Goal: Task Accomplishment & Management: Manage account settings

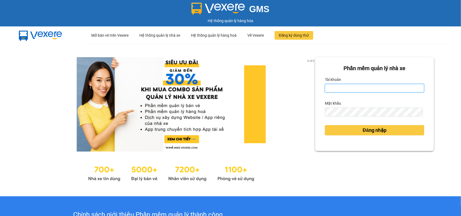
click at [343, 84] on input "Tài khoản" at bounding box center [374, 88] width 99 height 9
type input "doantiendat.xevn"
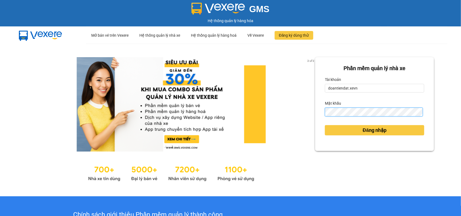
click at [325, 125] on button "Đăng nhập" at bounding box center [374, 130] width 99 height 10
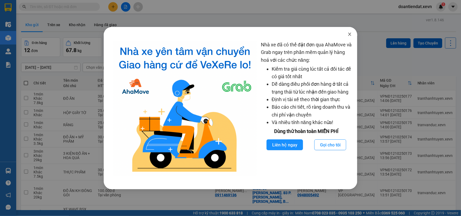
click at [347, 30] on span "Close" at bounding box center [349, 34] width 15 height 15
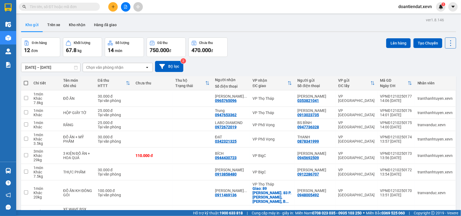
drag, startPoint x: 339, startPoint y: 43, endPoint x: 338, endPoint y: 49, distance: 5.3
click at [339, 46] on div "Đơn hàng 12 đơn Khối lượng 67.8 kg Số lượng 14 món Đã thu 750.000 đ Chưa thu 47…" at bounding box center [238, 47] width 435 height 19
click at [422, 99] on icon at bounding box center [424, 99] width 4 height 4
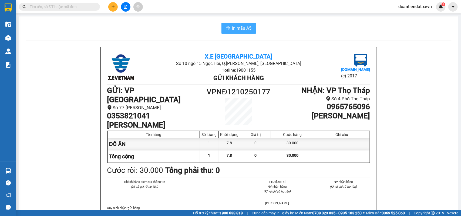
click at [238, 27] on span "In mẫu A5" at bounding box center [241, 28] width 19 height 7
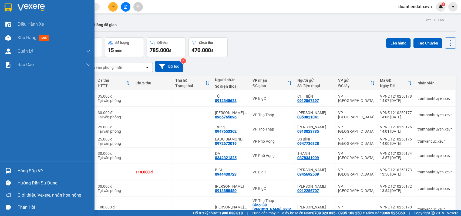
drag, startPoint x: 8, startPoint y: 170, endPoint x: 48, endPoint y: 126, distance: 60.0
click at [8, 170] on img at bounding box center [8, 171] width 6 height 6
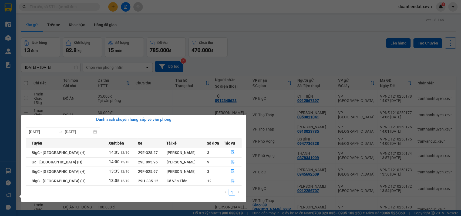
click at [142, 19] on section "Kết quả tìm kiếm ( 0 ) Bộ lọc No Data doantiendat.xevn 1 Điều hành xe Kho hàng …" at bounding box center [230, 108] width 461 height 216
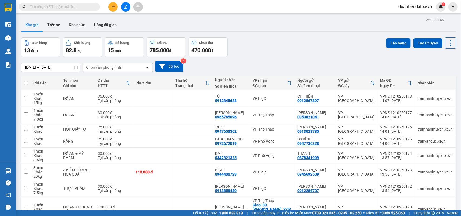
click at [112, 11] on button at bounding box center [112, 6] width 9 height 9
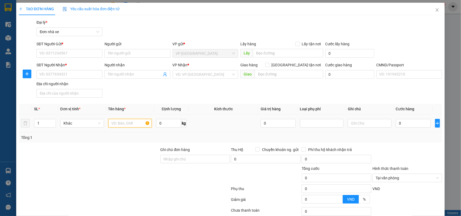
click at [122, 124] on input "text" at bounding box center [130, 123] width 44 height 9
type input "q"
type input "0"
click at [122, 124] on input "q" at bounding box center [130, 123] width 44 height 9
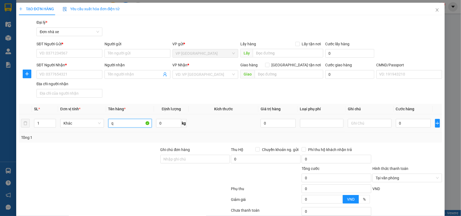
click at [122, 124] on input "q" at bounding box center [130, 123] width 44 height 9
type input "QUẦN ÁO, THUỐC"
type input "1"
type input "6"
type input "3"
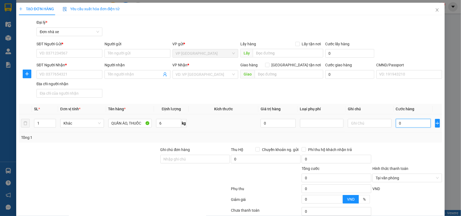
type input "3"
type input "30"
type input "30.000"
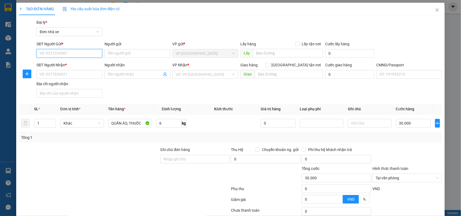
click at [63, 53] on input "SĐT Người Gửi *" at bounding box center [69, 53] width 66 height 9
type input "0846997559"
click at [119, 52] on input "Người gửi" at bounding box center [137, 53] width 66 height 9
type input "[PERSON_NAME]"
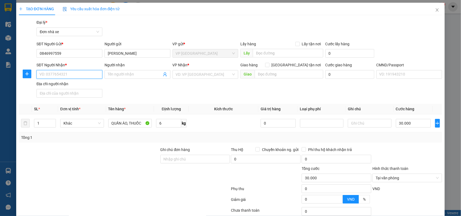
click at [53, 76] on input "SĐT Người Nhận *" at bounding box center [69, 74] width 66 height 9
type input "0966493456"
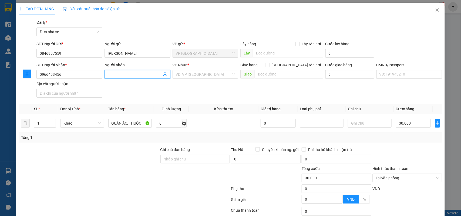
click at [122, 76] on input "Người nhận" at bounding box center [135, 75] width 54 height 6
type input "[PERSON_NAME]"
click at [199, 74] on input "search" at bounding box center [204, 74] width 56 height 8
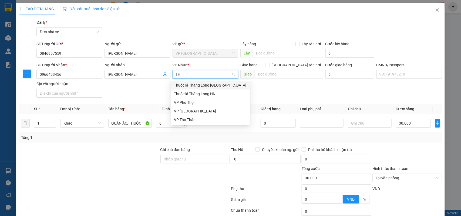
type input "THO"
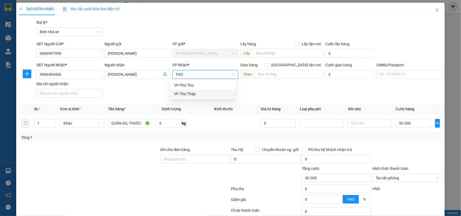
click at [192, 92] on div "VP Thọ Tháp" at bounding box center [203, 94] width 59 height 6
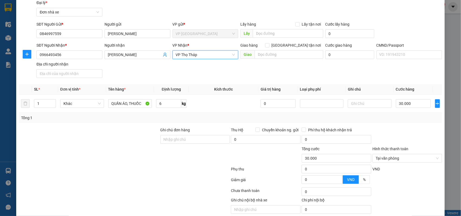
scroll to position [41, 0]
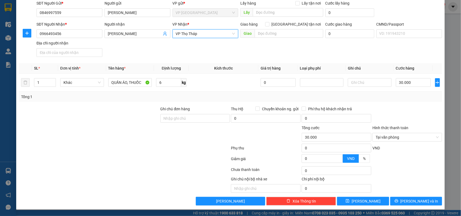
click at [403, 154] on div "VND" at bounding box center [407, 149] width 71 height 9
type input "30.000"
drag, startPoint x: 420, startPoint y: 161, endPoint x: 418, endPoint y: 195, distance: 34.3
click at [419, 164] on div at bounding box center [407, 160] width 71 height 9
click at [417, 201] on span "[PERSON_NAME] và In" at bounding box center [419, 201] width 38 height 6
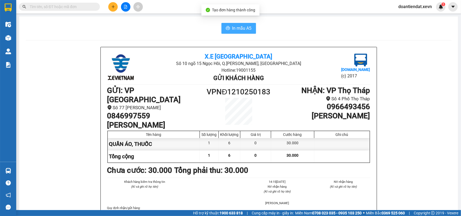
click at [239, 32] on button "In mẫu A5" at bounding box center [238, 28] width 35 height 11
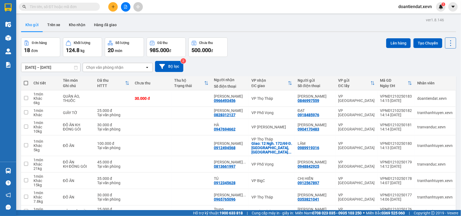
click at [71, 7] on input "text" at bounding box center [62, 7] width 64 height 6
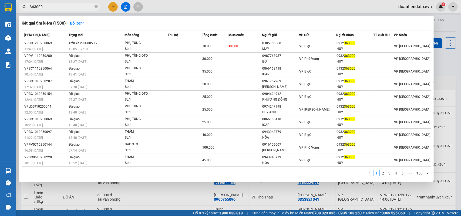
type input "363000"
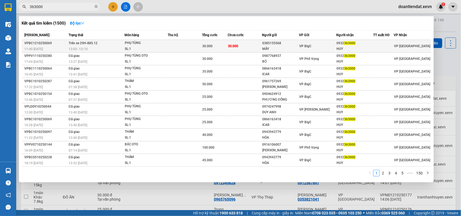
click at [96, 49] on div "13:05 [DATE]" at bounding box center [96, 49] width 55 height 6
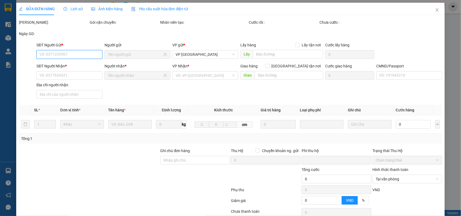
scroll to position [43, 0]
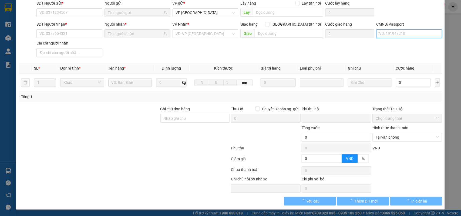
click at [393, 33] on input "CMND/Passport" at bounding box center [409, 33] width 66 height 9
type input "V"
type input "0"
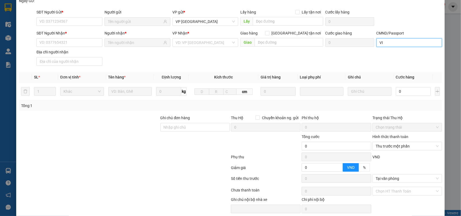
scroll to position [0, 0]
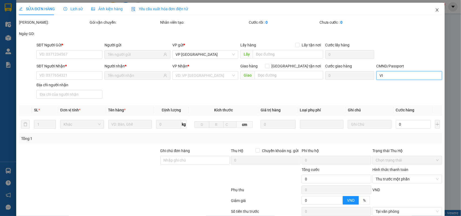
type input "VI"
click at [435, 10] on icon "close" at bounding box center [437, 10] width 4 height 4
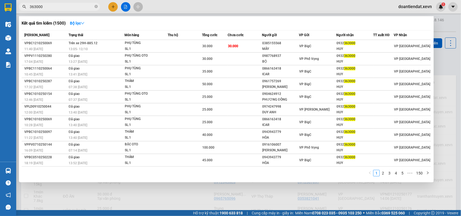
click at [75, 9] on input "363000" at bounding box center [62, 7] width 64 height 6
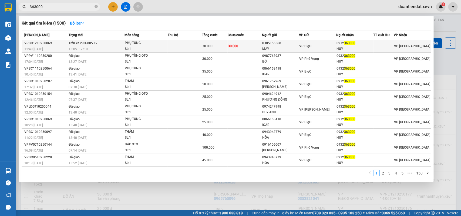
click at [254, 44] on td "30.000" at bounding box center [245, 46] width 34 height 13
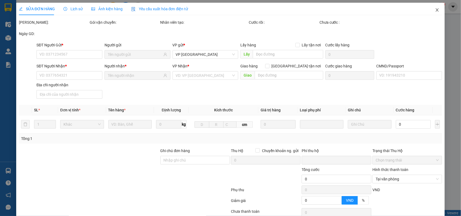
click at [435, 12] on icon "close" at bounding box center [437, 10] width 4 height 4
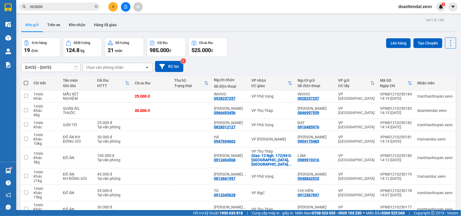
click at [79, 7] on input "363000" at bounding box center [62, 7] width 64 height 6
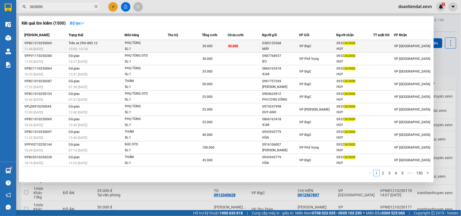
click at [203, 44] on span "30.000" at bounding box center [207, 46] width 10 height 4
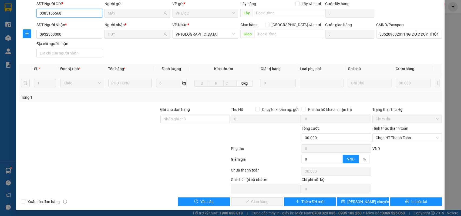
scroll to position [43, 0]
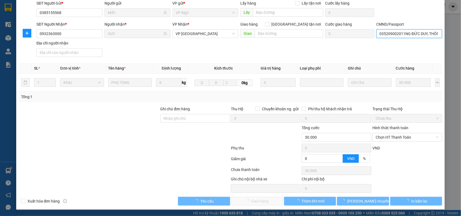
click at [413, 34] on input "035209002011NG ĐỨC DUY, THÔN [GEOGRAPHIC_DATA]" at bounding box center [409, 33] width 66 height 9
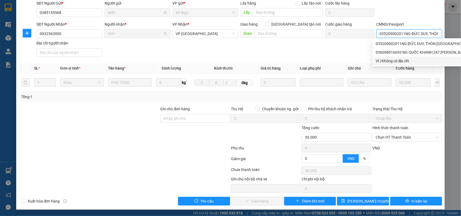
click at [379, 59] on div "VI | Không có địa chỉ" at bounding box center [449, 61] width 147 height 6
type input "VI"
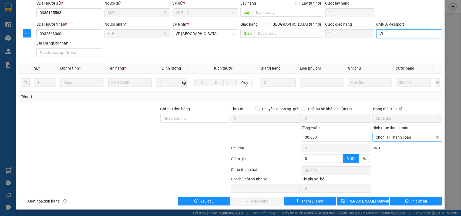
click at [394, 139] on span "Chọn HT Thanh Toán" at bounding box center [407, 137] width 63 height 8
click at [390, 147] on div "Tại văn phòng" at bounding box center [403, 149] width 62 height 6
type input "0"
click at [244, 204] on button "Giao hàng" at bounding box center [257, 201] width 52 height 9
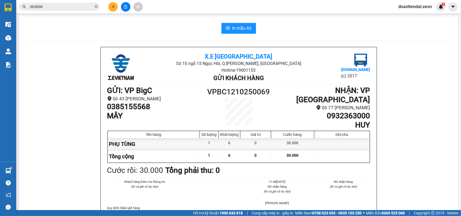
click at [110, 8] on button at bounding box center [112, 6] width 9 height 9
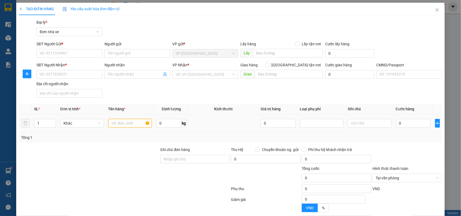
click at [131, 121] on input "text" at bounding box center [130, 123] width 44 height 9
type input "D"
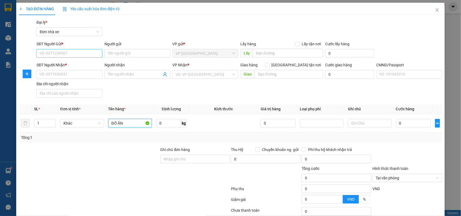
type input "ĐỒ ĂN"
drag, startPoint x: 94, startPoint y: 53, endPoint x: 168, endPoint y: 79, distance: 78.3
click at [94, 53] on input "SĐT Người Gửi *" at bounding box center [69, 53] width 66 height 9
type input "0989617000"
drag, startPoint x: 60, startPoint y: 67, endPoint x: 62, endPoint y: 69, distance: 3.1
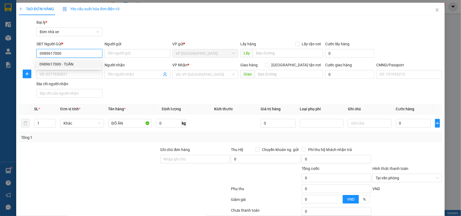
click at [61, 67] on div "0989617000 - TUẤN" at bounding box center [68, 64] width 59 height 6
type input "TUẤN"
type input "0788015922"
type input "MINH"
type input "[PERSON_NAME]"
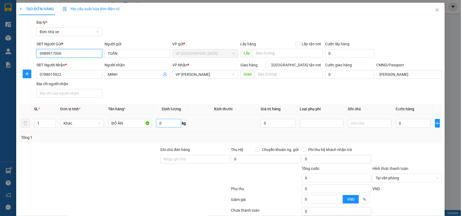
type input "0989617000"
click at [164, 126] on input "0" at bounding box center [168, 123] width 25 height 9
type input "3"
click at [411, 123] on input "0" at bounding box center [413, 123] width 35 height 9
type input "2"
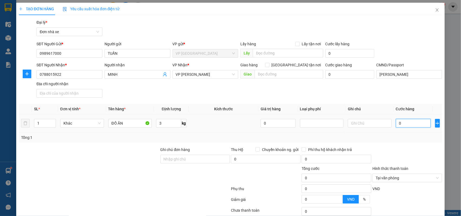
type input "2"
type input "25"
click at [370, 136] on div "Tổng: 1" at bounding box center [230, 138] width 419 height 6
type input "25.000"
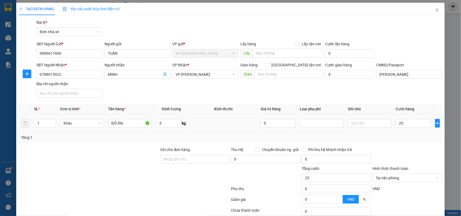
type input "25.000"
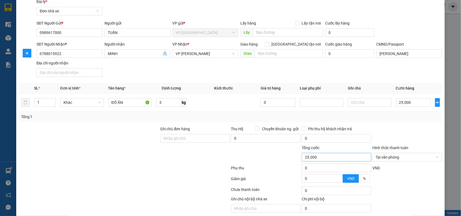
scroll to position [41, 0]
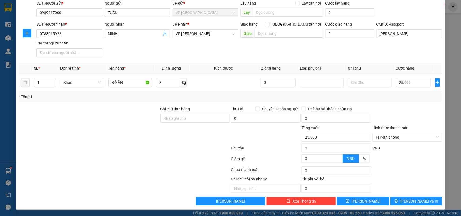
drag, startPoint x: 399, startPoint y: 169, endPoint x: 412, endPoint y: 187, distance: 22.0
click at [400, 171] on div "Chọn HT Thanh Toán" at bounding box center [407, 170] width 71 height 11
drag, startPoint x: 416, startPoint y: 200, endPoint x: 407, endPoint y: 150, distance: 51.1
click at [416, 200] on span "[PERSON_NAME] và In" at bounding box center [419, 201] width 38 height 6
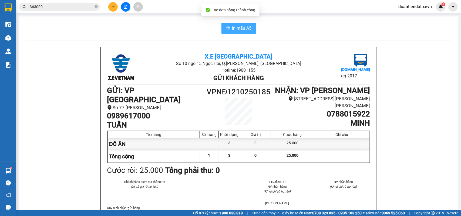
click at [245, 23] on button "In mẫu A5" at bounding box center [238, 28] width 35 height 11
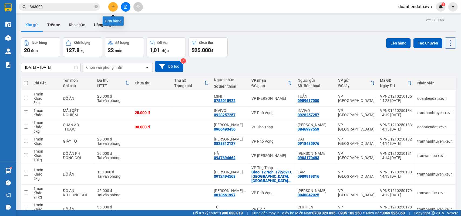
click at [111, 9] on button at bounding box center [112, 6] width 9 height 9
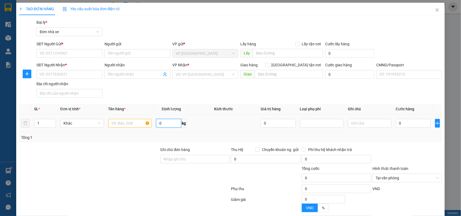
click at [169, 125] on input "0" at bounding box center [168, 123] width 25 height 9
type input "6.8"
click at [137, 119] on input "text" at bounding box center [130, 123] width 44 height 9
type input "D"
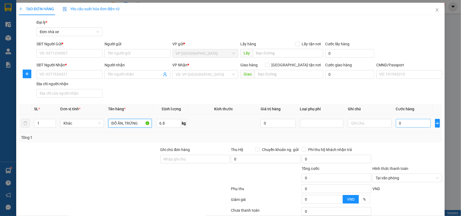
type input "ĐỒ ĂN, TRỨNG"
click at [397, 121] on input "0" at bounding box center [413, 123] width 35 height 9
type input "3"
type input "30"
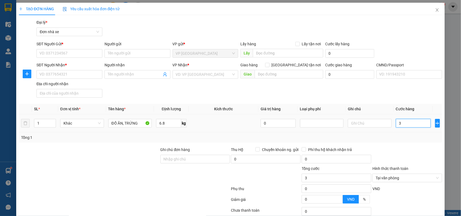
type input "30"
type input "30.000"
click at [84, 57] on input "SĐT Người Gửi *" at bounding box center [69, 53] width 66 height 9
type input "0982707670"
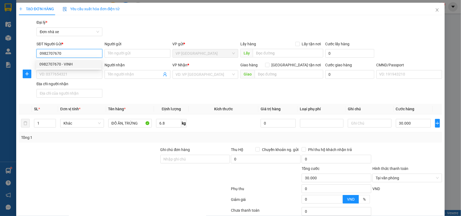
click at [60, 65] on div "0982707670 - VINH" at bounding box center [68, 64] width 59 height 6
type input "VINH"
type input "0335746548"
type input "[PERSON_NAME]"
type input "MINH"
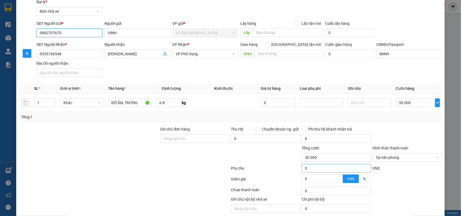
scroll to position [41, 0]
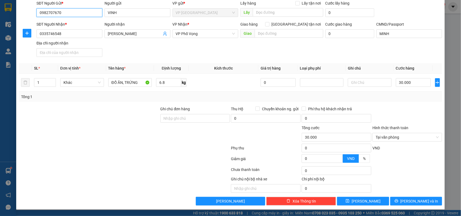
type input "0982707670"
click at [391, 173] on div "Chọn HT Thanh Toán" at bounding box center [407, 170] width 71 height 11
click at [398, 204] on span "printer" at bounding box center [396, 201] width 4 height 4
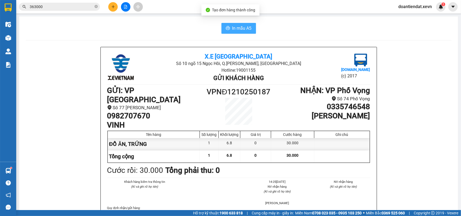
click at [236, 26] on span "In mẫu A5" at bounding box center [241, 28] width 19 height 7
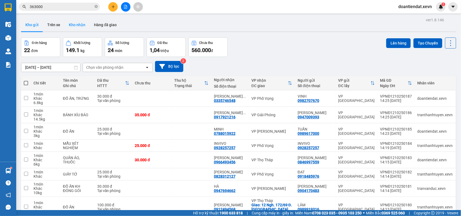
click at [68, 26] on button "Kho nhận" at bounding box center [77, 24] width 25 height 13
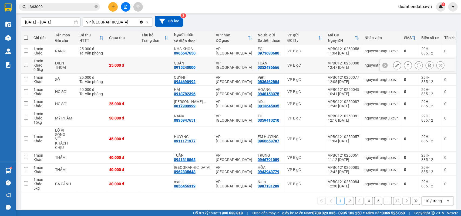
scroll to position [46, 0]
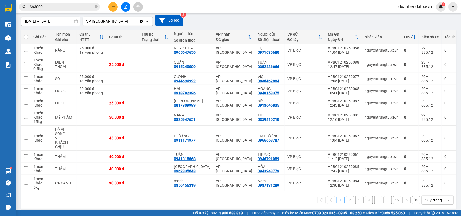
click at [27, 38] on span at bounding box center [26, 37] width 4 height 4
click at [26, 34] on input "checkbox" at bounding box center [26, 34] width 0 height 0
checkbox input "true"
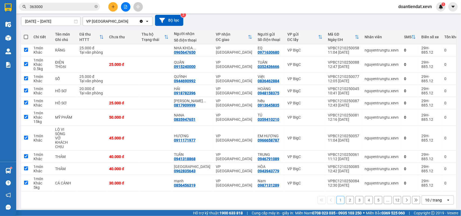
checkbox input "true"
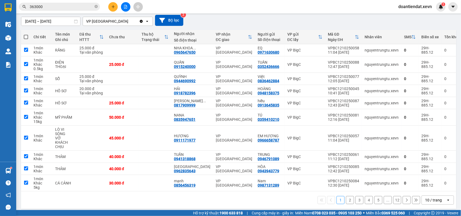
checkbox input "true"
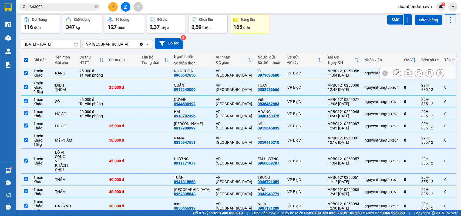
scroll to position [12, 0]
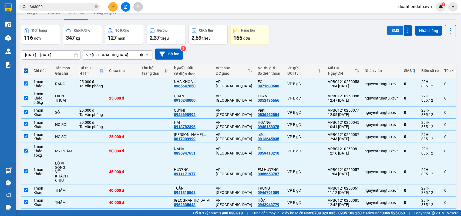
click at [394, 30] on button "SMS" at bounding box center [395, 31] width 16 height 10
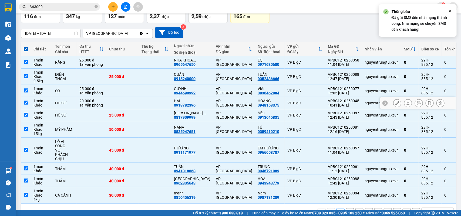
scroll to position [45, 0]
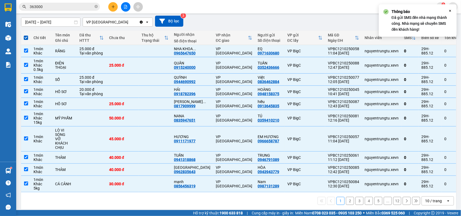
click at [346, 197] on button "2" at bounding box center [350, 201] width 8 height 8
checkbox input "false"
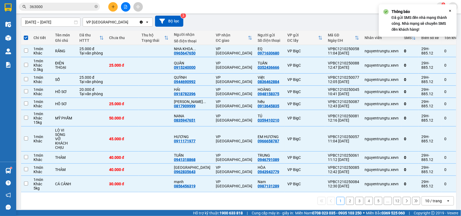
checkbox input "false"
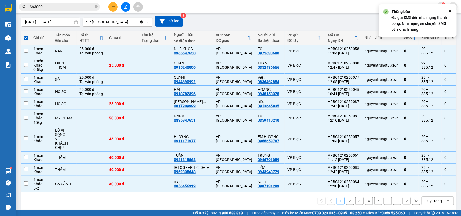
checkbox input "false"
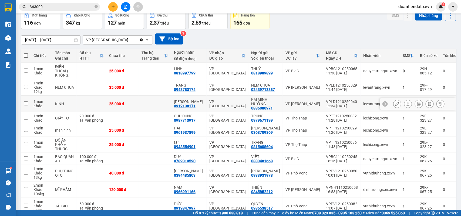
scroll to position [0, 0]
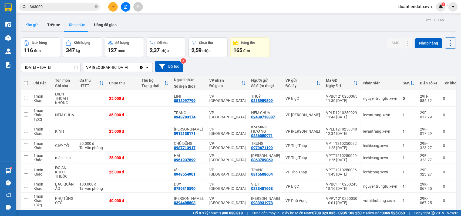
click at [28, 28] on button "Kho gửi" at bounding box center [32, 24] width 22 height 13
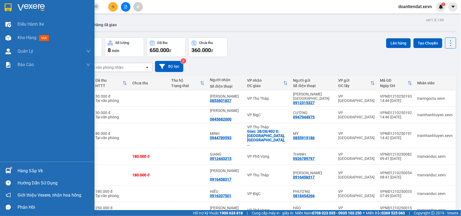
click at [5, 166] on div at bounding box center [8, 170] width 9 height 9
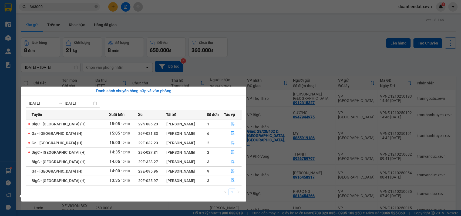
click at [77, 7] on section "Kết quả tìm kiếm ( 1500 ) Bộ lọc Mã ĐH Trạng thái Món hàng Thu hộ Tổng cước Chư…" at bounding box center [230, 108] width 461 height 216
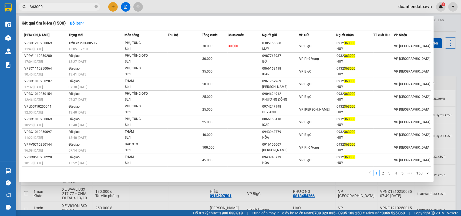
click at [77, 7] on input "363000" at bounding box center [62, 7] width 64 height 6
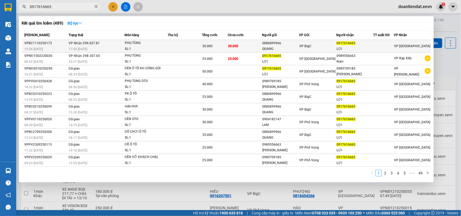
type input "0917616665"
click at [121, 45] on td "VP Nhận 29K-027.81 17:50 [DATE]" at bounding box center [95, 46] width 57 height 13
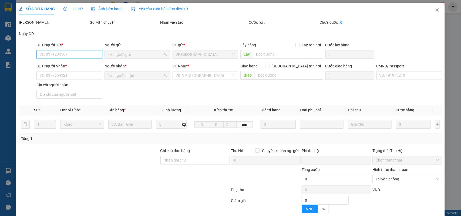
type input "0886899966"
type input "QUANG"
type input "0917616665"
type input "LỢI"
type input "010204007577 [PERSON_NAME] THÔN HẢI NIÊN BẢO THẮNG"
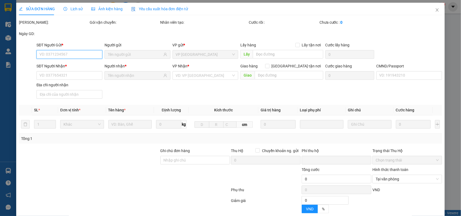
type input "0"
type input "30.000"
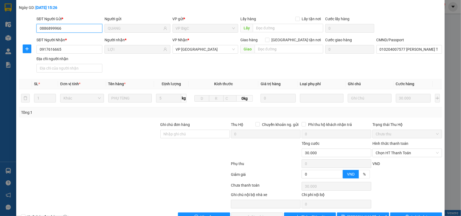
scroll to position [43, 0]
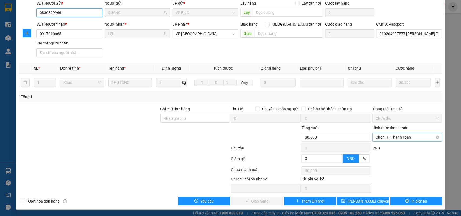
click at [377, 141] on span "Chọn HT Thanh Toán" at bounding box center [407, 137] width 63 height 8
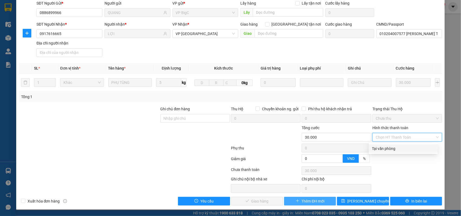
drag, startPoint x: 378, startPoint y: 149, endPoint x: 295, endPoint y: 205, distance: 100.6
click at [378, 150] on div "Tại văn phòng" at bounding box center [403, 149] width 62 height 6
type input "0"
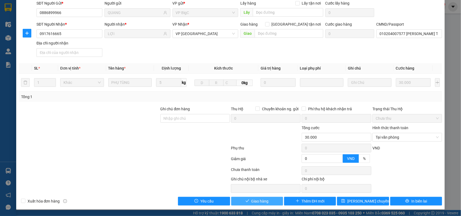
click at [268, 201] on button "Giao hàng" at bounding box center [257, 201] width 52 height 9
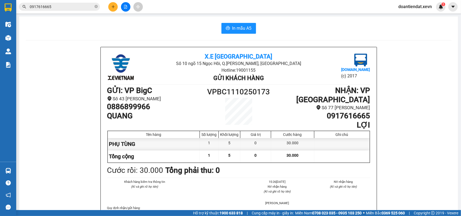
click at [51, 9] on input "0917616665" at bounding box center [62, 7] width 64 height 6
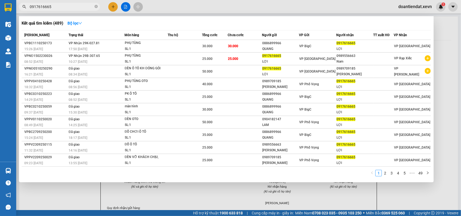
click at [51, 9] on input "0917616665" at bounding box center [62, 7] width 64 height 6
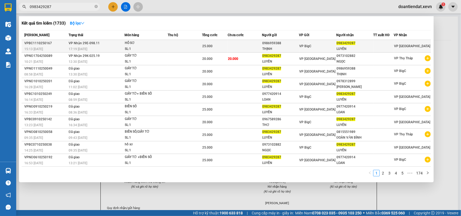
type input "0983429287"
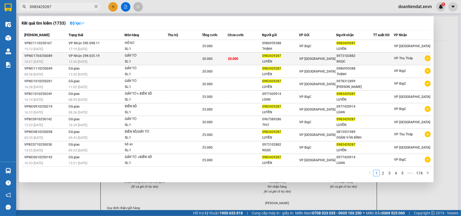
drag, startPoint x: 164, startPoint y: 48, endPoint x: 161, endPoint y: 52, distance: 4.7
click at [161, 52] on tbody "VPBC1110250167 15:13 [DATE] VP Nhận 29E-098.11 17:19 [DATE] HỒ SƠ SL: 1 25.000 …" at bounding box center [226, 103] width 409 height 127
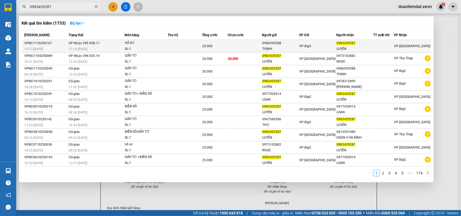
click at [142, 45] on div "HỒ SƠ" at bounding box center [145, 43] width 40 height 6
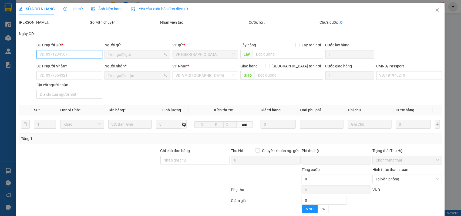
type input "0986959388"
type input "THỊNH"
type input "0983429287"
type input "LUYẾN"
type input "025187001133 NG T LUYẾN 514 [PERSON_NAME]"
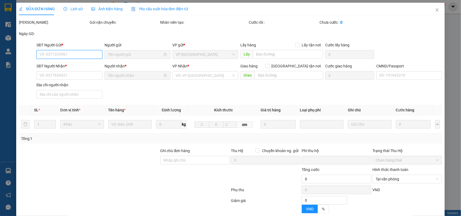
type input "0"
type input "25.000"
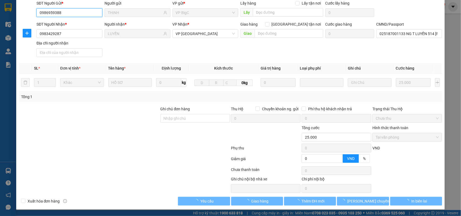
scroll to position [43, 0]
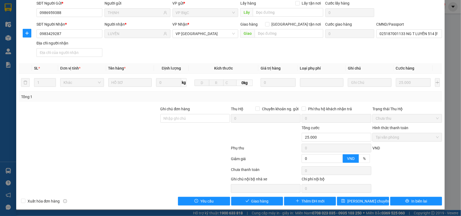
click at [263, 194] on div "Total Paid Fee 25.000 Total UnPaid Fee 0 Cash Collection Total Fee Mã ĐH: VPBC1…" at bounding box center [230, 92] width 423 height 228
click at [260, 199] on span "Giao hàng" at bounding box center [259, 201] width 17 height 6
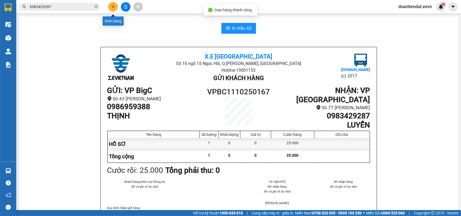
click at [110, 8] on button at bounding box center [112, 6] width 9 height 9
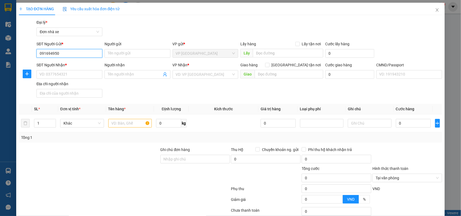
type input "0916949505"
click at [80, 64] on div "0916949505 - [PERSON_NAME]" at bounding box center [68, 64] width 59 height 6
type input "[PERSON_NAME]"
type input "0945610086"
type input "[PERSON_NAME]"
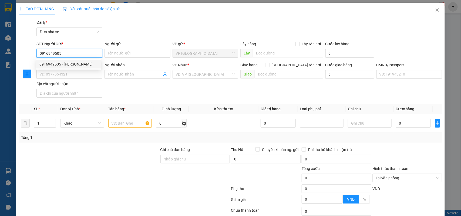
type input "036303005208 hương"
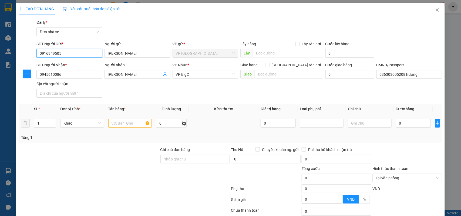
type input "0916949505"
click at [136, 126] on input "text" at bounding box center [130, 123] width 44 height 9
click at [172, 125] on input "0" at bounding box center [168, 123] width 25 height 9
type input "25"
click at [409, 123] on input "0" at bounding box center [413, 123] width 35 height 9
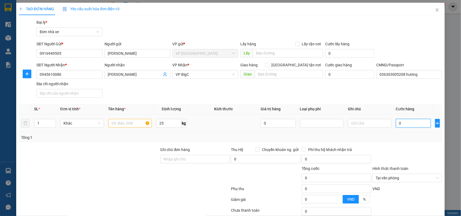
type input "4"
type input "45"
click at [127, 122] on input "text" at bounding box center [130, 123] width 44 height 9
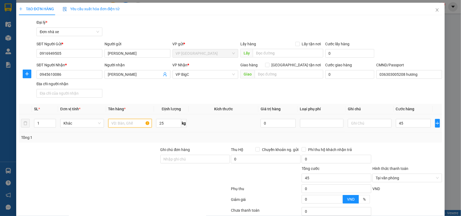
type input "45.000"
type input "D"
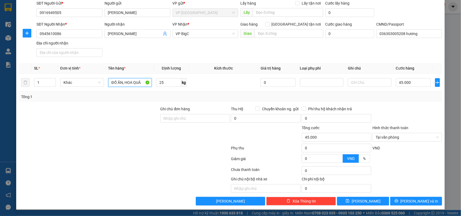
type input "ĐỒ ĂN, HOA QUẢ"
click at [392, 172] on div "Chọn HT Thanh Toán" at bounding box center [407, 170] width 71 height 11
click at [398, 200] on icon "printer" at bounding box center [396, 202] width 4 height 4
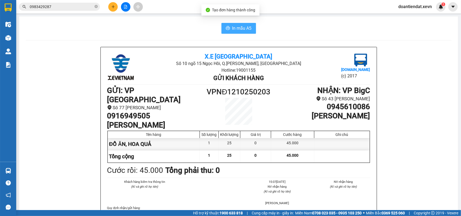
click at [238, 30] on span "In mẫu A5" at bounding box center [241, 28] width 19 height 7
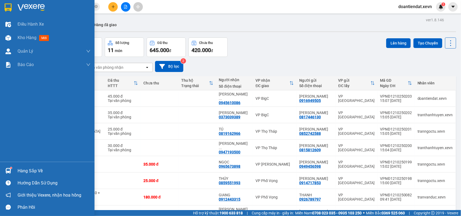
click at [8, 167] on div at bounding box center [8, 170] width 9 height 9
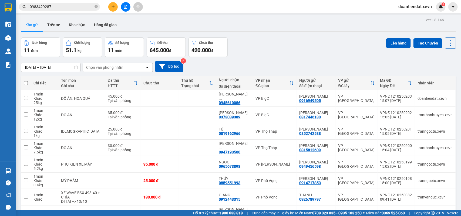
click at [83, 21] on section "Kết quả tìm kiếm ( 1733 ) Bộ lọc Mã ĐH Trạng thái Món hàng Thu hộ Tổng cước Chư…" at bounding box center [230, 108] width 461 height 216
click at [78, 25] on button "Kho nhận" at bounding box center [77, 24] width 25 height 13
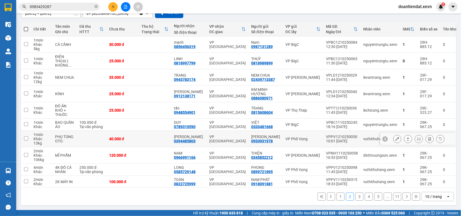
scroll to position [55, 0]
click at [336, 197] on button "1" at bounding box center [340, 197] width 8 height 8
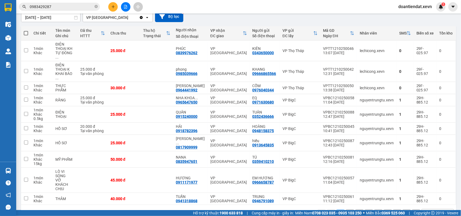
scroll to position [50, 0]
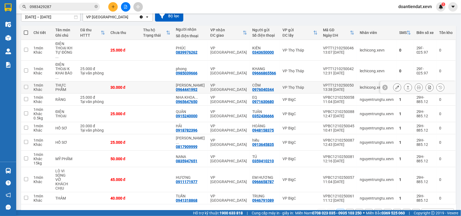
drag, startPoint x: 90, startPoint y: 77, endPoint x: 82, endPoint y: 66, distance: 13.8
click at [90, 82] on td at bounding box center [92, 88] width 30 height 12
checkbox input "true"
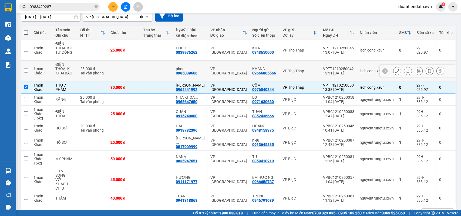
drag, startPoint x: 82, startPoint y: 66, endPoint x: 82, endPoint y: 55, distance: 11.6
click at [82, 71] on div "Tại văn phòng" at bounding box center [92, 73] width 25 height 4
checkbox input "true"
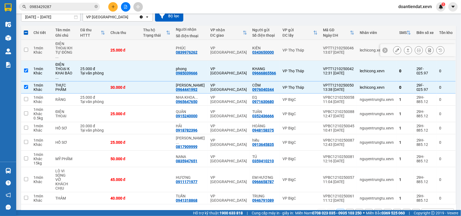
click at [82, 53] on td at bounding box center [92, 50] width 30 height 21
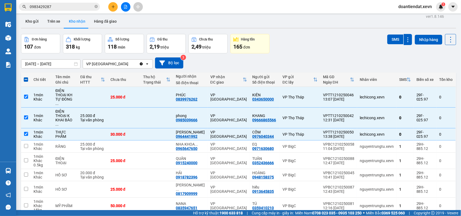
scroll to position [0, 0]
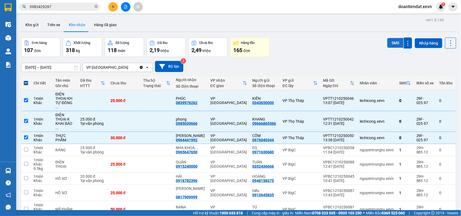
click at [397, 43] on button "SMS" at bounding box center [395, 43] width 16 height 10
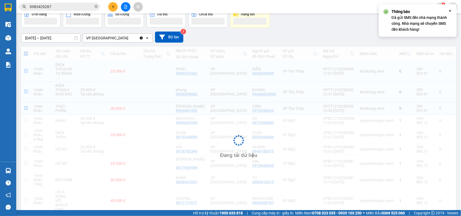
scroll to position [50, 0]
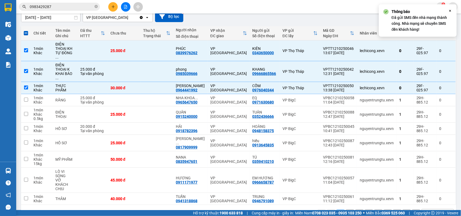
click at [346, 210] on button "2" at bounding box center [350, 214] width 8 height 8
checkbox input "false"
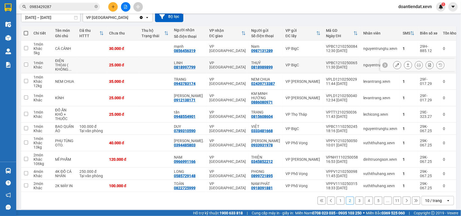
click at [146, 65] on td at bounding box center [155, 65] width 32 height 16
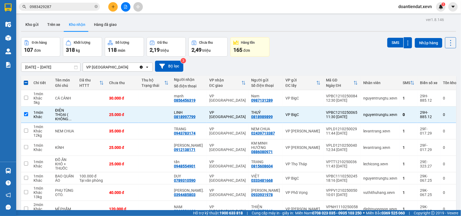
scroll to position [0, 0]
click at [391, 42] on button "SMS" at bounding box center [395, 43] width 16 height 10
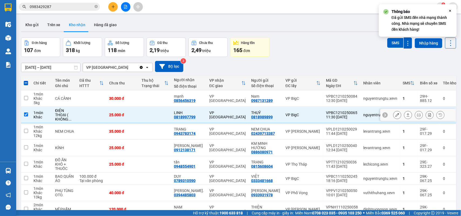
click at [87, 113] on td at bounding box center [92, 115] width 30 height 16
checkbox input "false"
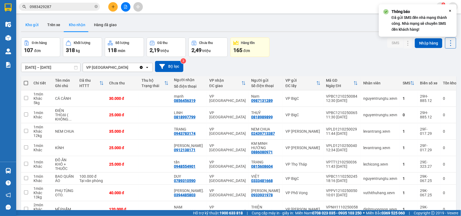
click at [30, 26] on button "Kho gửi" at bounding box center [32, 24] width 22 height 13
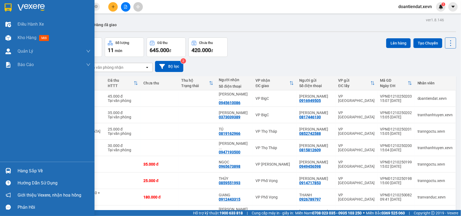
click at [9, 170] on img at bounding box center [8, 171] width 6 height 6
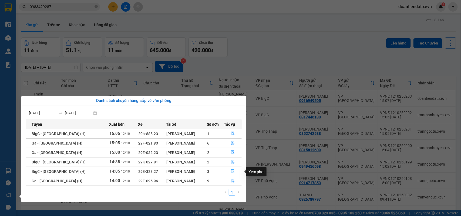
click at [232, 172] on icon "file-done" at bounding box center [233, 172] width 4 height 4
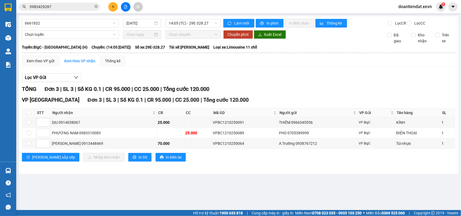
click at [115, 8] on icon "plus" at bounding box center [113, 7] width 4 height 4
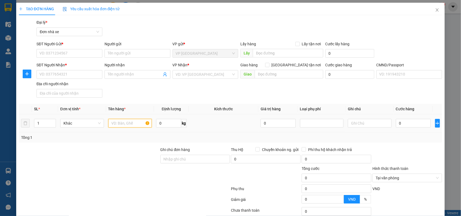
click at [131, 123] on input "text" at bounding box center [130, 123] width 44 height 9
type input "TÚI QUẦN ÁO"
type input "16"
click at [407, 123] on input "0" at bounding box center [413, 123] width 35 height 9
type input "4"
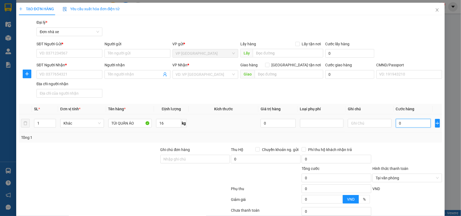
type input "4"
type input "40"
type input "40.000"
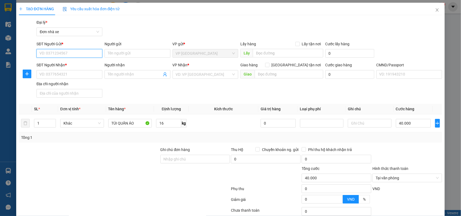
click at [77, 49] on input "SĐT Người Gửi *" at bounding box center [69, 53] width 66 height 9
type input "0846768799"
click at [121, 54] on input "Người gửi" at bounding box center [137, 53] width 66 height 9
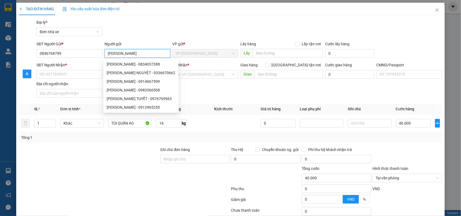
type input "[PERSON_NAME]"
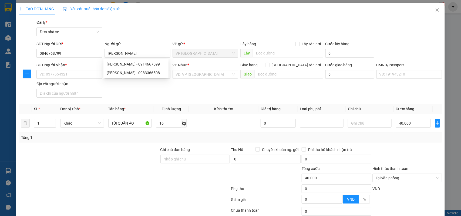
click at [185, 31] on div "Gói vận chuyển * Tiêu chuẩn Đại lý * Đơn nhà xe" at bounding box center [239, 28] width 408 height 19
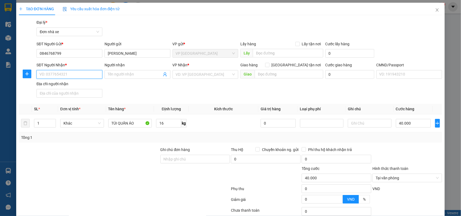
click at [78, 74] on input "SĐT Người Nhận *" at bounding box center [69, 74] width 66 height 9
type input "0845688683"
click at [120, 75] on input "Người nhận" at bounding box center [135, 75] width 54 height 6
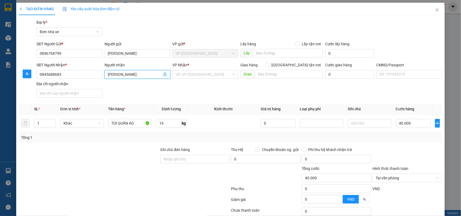
click at [137, 76] on input "[PERSON_NAME]" at bounding box center [135, 75] width 54 height 6
type input "[PERSON_NAME]"
click at [197, 74] on input "search" at bounding box center [204, 74] width 56 height 8
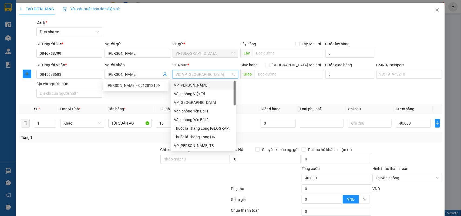
type input "B"
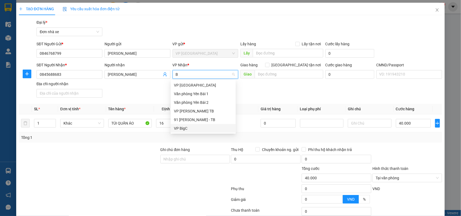
click at [187, 127] on div "VP BigC" at bounding box center [203, 129] width 59 height 6
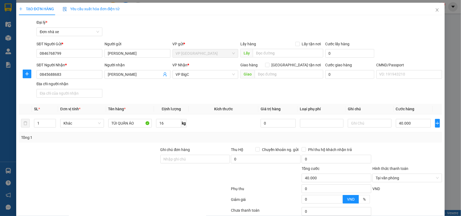
click at [395, 137] on div "Tổng: 1" at bounding box center [230, 138] width 419 height 6
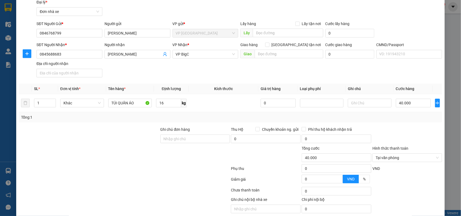
scroll to position [41, 0]
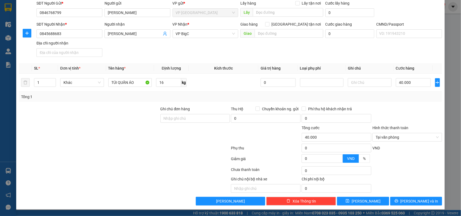
click at [411, 156] on div at bounding box center [407, 160] width 71 height 9
click at [430, 202] on button "[PERSON_NAME] và In" at bounding box center [416, 201] width 52 height 9
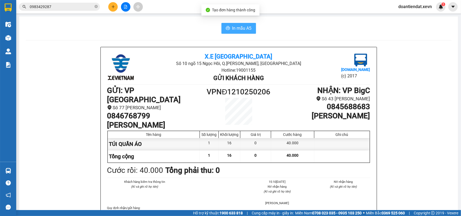
click at [241, 30] on span "In mẫu A5" at bounding box center [241, 28] width 19 height 7
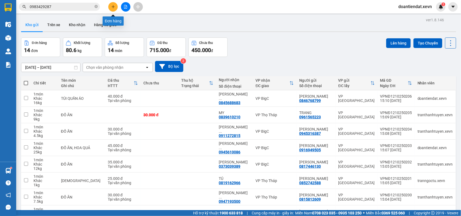
click at [115, 9] on button at bounding box center [112, 6] width 9 height 9
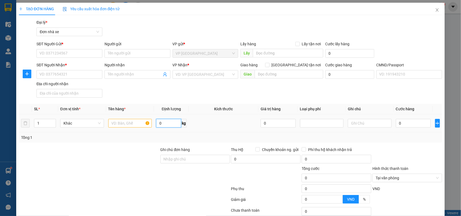
click at [165, 124] on input "0" at bounding box center [168, 123] width 25 height 9
type input "12"
click at [140, 123] on input "text" at bounding box center [130, 123] width 44 height 9
type input "D"
type input "ĐỒ ĂN"
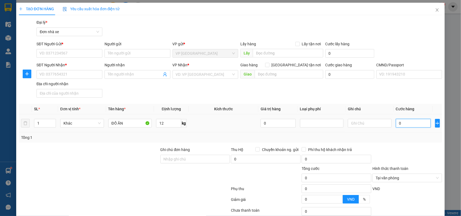
click at [396, 126] on input "0" at bounding box center [413, 123] width 35 height 9
type input "3"
type input "35"
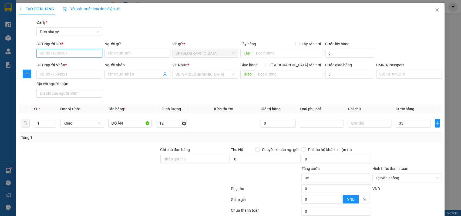
type input "35.000"
click at [55, 49] on input "SĐT Người Gửi *" at bounding box center [69, 53] width 66 height 9
click at [67, 65] on div "0913145454 - [PERSON_NAME]" at bounding box center [68, 64] width 59 height 6
type input "0913145454"
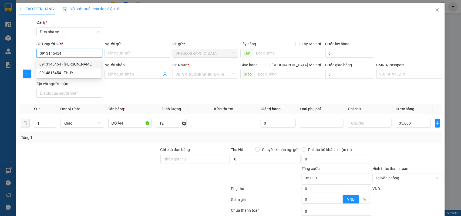
type input "[PERSON_NAME]"
type input "0945119559"
type input "[PERSON_NAME]"
type input "0983338342 SHIP"
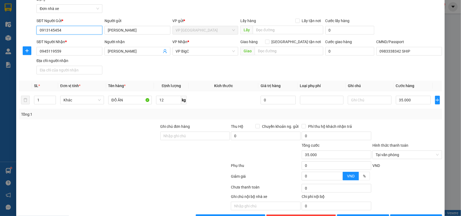
scroll to position [41, 0]
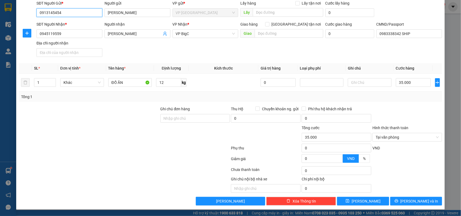
type input "0913145454"
drag, startPoint x: 403, startPoint y: 120, endPoint x: 402, endPoint y: 130, distance: 9.2
click at [403, 120] on div at bounding box center [407, 115] width 71 height 19
click at [398, 202] on icon "printer" at bounding box center [396, 201] width 4 height 4
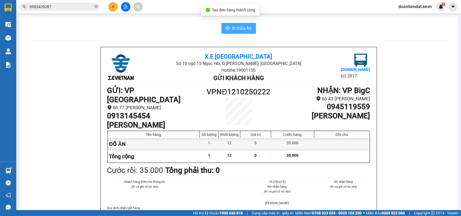
click at [238, 28] on span "In mẫu A5" at bounding box center [241, 28] width 19 height 7
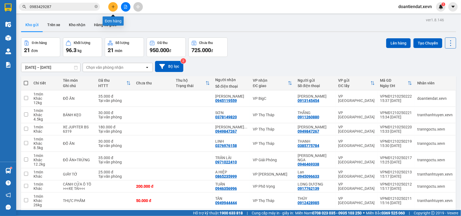
click at [111, 6] on button at bounding box center [112, 6] width 9 height 9
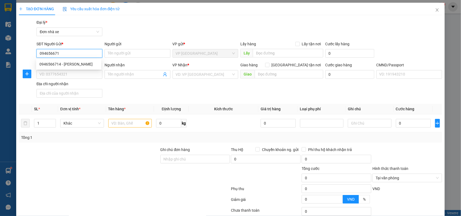
type input "0946566714"
drag, startPoint x: 95, startPoint y: 64, endPoint x: 164, endPoint y: 70, distance: 69.1
click at [95, 63] on div "0946566714 - [PERSON_NAME]" at bounding box center [68, 64] width 59 height 6
type input "[PERSON_NAME]"
type input "0982218625"
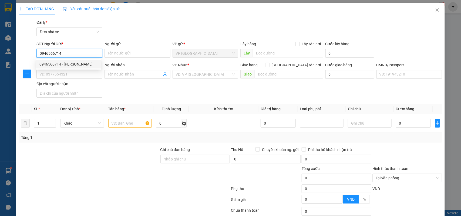
type input "VÂN"
checkbox input "true"
type input "[STREET_ADDRESS][PERSON_NAME][PERSON_NAME]"
type input "[PERSON_NAME]"
type input "50.000"
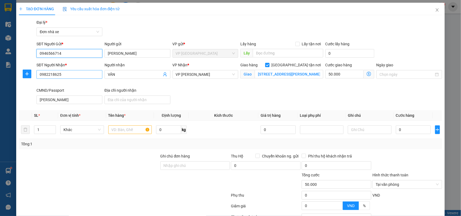
type input "0946566714"
click at [91, 76] on input "0982218625" at bounding box center [69, 74] width 66 height 9
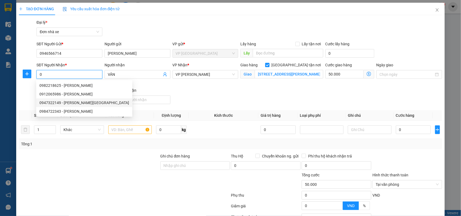
click at [72, 102] on div "0947322149 - [PERSON_NAME][GEOGRAPHIC_DATA]" at bounding box center [84, 103] width 90 height 6
type input "0947322149"
type input "[PERSON_NAME]"
checkbox input "false"
type input "0"
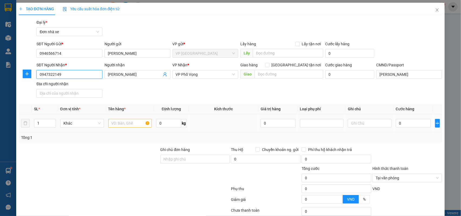
type input "0947322149"
click at [134, 122] on input "text" at bounding box center [130, 123] width 44 height 9
type input "D"
type input "ĐỒ ĂN"
type input "10.5"
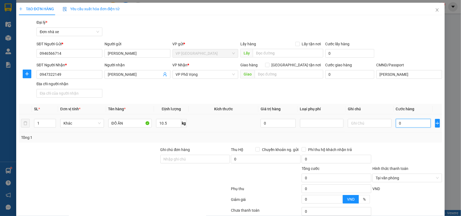
click at [413, 126] on input "0" at bounding box center [413, 123] width 35 height 9
type input "3"
type input "35"
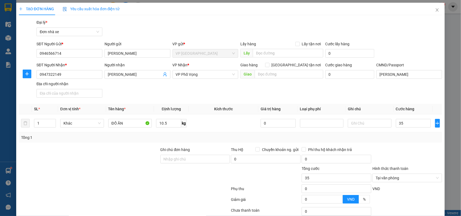
type input "35.000"
click at [398, 146] on div "Transit Pickup Surcharge Ids Transit Deliver Surcharge Ids Transit Deliver Surc…" at bounding box center [230, 132] width 423 height 227
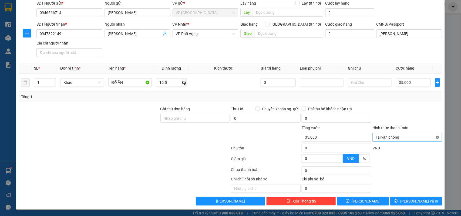
type input "35.000"
click at [407, 208] on div "TẠO ĐƠN HÀNG Yêu cầu xuất hóa đơn điện tử Transit Pickup Surcharge Ids Transit …" at bounding box center [230, 86] width 429 height 248
click at [410, 198] on span "[PERSON_NAME] và In" at bounding box center [419, 201] width 38 height 6
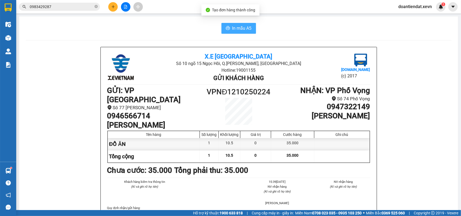
click at [234, 26] on span "In mẫu A5" at bounding box center [241, 28] width 19 height 7
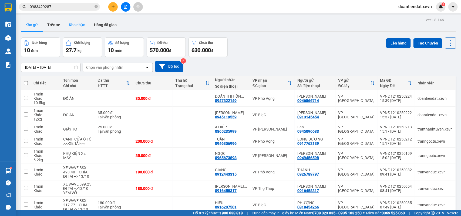
click at [83, 21] on button "Kho nhận" at bounding box center [77, 24] width 25 height 13
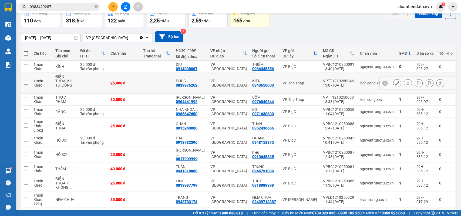
scroll to position [8, 0]
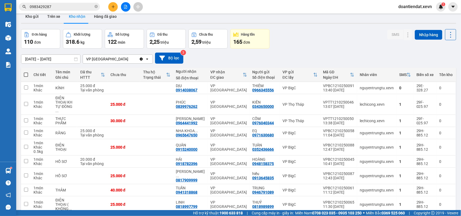
click at [35, 13] on div "Kết quả tìm kiếm ( 1733 ) Bộ lọc Mã ĐH Trạng thái Món hàng Thu hộ Tổng cước Chư…" at bounding box center [230, 6] width 461 height 13
click at [115, 7] on button at bounding box center [112, 6] width 9 height 9
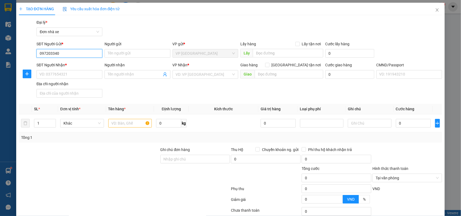
type input "0972033406"
click at [81, 63] on div "0972033406 - QUỲNH" at bounding box center [68, 64] width 59 height 6
type input "QUỲNH"
type input "0904312898"
type input "Hương"
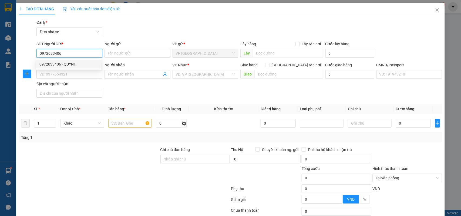
type input "036078006688 DƯƠNG"
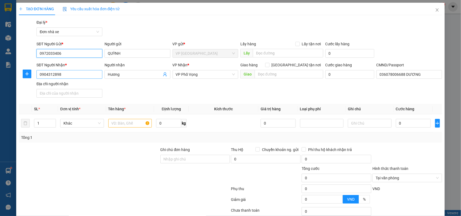
type input "0972033406"
click at [86, 77] on input "0904312898" at bounding box center [69, 74] width 66 height 9
type input "0984568609"
click at [59, 85] on div "0984568609 - PHƯƠNG" at bounding box center [68, 86] width 59 height 6
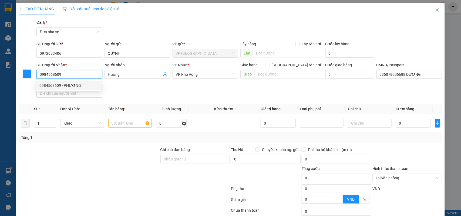
type input "PHƯƠNG"
type input "0330680022177 [PERSON_NAME]"
type input "0984568609"
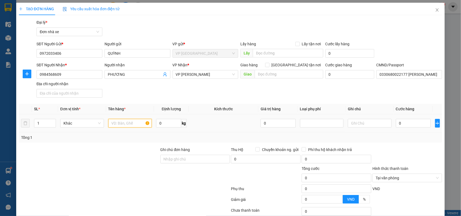
click at [136, 122] on input "text" at bounding box center [130, 123] width 44 height 9
type input "D"
type input "ĐỒ ĂN"
type input "4"
click at [405, 127] on input "0" at bounding box center [413, 123] width 35 height 9
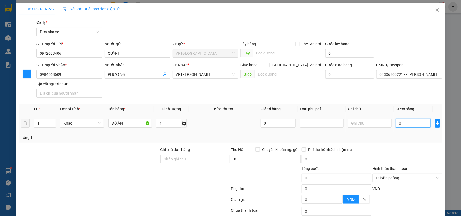
type input "2"
type input "25"
type input "25.000"
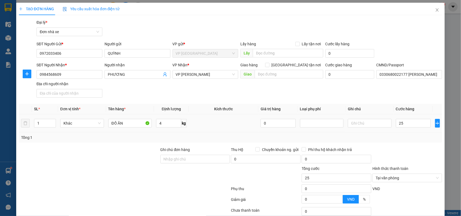
type input "25.000"
click at [396, 144] on div "Transit Pickup Surcharge Ids Transit Deliver Surcharge Ids Transit Deliver Surc…" at bounding box center [230, 132] width 423 height 227
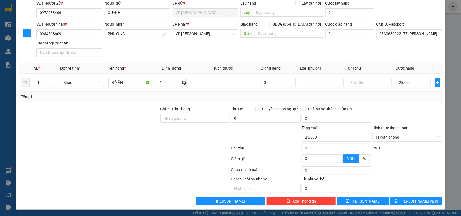
click at [385, 154] on div "VND" at bounding box center [407, 149] width 71 height 9
click at [400, 199] on button "[PERSON_NAME] và In" at bounding box center [416, 201] width 52 height 9
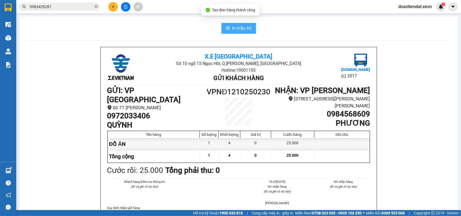
click at [239, 27] on span "In mẫu A5" at bounding box center [241, 28] width 19 height 7
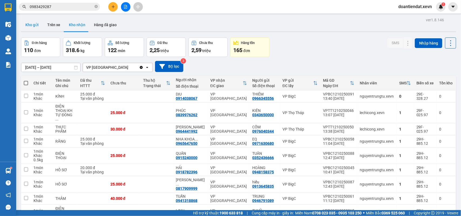
click at [29, 25] on button "Kho gửi" at bounding box center [32, 24] width 22 height 13
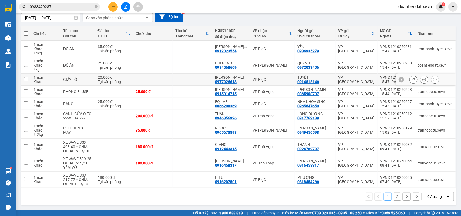
scroll to position [55, 0]
click at [251, 76] on td "VP BigC" at bounding box center [272, 80] width 45 height 12
checkbox input "true"
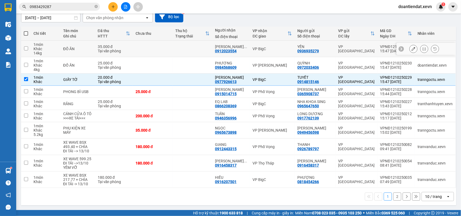
click at [263, 47] on td "VP BigC" at bounding box center [272, 49] width 45 height 16
checkbox input "true"
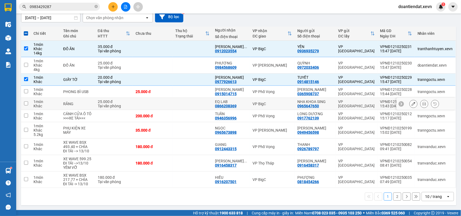
drag, startPoint x: 268, startPoint y: 101, endPoint x: 282, endPoint y: 103, distance: 14.1
click at [268, 102] on div "VP BigC" at bounding box center [272, 104] width 39 height 4
checkbox input "true"
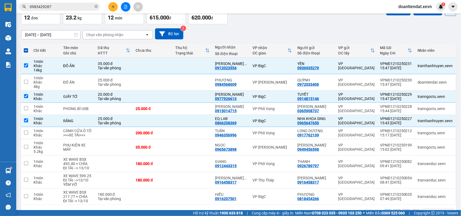
scroll to position [21, 0]
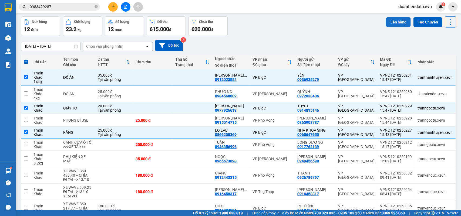
click at [392, 24] on button "Lên hàng" at bounding box center [398, 22] width 25 height 10
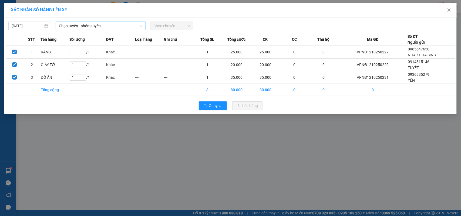
drag, startPoint x: 64, startPoint y: 24, endPoint x: 82, endPoint y: 30, distance: 19.1
click at [64, 23] on span "Chọn tuyến - nhóm tuyến" at bounding box center [101, 26] width 84 height 8
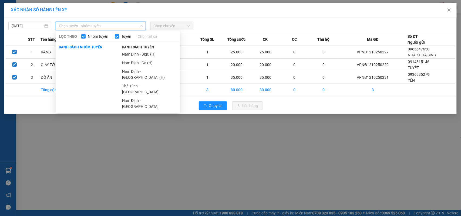
drag, startPoint x: 133, startPoint y: 52, endPoint x: 165, endPoint y: 32, distance: 37.9
click at [134, 51] on li "Nam Định - BigC (H)" at bounding box center [149, 54] width 61 height 9
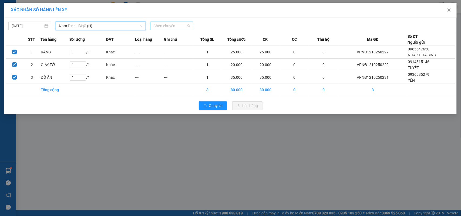
click at [184, 26] on span "Chọn chuyến" at bounding box center [171, 26] width 36 height 8
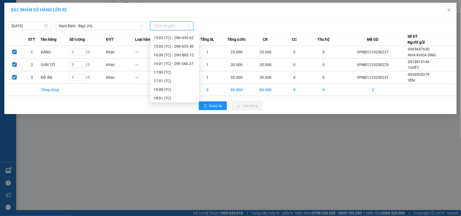
scroll to position [181, 0]
click at [175, 54] on div "16:00 (TC) - 29H-885.12" at bounding box center [175, 54] width 42 height 6
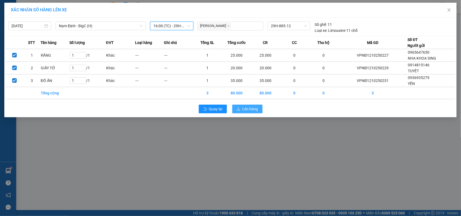
drag, startPoint x: 248, startPoint y: 109, endPoint x: 293, endPoint y: 122, distance: 47.2
click at [248, 109] on span "Lên hàng" at bounding box center [250, 109] width 16 height 6
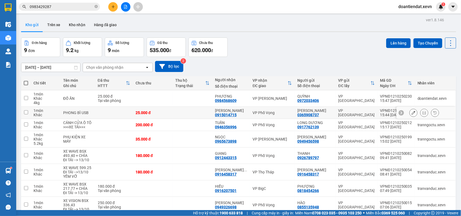
click at [100, 111] on td at bounding box center [114, 113] width 38 height 12
checkbox input "true"
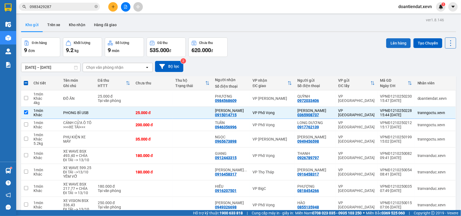
click at [386, 47] on button "Lên hàng" at bounding box center [398, 43] width 25 height 10
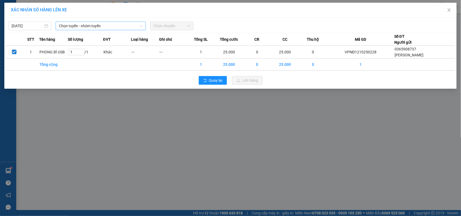
click at [96, 26] on span "Chọn tuyến - nhóm tuyến" at bounding box center [101, 26] width 84 height 8
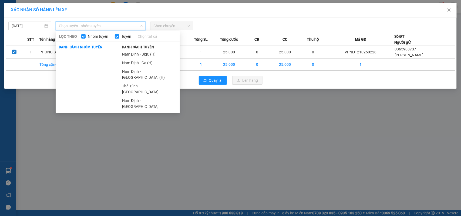
drag, startPoint x: 133, startPoint y: 61, endPoint x: 161, endPoint y: 38, distance: 36.9
click at [134, 60] on li "Nam Định - Ga (H)" at bounding box center [149, 63] width 61 height 9
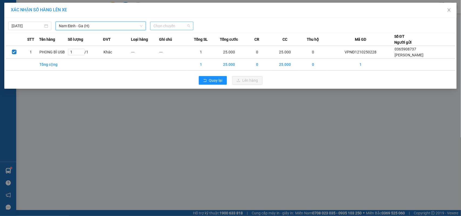
click at [168, 27] on span "Chọn chuyến" at bounding box center [171, 26] width 36 height 8
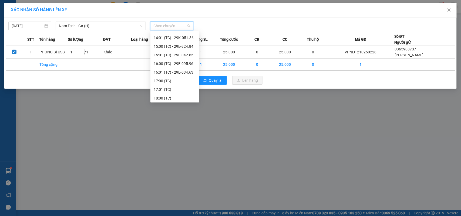
scroll to position [155, 0]
click at [178, 57] on div "16:00 (TC) - 29E-095.96" at bounding box center [175, 54] width 42 height 6
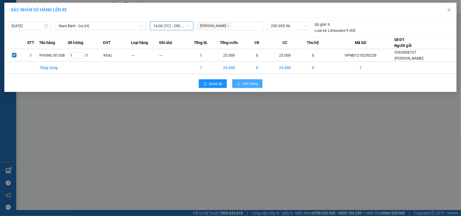
click at [238, 82] on icon "upload" at bounding box center [238, 84] width 4 height 4
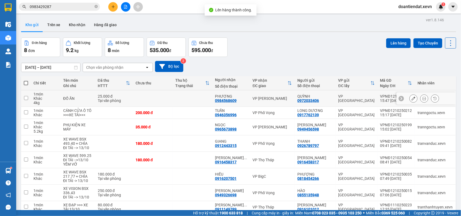
click at [236, 96] on div "PHƯƠNG" at bounding box center [231, 96] width 32 height 4
checkbox input "true"
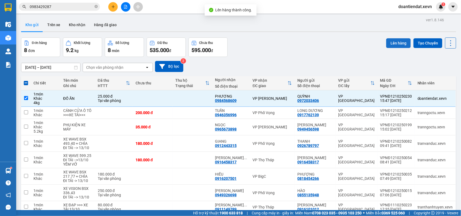
click at [389, 45] on button "Lên hàng" at bounding box center [398, 43] width 25 height 10
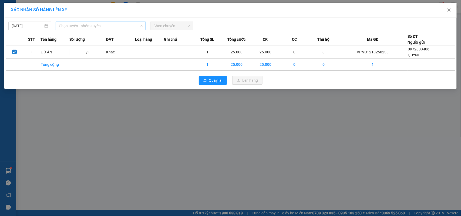
click at [114, 28] on span "Chọn tuyến - nhóm tuyến" at bounding box center [101, 26] width 84 height 8
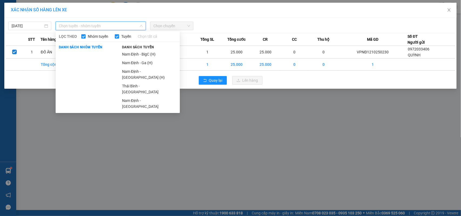
drag, startPoint x: 131, startPoint y: 60, endPoint x: 165, endPoint y: 40, distance: 39.7
click at [134, 59] on li "Nam Định - Ga (H)" at bounding box center [149, 63] width 61 height 9
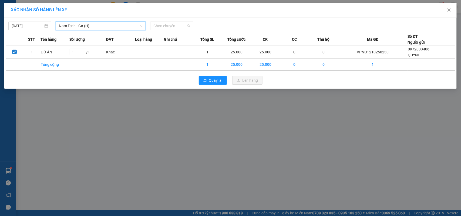
drag, startPoint x: 168, startPoint y: 30, endPoint x: 171, endPoint y: 45, distance: 15.4
click at [170, 30] on span "Chọn chuyến" at bounding box center [171, 26] width 36 height 8
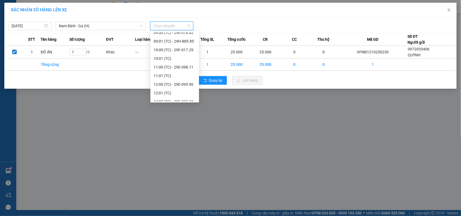
scroll to position [135, 0]
drag, startPoint x: 185, startPoint y: 83, endPoint x: 241, endPoint y: 82, distance: 56.2
click at [185, 82] on div "16:01 (TC) - 29E-034.63" at bounding box center [175, 83] width 42 height 6
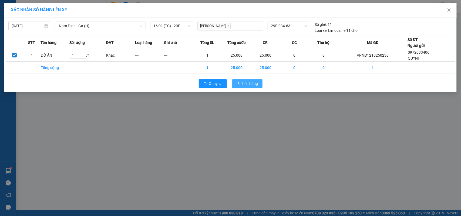
click at [249, 82] on span "Lên hàng" at bounding box center [250, 84] width 16 height 6
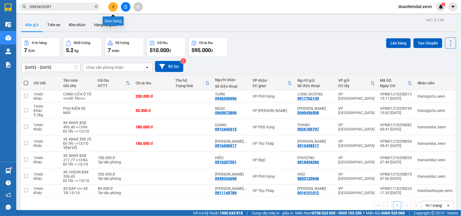
click at [113, 9] on button at bounding box center [112, 6] width 9 height 9
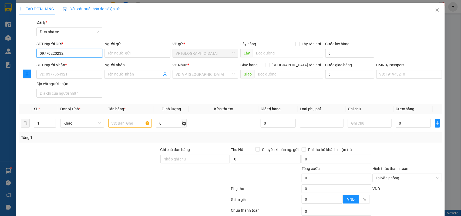
type input "0977022023"
drag, startPoint x: 77, startPoint y: 62, endPoint x: 76, endPoint y: 70, distance: 8.5
click at [77, 62] on div "0977022023 - HIỆP" at bounding box center [68, 64] width 59 height 6
type input "HIỆP"
type input "0385702002"
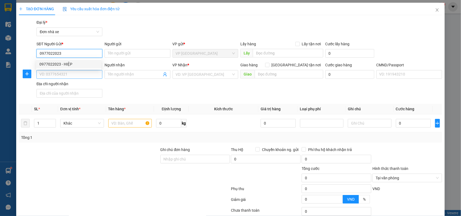
type input "[PERSON_NAME]"
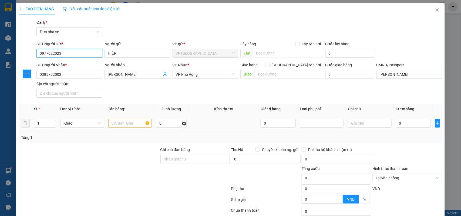
type input "0977022023"
click at [123, 122] on input "text" at bounding box center [130, 123] width 44 height 9
type input "GIẤY TỜ, RĂNG"
type input "0.3"
click at [411, 126] on input "0" at bounding box center [413, 123] width 35 height 9
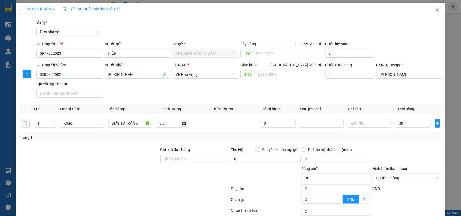
drag, startPoint x: 415, startPoint y: 160, endPoint x: 415, endPoint y: 163, distance: 2.8
click at [414, 160] on div at bounding box center [407, 156] width 71 height 19
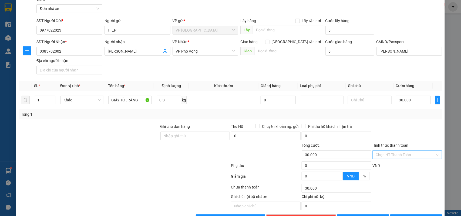
scroll to position [41, 0]
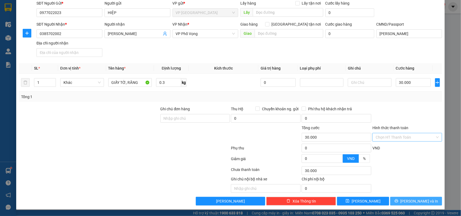
drag, startPoint x: 414, startPoint y: 199, endPoint x: 407, endPoint y: 187, distance: 14.0
click at [413, 200] on span "[PERSON_NAME] và In" at bounding box center [419, 201] width 38 height 6
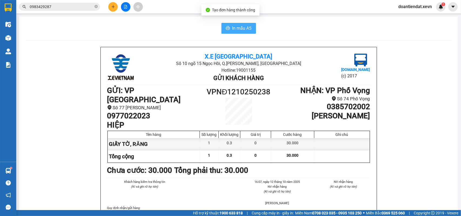
click at [234, 32] on button "In mẫu A5" at bounding box center [238, 28] width 35 height 11
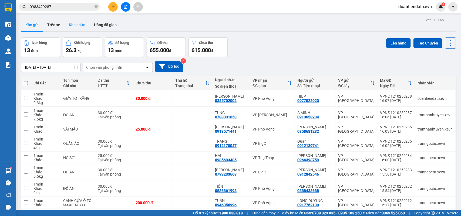
click at [69, 27] on button "Kho nhận" at bounding box center [77, 24] width 25 height 13
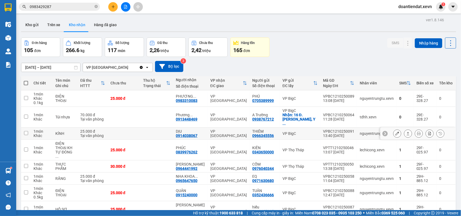
drag, startPoint x: 75, startPoint y: 126, endPoint x: 73, endPoint y: 117, distance: 8.7
click at [74, 128] on td "KÍNH" at bounding box center [65, 134] width 25 height 12
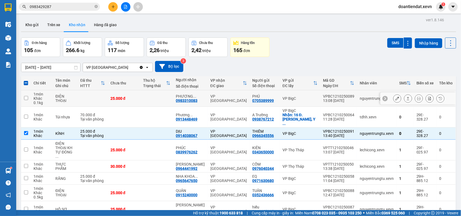
drag, startPoint x: 72, startPoint y: 104, endPoint x: 93, endPoint y: 104, distance: 21.6
click at [72, 104] on td "ĐIỆN THOẠI" at bounding box center [65, 98] width 25 height 16
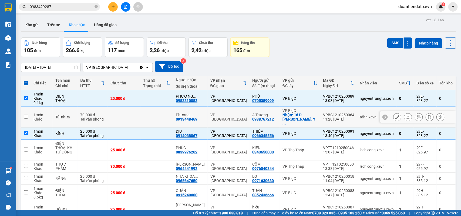
click at [149, 115] on td at bounding box center [156, 117] width 33 height 21
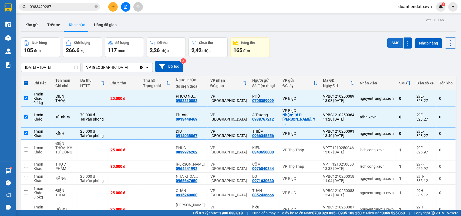
click at [391, 45] on button "SMS" at bounding box center [395, 43] width 16 height 10
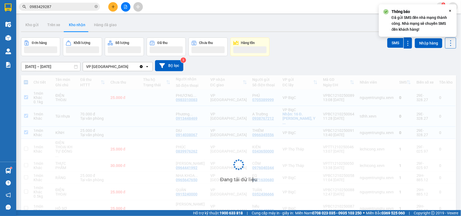
scroll to position [45, 0]
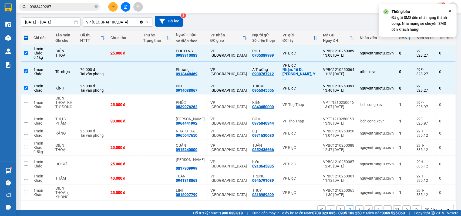
click at [336, 206] on button "1" at bounding box center [340, 210] width 8 height 8
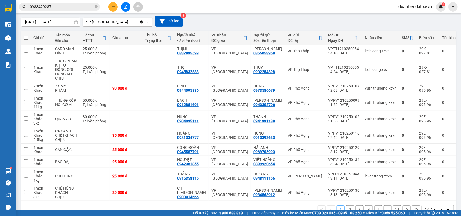
click at [25, 38] on span at bounding box center [26, 38] width 4 height 4
click at [26, 35] on input "checkbox" at bounding box center [26, 35] width 0 height 0
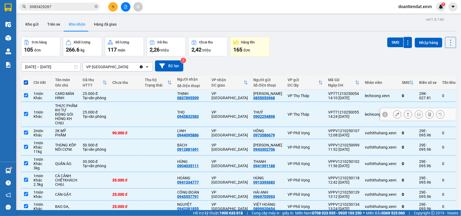
scroll to position [0, 0]
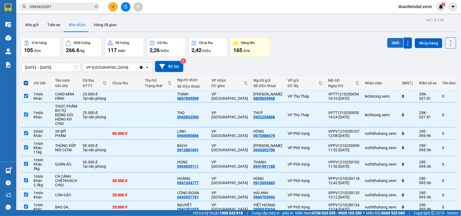
click at [391, 43] on button "SMS" at bounding box center [395, 43] width 16 height 10
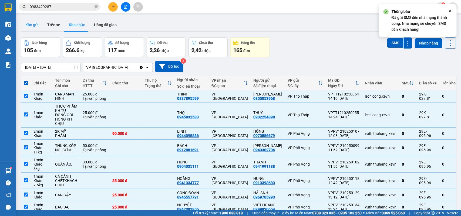
click at [27, 22] on button "Kho gửi" at bounding box center [32, 24] width 22 height 13
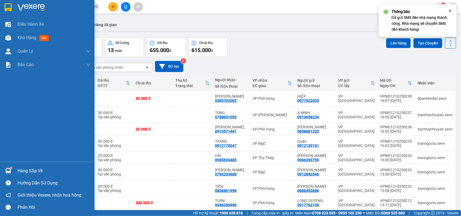
click at [7, 170] on img at bounding box center [8, 171] width 6 height 6
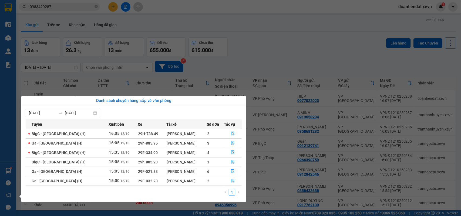
click at [84, 7] on section "Kết quả tìm kiếm ( 1733 ) Bộ lọc Mã ĐH Trạng thái Món hàng Thu hộ Tổng cước Chư…" at bounding box center [230, 108] width 461 height 216
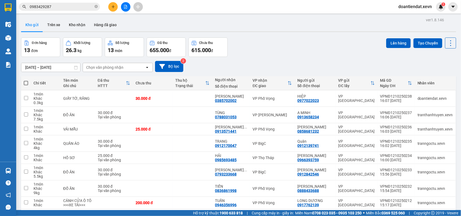
click at [84, 7] on input "0983429287" at bounding box center [62, 7] width 64 height 6
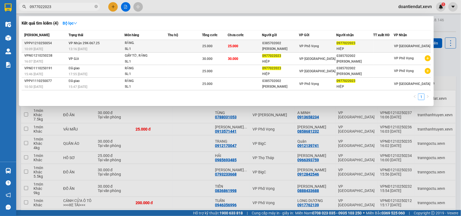
click at [157, 45] on div "RĂNG." at bounding box center [145, 43] width 40 height 6
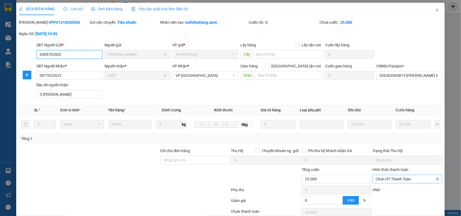
click at [376, 178] on span "Chọn HT Thanh Toán" at bounding box center [407, 179] width 63 height 8
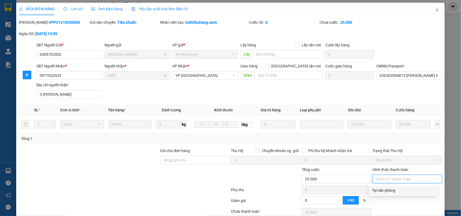
click at [376, 188] on div "Tại văn phòng" at bounding box center [403, 191] width 62 height 6
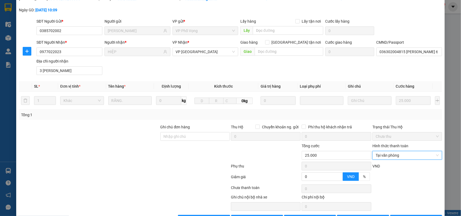
scroll to position [43, 0]
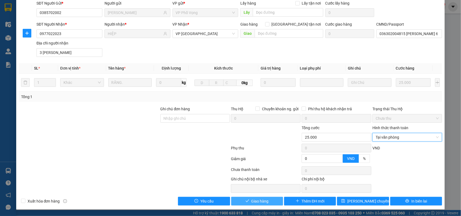
click at [254, 203] on span "Giao hàng" at bounding box center [259, 201] width 17 height 6
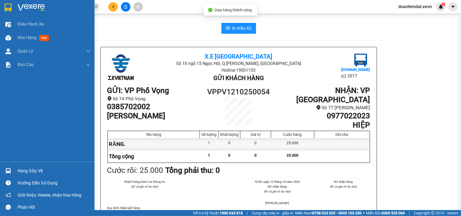
click at [5, 171] on img at bounding box center [8, 171] width 6 height 6
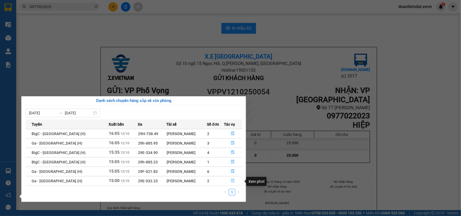
click at [232, 181] on icon "file-done" at bounding box center [233, 181] width 4 height 4
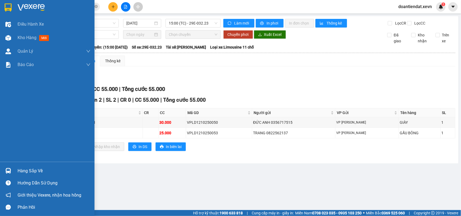
click at [12, 168] on div at bounding box center [8, 170] width 9 height 9
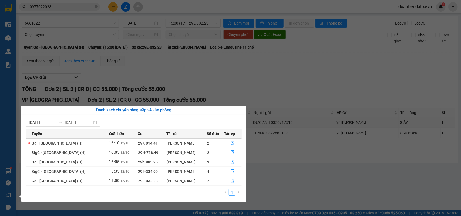
click at [362, 76] on section "Kết quả tìm kiếm ( 4 ) Bộ lọc Mã ĐH Trạng thái Món hàng Thu hộ Tổng cước Chưa c…" at bounding box center [230, 108] width 461 height 216
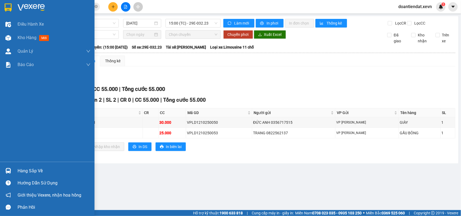
click at [6, 168] on img at bounding box center [8, 171] width 6 height 6
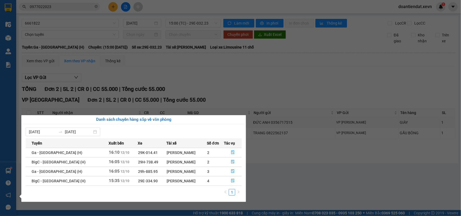
drag, startPoint x: 238, startPoint y: 77, endPoint x: 97, endPoint y: 58, distance: 142.0
click at [236, 77] on section "Kết quả tìm kiếm ( 4 ) Bộ lọc Mã ĐH Trạng thái Món hàng Thu hộ Tổng cước Chưa c…" at bounding box center [230, 108] width 461 height 216
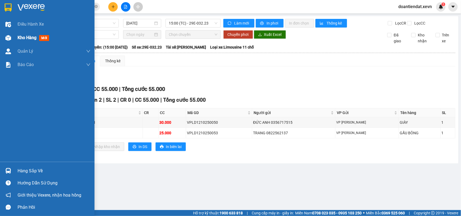
click at [6, 40] on img at bounding box center [8, 38] width 6 height 6
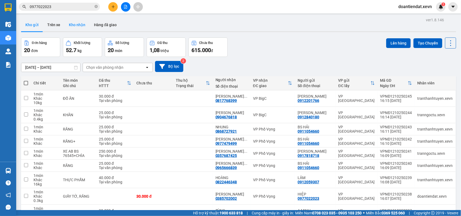
click at [79, 25] on button "Kho nhận" at bounding box center [77, 24] width 25 height 13
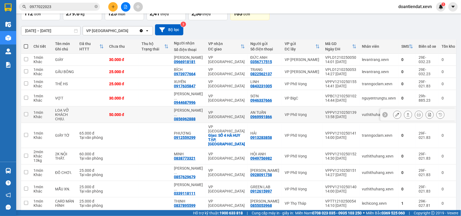
scroll to position [42, 0]
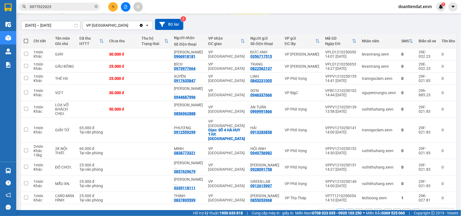
click at [25, 41] on span at bounding box center [26, 41] width 4 height 4
click at [26, 38] on input "checkbox" at bounding box center [26, 38] width 0 height 0
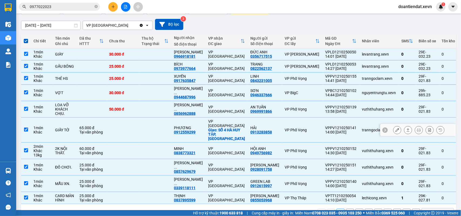
click at [113, 122] on td at bounding box center [122, 130] width 32 height 25
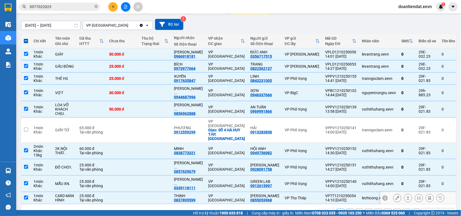
click at [163, 192] on td at bounding box center [155, 198] width 32 height 12
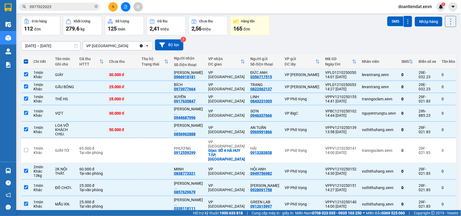
scroll to position [0, 0]
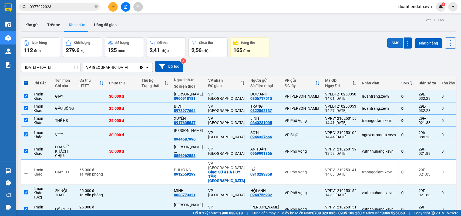
click at [387, 46] on button "SMS" at bounding box center [395, 43] width 16 height 10
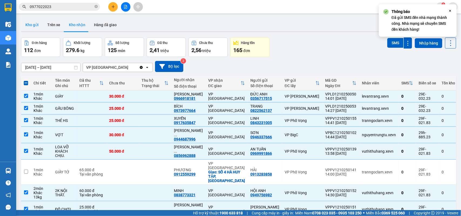
click at [32, 23] on button "Kho gửi" at bounding box center [32, 24] width 22 height 13
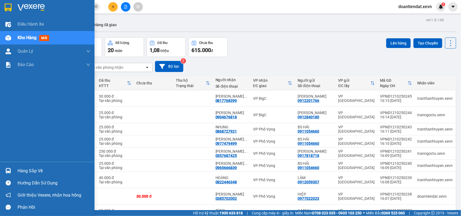
click at [8, 167] on div at bounding box center [8, 170] width 9 height 9
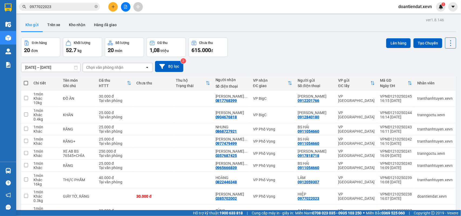
click at [74, 25] on section "Kết quả tìm kiếm ( 4 ) Bộ lọc Mã ĐH Trạng thái Món hàng Thu hộ Tổng cước Chưa c…" at bounding box center [230, 108] width 461 height 216
click at [76, 23] on button "Kho nhận" at bounding box center [77, 24] width 25 height 13
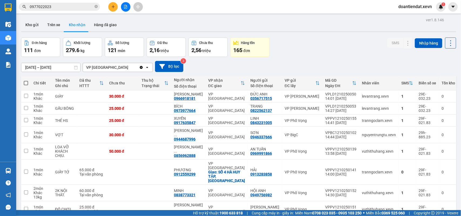
click at [94, 7] on span "0977022023" at bounding box center [59, 7] width 81 height 8
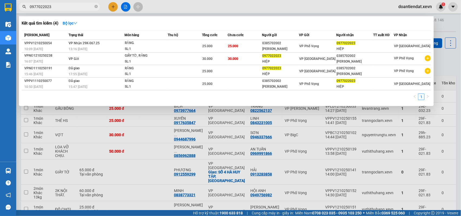
click at [113, 8] on div at bounding box center [230, 108] width 461 height 216
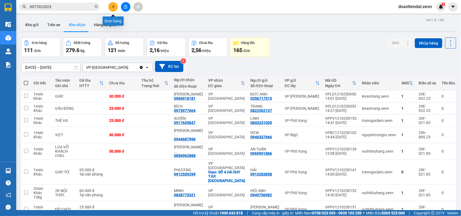
click at [113, 8] on icon "plus" at bounding box center [113, 7] width 4 height 4
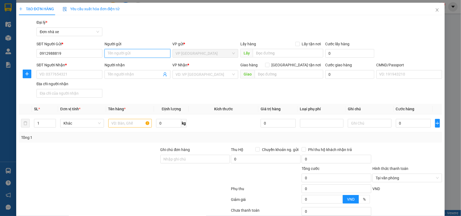
click at [110, 52] on input "Người gửi" at bounding box center [137, 53] width 66 height 9
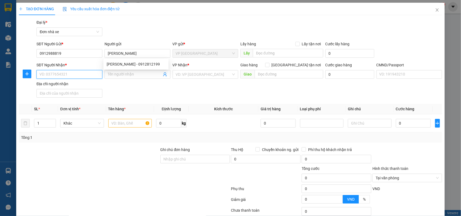
click at [83, 74] on input "SĐT Người Nhận *" at bounding box center [69, 74] width 66 height 9
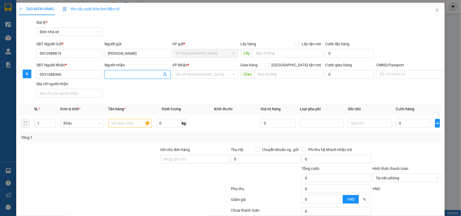
click at [123, 76] on input "Người nhận" at bounding box center [135, 75] width 54 height 6
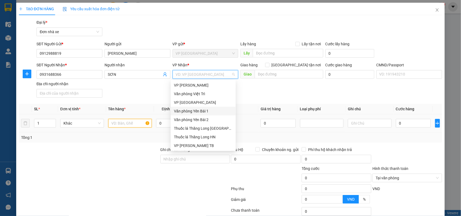
click at [123, 125] on input "text" at bounding box center [130, 123] width 44 height 9
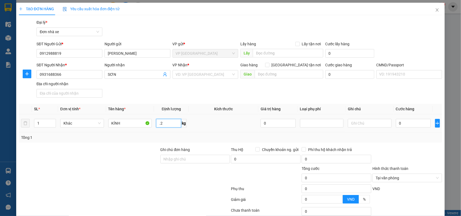
click at [160, 126] on input ".2" at bounding box center [168, 123] width 25 height 9
click at [182, 76] on input "search" at bounding box center [204, 74] width 56 height 8
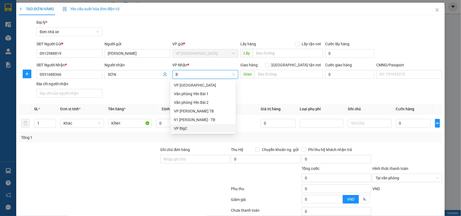
click at [188, 127] on div "VP BigC" at bounding box center [203, 129] width 59 height 6
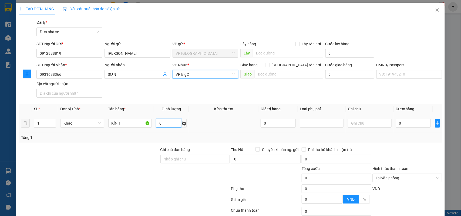
click at [167, 124] on input "0" at bounding box center [168, 123] width 25 height 9
click at [400, 121] on input "0" at bounding box center [413, 123] width 35 height 9
click at [324, 97] on div "SĐT Người Nhận * 0931688366 Người nhận SƠN VP Nhận * VP BigC Giao hàng Giao tận…" at bounding box center [239, 81] width 408 height 38
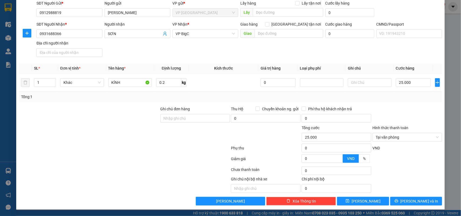
click at [400, 167] on div "Chọn HT Thanh Toán" at bounding box center [407, 170] width 71 height 11
click at [131, 85] on input "KÍNH" at bounding box center [130, 82] width 44 height 9
click at [354, 80] on input "text" at bounding box center [370, 82] width 44 height 9
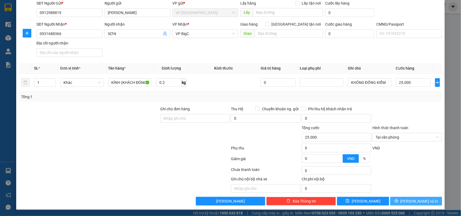
click at [409, 198] on span "[PERSON_NAME] và In" at bounding box center [419, 201] width 38 height 6
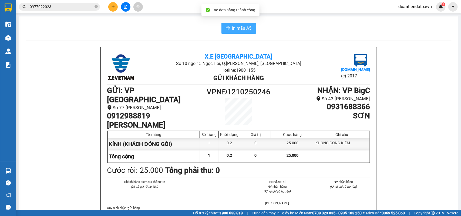
click at [240, 24] on button "In mẫu A5" at bounding box center [238, 28] width 35 height 11
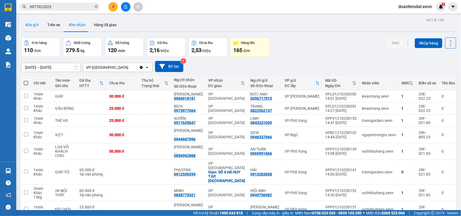
click at [35, 24] on button "Kho gửi" at bounding box center [32, 24] width 22 height 13
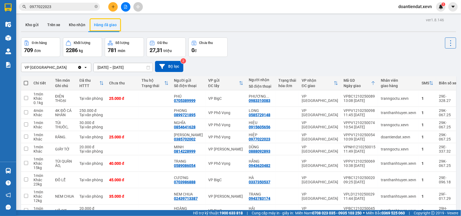
click at [49, 3] on span "0977022023" at bounding box center [59, 7] width 81 height 8
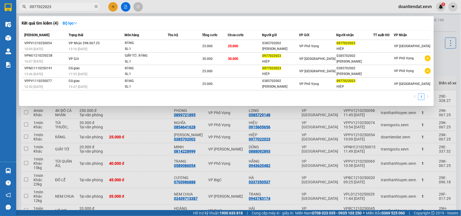
click at [50, 5] on input "0977022023" at bounding box center [62, 7] width 64 height 6
drag, startPoint x: 50, startPoint y: 5, endPoint x: 461, endPoint y: 50, distance: 413.1
click at [51, 5] on input "0977022023" at bounding box center [62, 7] width 64 height 6
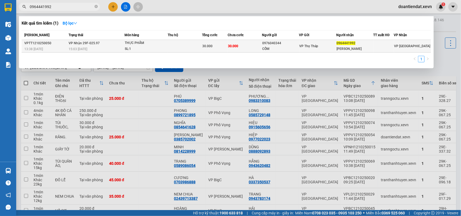
type input "0964441992"
click at [168, 49] on td at bounding box center [185, 46] width 34 height 13
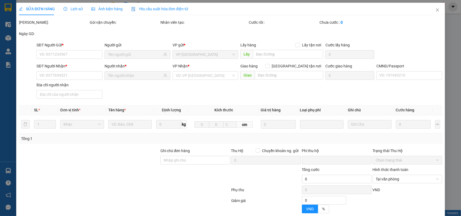
type input "0976040344"
type input "CỐM"
type input "0964441992"
type input "[PERSON_NAME]"
type input "036190007416 TRẦN THỊ THU HƯƠNG"
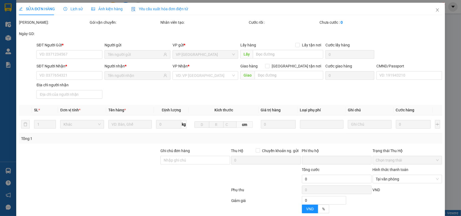
type input "0"
type input "30.000"
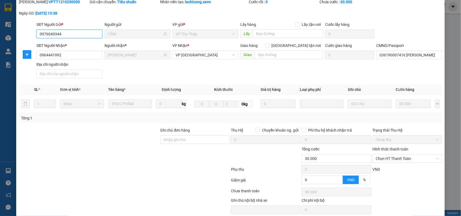
scroll to position [43, 0]
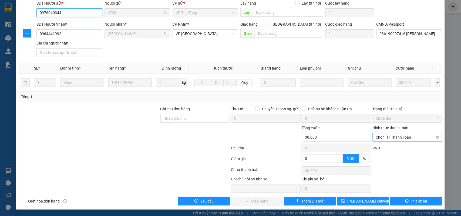
click at [399, 137] on span "Chọn HT Thanh Toán" at bounding box center [407, 137] width 63 height 8
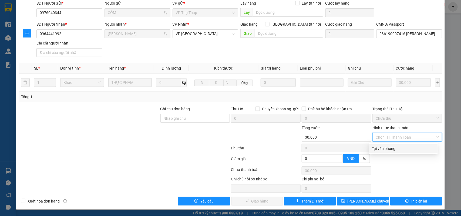
click at [381, 146] on div "Tại văn phòng" at bounding box center [403, 149] width 62 height 6
type input "0"
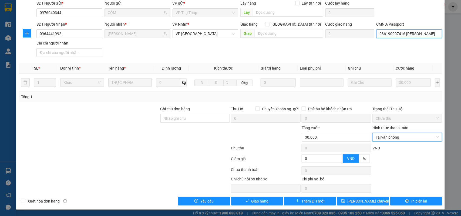
click at [389, 33] on input "036190007416 TRẦN THỊ THU HƯƠNG" at bounding box center [409, 33] width 66 height 9
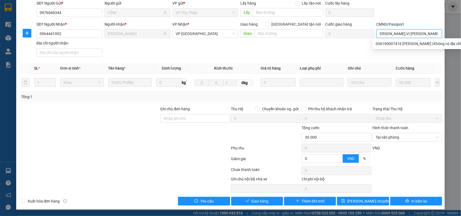
scroll to position [0, 34]
type input "036091008408 HOÀNG VĂN THẮNG,VỊ DƯƠNG MỸ XÁ"
click at [245, 203] on span "check" at bounding box center [247, 201] width 4 height 4
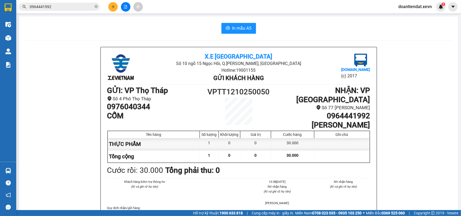
click at [126, 5] on icon "file-add" at bounding box center [125, 7] width 3 height 4
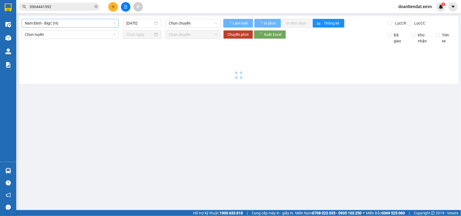
click at [96, 26] on span "Nam Định - BigC (H)" at bounding box center [70, 23] width 91 height 8
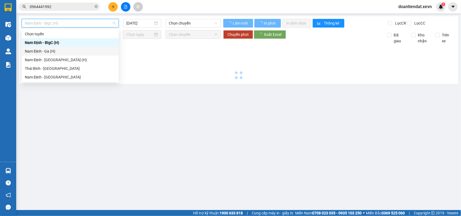
click at [64, 49] on div "Nam Định - Ga (H)" at bounding box center [70, 51] width 91 height 6
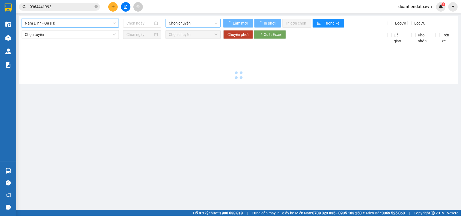
type input "[DATE]"
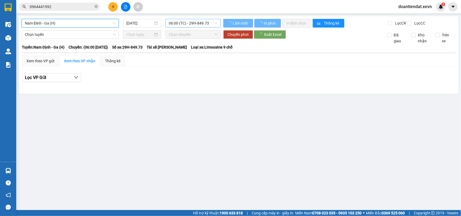
click at [195, 26] on span "06:00 (TC) - 29H-849.73" at bounding box center [193, 23] width 48 height 8
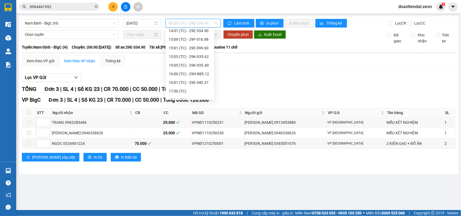
scroll to position [169, 0]
click at [196, 62] on div "16:00 (TC) - 29H-885.12" at bounding box center [190, 64] width 42 height 6
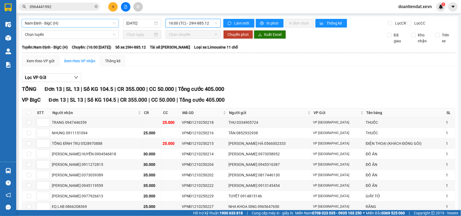
click at [59, 19] on div "Nam Định - BigC (H) 12/10/2025 16:00 16:00 (TC) - 29H-885.12 Làm mới In phơi In…" at bounding box center [238, 147] width 439 height 263
click at [59, 22] on span "Nam Định - BigC (H)" at bounding box center [70, 23] width 91 height 8
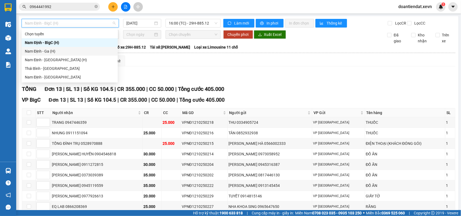
click at [65, 48] on div "Nam Định - Ga (H)" at bounding box center [70, 51] width 90 height 6
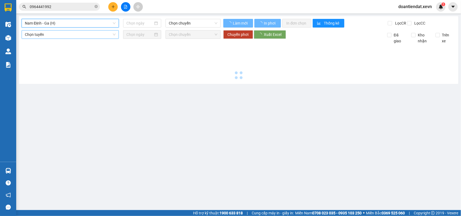
type input "[DATE]"
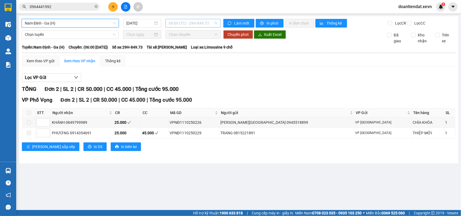
click at [196, 26] on span "06:00 (TC) - 29H-849.73" at bounding box center [193, 23] width 48 height 8
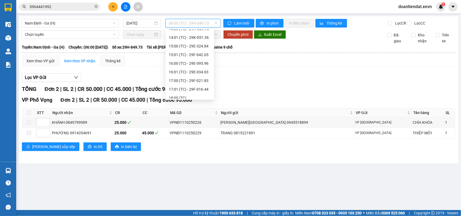
scroll to position [144, 0]
drag, startPoint x: 201, startPoint y: 64, endPoint x: 202, endPoint y: 72, distance: 8.7
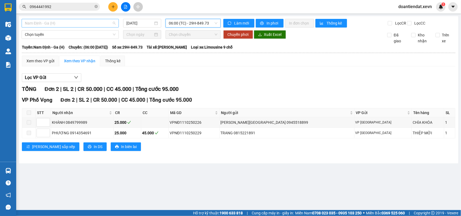
drag, startPoint x: 79, startPoint y: 20, endPoint x: 73, endPoint y: 31, distance: 12.6
click at [79, 21] on span "Nam Định - Ga (H)" at bounding box center [70, 23] width 91 height 8
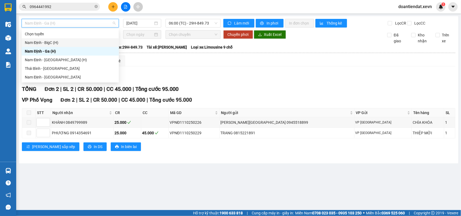
click at [63, 41] on div "Nam Định - BigC (H)" at bounding box center [70, 43] width 91 height 6
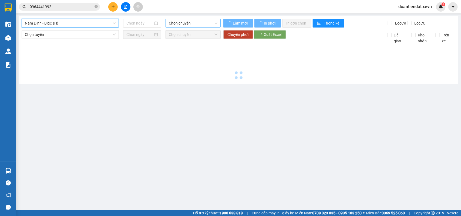
type input "[DATE]"
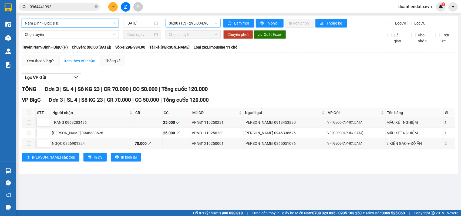
click at [197, 22] on span "06:00 (TC) - 29E-334.90" at bounding box center [193, 23] width 48 height 8
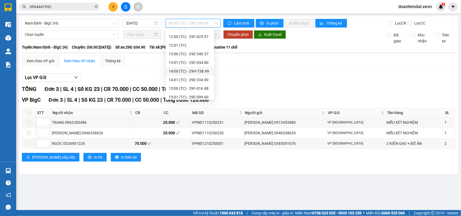
scroll to position [177, 0]
drag, startPoint x: 196, startPoint y: 43, endPoint x: 198, endPoint y: 55, distance: 12.3
click at [198, 55] on div "16:00 (TC) - 29H-885.12" at bounding box center [190, 55] width 42 height 6
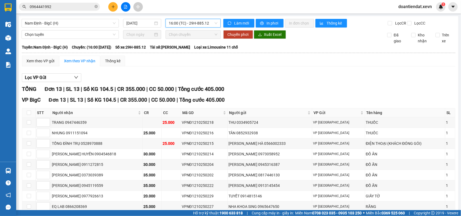
click at [190, 26] on span "16:00 (TC) - 29H-885.12" at bounding box center [193, 23] width 48 height 8
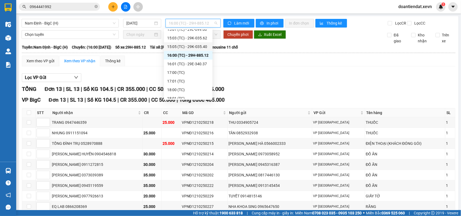
click at [197, 47] on div "15:05 (TC) - 29K-035.40" at bounding box center [188, 47] width 42 height 6
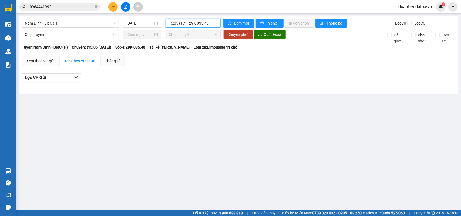
click at [190, 26] on span "15:05 (TC) - 29K-035.40" at bounding box center [193, 23] width 48 height 8
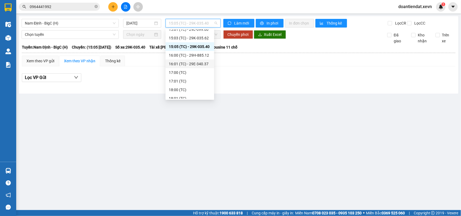
click at [191, 63] on div "16:01 (TC) - 29E-340.37" at bounding box center [190, 64] width 42 height 6
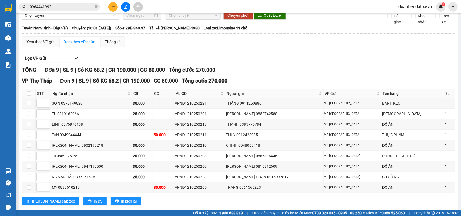
scroll to position [37, 0]
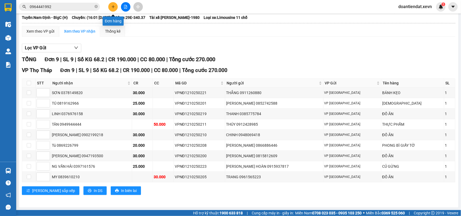
click at [114, 5] on icon "plus" at bounding box center [113, 7] width 4 height 4
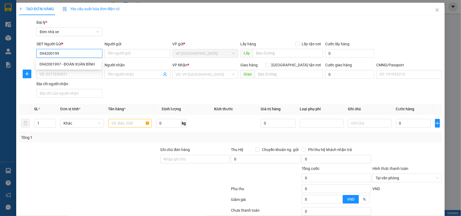
type input "0942001997"
click at [75, 63] on div "0942001997 - ĐOÀN XUÂN BÌNH" at bounding box center [68, 64] width 59 height 6
type input "ĐOÀN XUÂN BÌNH"
type input "0364566336"
type input "THUẬN"
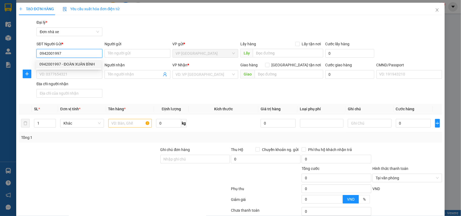
type input "004097000294 nông kim thuận"
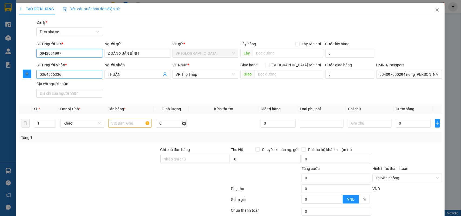
type input "0942001997"
click at [82, 77] on input "0364566336" at bounding box center [69, 74] width 66 height 9
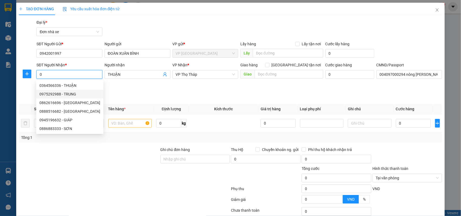
click at [60, 95] on div "0975292988 - TRUNG" at bounding box center [69, 94] width 61 height 6
type input "0975292988"
type input "TRUNG"
type input "001094004417 vũ quốc trung"
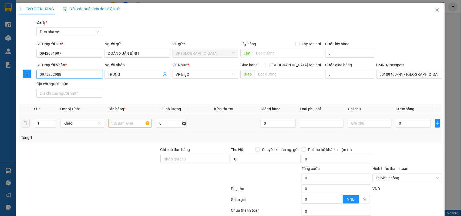
type input "0975292988"
click at [125, 125] on input "text" at bounding box center [130, 123] width 44 height 9
type input "D"
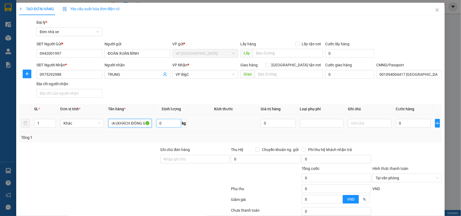
scroll to position [0, 19]
type input "ĐIỆN THOẠI (KHÁCH ĐÓNG GÓI)"
type input "0.3"
click at [405, 127] on input "0" at bounding box center [413, 123] width 35 height 9
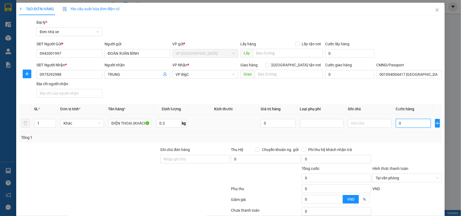
type input "2"
type input "25"
type input "25.000"
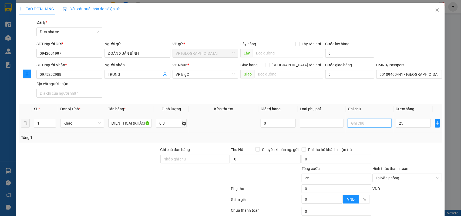
type input "25.000"
click at [367, 121] on input "text" at bounding box center [370, 123] width 44 height 9
type input "KHÔNG ĐỒNG KIỂM, KHÔNG KHAI BÁO GIÁ TRỊ"
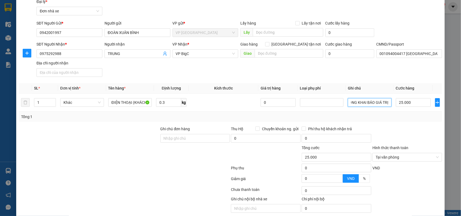
scroll to position [41, 0]
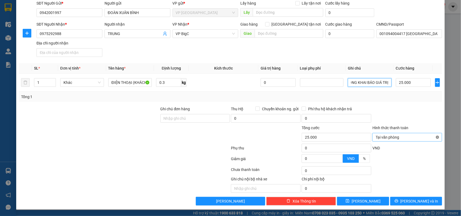
type input "25.000"
type input "KHÔNG ĐỒNG KIỂM, KHÔNG KHAI BÁO GIÁ TRỊ"
click at [412, 197] on button "[PERSON_NAME] và In" at bounding box center [416, 201] width 52 height 9
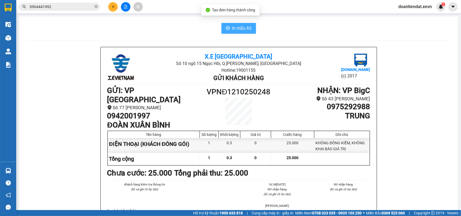
click at [249, 31] on button "In mẫu A5" at bounding box center [238, 28] width 35 height 11
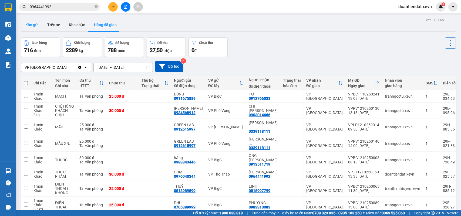
click at [29, 26] on button "Kho gửi" at bounding box center [32, 24] width 22 height 13
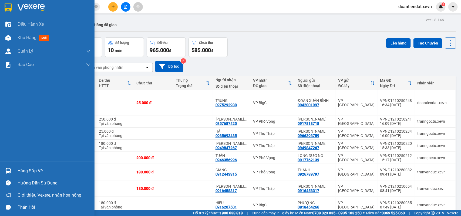
click at [7, 170] on img at bounding box center [8, 171] width 6 height 6
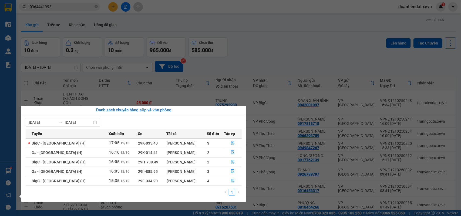
click at [303, 45] on section "Kết quả tìm kiếm ( 1 ) Bộ lọc Mã ĐH Trạng thái Món hàng Thu hộ Tổng cước Chưa c…" at bounding box center [230, 108] width 461 height 216
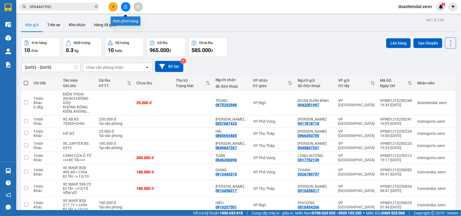
click at [128, 6] on button at bounding box center [125, 6] width 9 height 9
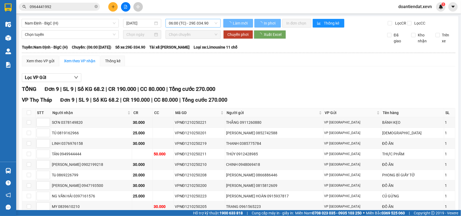
click at [178, 26] on span "06:00 (TC) - 29E-334.90" at bounding box center [193, 23] width 48 height 8
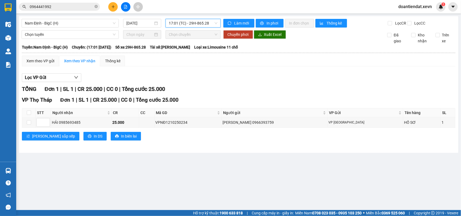
click at [192, 28] on div "Nam Định - BigC (H) 12/10/2025 17:01 17:01 (TC) - 29H-865.28" at bounding box center [121, 23] width 199 height 9
click at [192, 22] on span "17:01 (TC) - 29H-865.28" at bounding box center [193, 23] width 48 height 8
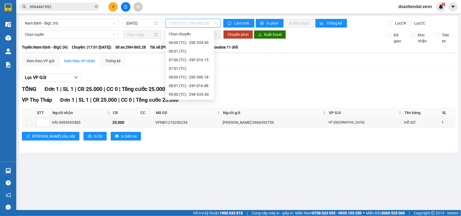
drag, startPoint x: 203, startPoint y: 68, endPoint x: 255, endPoint y: 88, distance: 56.2
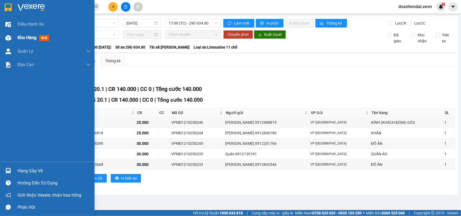
click at [10, 41] on div at bounding box center [8, 37] width 9 height 9
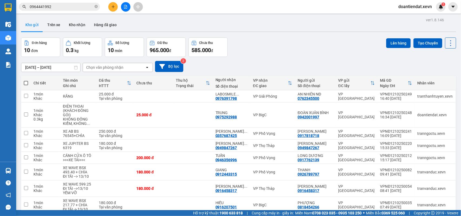
click at [76, 7] on input "0964441992" at bounding box center [62, 7] width 64 height 6
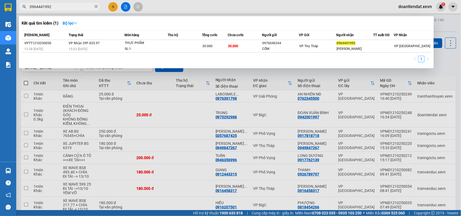
click at [76, 7] on input "0964441992" at bounding box center [62, 7] width 64 height 6
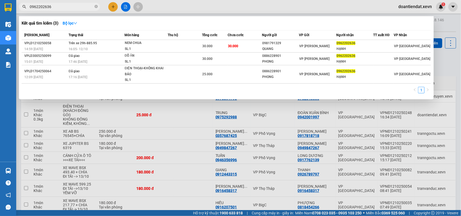
type input "0962202636"
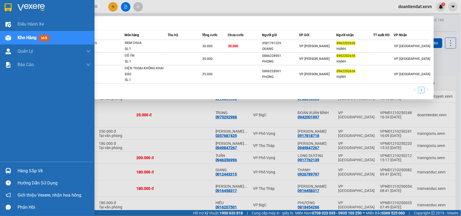
click at [7, 173] on img at bounding box center [8, 171] width 6 height 6
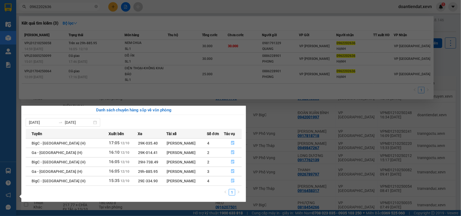
click at [57, 4] on section "Kết quả tìm kiếm ( 3 ) Bộ lọc Mã ĐH Trạng thái Món hàng Thu hộ Tổng cước Chưa c…" at bounding box center [230, 108] width 461 height 216
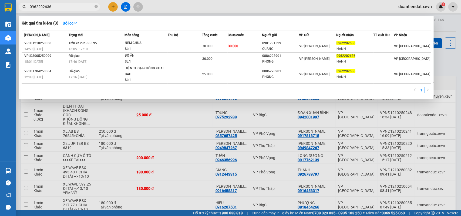
click at [57, 4] on input "0962202636" at bounding box center [62, 7] width 64 height 6
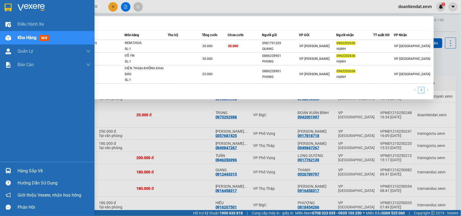
click at [9, 120] on div "Điều hành xe Kho hàng mới Quản Lý Quản lý chuyến Quản lý giao nhận mới Quản lý …" at bounding box center [47, 90] width 94 height 144
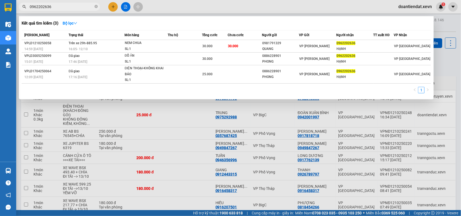
click at [459, 70] on div at bounding box center [230, 108] width 461 height 216
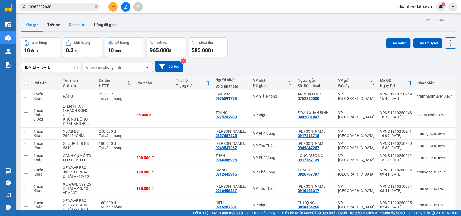
click at [78, 27] on button "Kho nhận" at bounding box center [77, 24] width 25 height 13
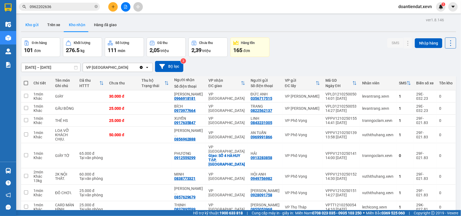
click at [31, 23] on button "Kho gửi" at bounding box center [32, 24] width 22 height 13
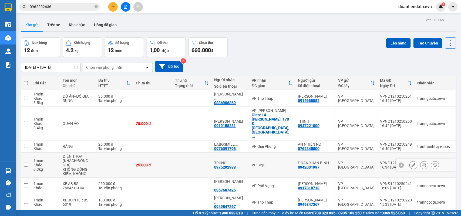
click at [117, 153] on td at bounding box center [115, 165] width 38 height 25
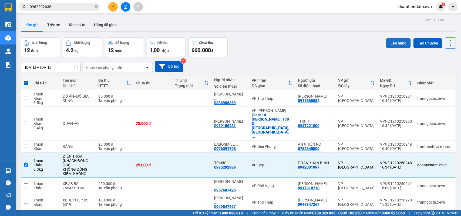
click at [390, 46] on button "Lên hàng" at bounding box center [398, 43] width 25 height 10
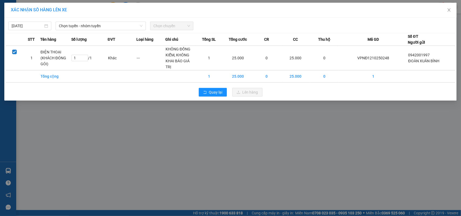
click at [100, 31] on div "12/10/2025 Chọn tuyến - nhóm tuyến Chọn chuyến STT Tên hàng Số lượng ĐVT Loại h…" at bounding box center [230, 59] width 452 height 83
click at [96, 24] on span "Chọn tuyến - nhóm tuyến" at bounding box center [101, 26] width 84 height 8
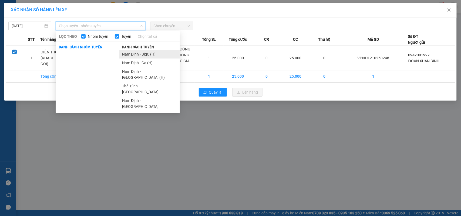
click at [131, 50] on li "Nam Định - BigC (H)" at bounding box center [149, 54] width 61 height 9
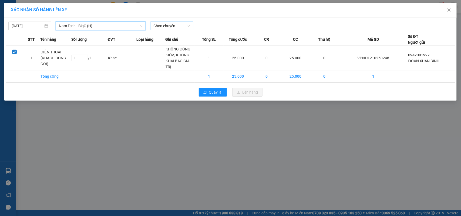
click at [185, 25] on span "Chọn chuyến" at bounding box center [171, 26] width 36 height 8
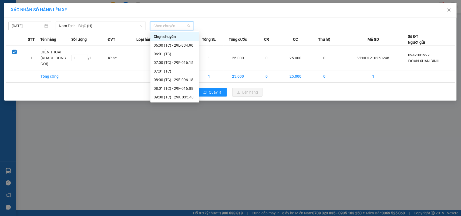
drag, startPoint x: 172, startPoint y: 72, endPoint x: 246, endPoint y: 43, distance: 79.2
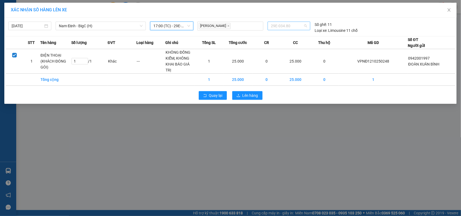
click at [273, 28] on span "29E-034.80" at bounding box center [289, 26] width 36 height 8
type input "1562"
click at [277, 35] on div "29F-015.62" at bounding box center [289, 37] width 36 height 6
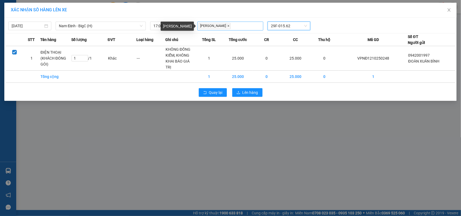
click at [228, 26] on icon "close" at bounding box center [228, 26] width 3 height 3
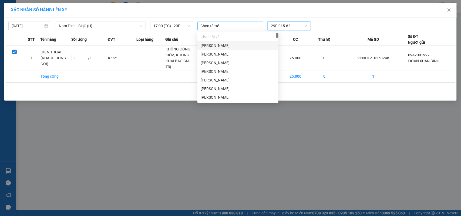
click at [234, 25] on div at bounding box center [230, 26] width 63 height 6
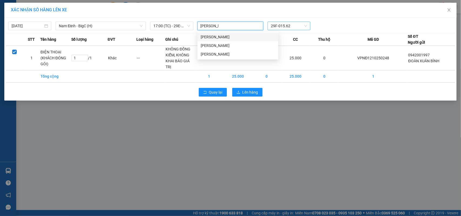
type input "THANH BINH"
click at [223, 55] on div "Phạm Thanh Bình" at bounding box center [238, 54] width 75 height 6
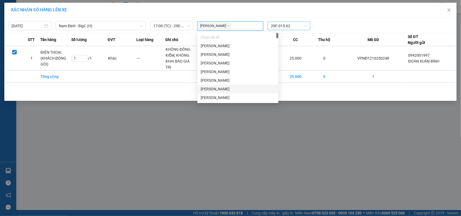
click at [284, 92] on div "Quay lại Lên hàng" at bounding box center [231, 93] width 450 height 14
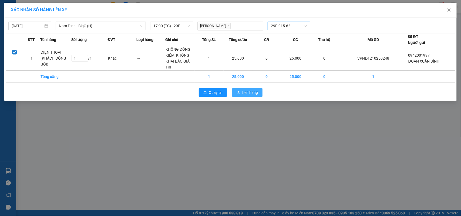
click at [246, 92] on span "Lên hàng" at bounding box center [250, 93] width 16 height 6
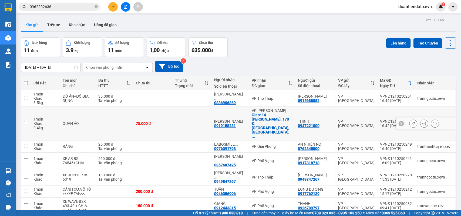
click at [229, 124] on div "0919158281" at bounding box center [225, 126] width 22 height 4
click at [202, 107] on td at bounding box center [191, 124] width 39 height 34
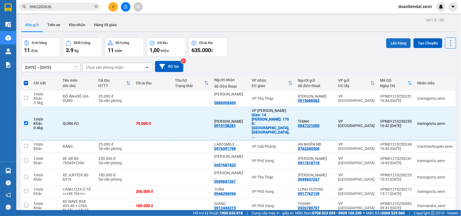
click at [391, 38] on button "Lên hàng" at bounding box center [398, 43] width 25 height 10
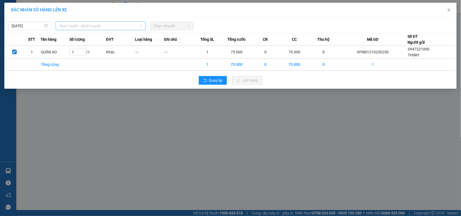
click at [108, 28] on span "Chọn tuyến - nhóm tuyến" at bounding box center [101, 26] width 84 height 8
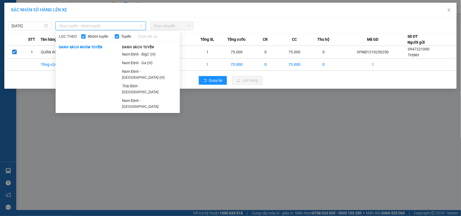
drag, startPoint x: 138, startPoint y: 61, endPoint x: 167, endPoint y: 22, distance: 47.8
click at [140, 61] on li "Nam Định - Ga (H)" at bounding box center [149, 63] width 61 height 9
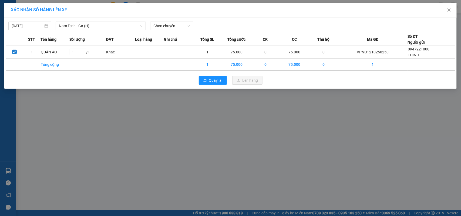
click at [169, 21] on div "12/10/2025 Nam Định - Ga (H) LỌC THEO Nhóm tuyến Tuyến Chọn tất cả Danh sách nh…" at bounding box center [231, 24] width 450 height 11
click at [172, 26] on span "Chọn chuyến" at bounding box center [171, 26] width 36 height 8
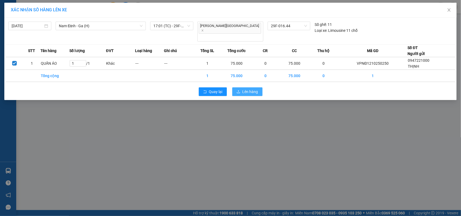
drag, startPoint x: 253, startPoint y: 84, endPoint x: 278, endPoint y: 88, distance: 24.7
click at [255, 89] on span "Lên hàng" at bounding box center [250, 92] width 16 height 6
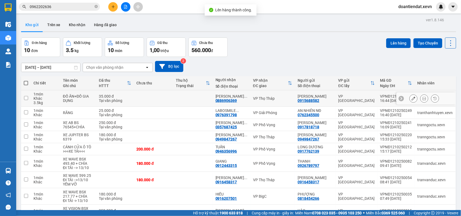
click at [273, 98] on div "VP Thọ Tháp" at bounding box center [272, 98] width 39 height 4
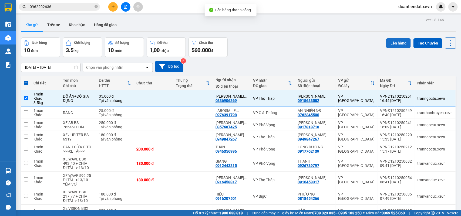
click at [388, 41] on button "Lên hàng" at bounding box center [398, 43] width 25 height 10
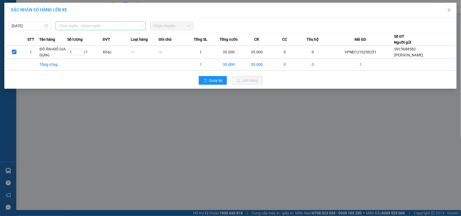
click at [99, 26] on span "Chọn tuyến - nhóm tuyến" at bounding box center [101, 26] width 84 height 8
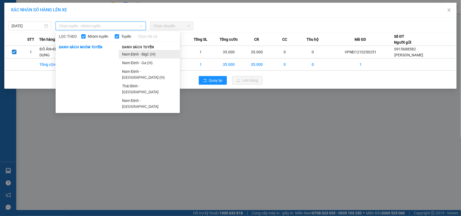
click at [138, 50] on li "Nam Định - BigC (H)" at bounding box center [149, 54] width 61 height 9
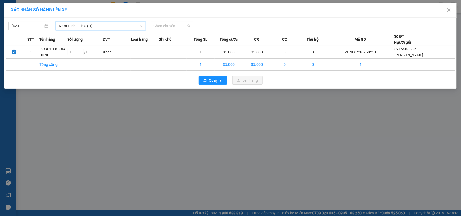
drag, startPoint x: 181, startPoint y: 25, endPoint x: 181, endPoint y: 54, distance: 29.2
click at [182, 25] on span "Chọn chuyến" at bounding box center [171, 26] width 36 height 8
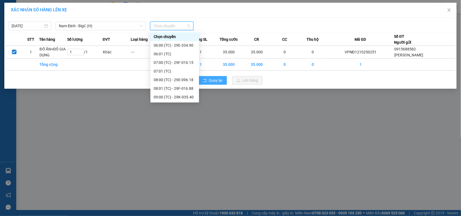
drag, startPoint x: 184, startPoint y: 78, endPoint x: 220, endPoint y: 82, distance: 35.8
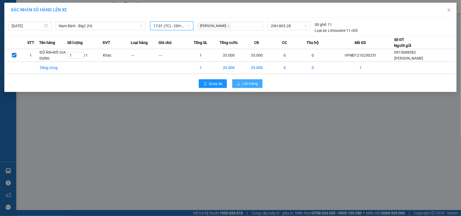
drag, startPoint x: 250, startPoint y: 83, endPoint x: 255, endPoint y: 86, distance: 5.8
click at [251, 83] on span "Lên hàng" at bounding box center [250, 84] width 16 height 6
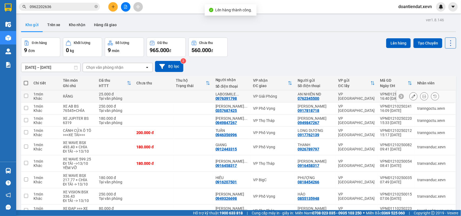
click at [146, 98] on td at bounding box center [153, 96] width 39 height 12
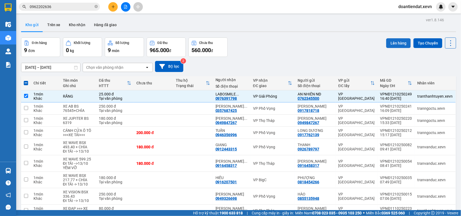
click at [393, 45] on button "Lên hàng" at bounding box center [398, 43] width 25 height 10
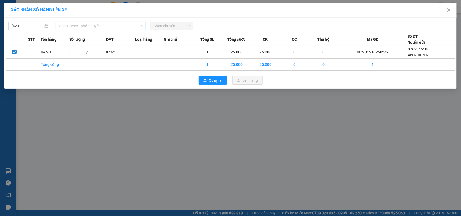
drag, startPoint x: 72, startPoint y: 28, endPoint x: 91, endPoint y: 41, distance: 23.1
click at [73, 28] on span "Chọn tuyến - nhóm tuyến" at bounding box center [101, 26] width 84 height 8
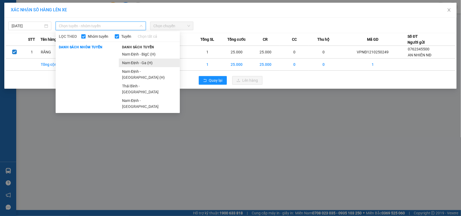
drag, startPoint x: 137, startPoint y: 61, endPoint x: 174, endPoint y: 38, distance: 43.1
click at [139, 61] on li "Nam Định - Ga (H)" at bounding box center [149, 63] width 61 height 9
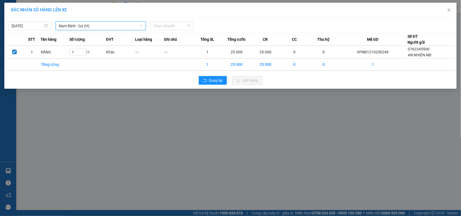
drag, startPoint x: 178, startPoint y: 27, endPoint x: 177, endPoint y: 52, distance: 24.9
click at [180, 28] on span "Chọn chuyến" at bounding box center [171, 26] width 36 height 8
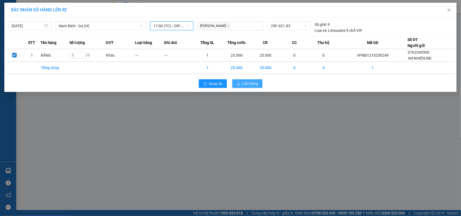
click at [256, 86] on span "Lên hàng" at bounding box center [250, 84] width 16 height 6
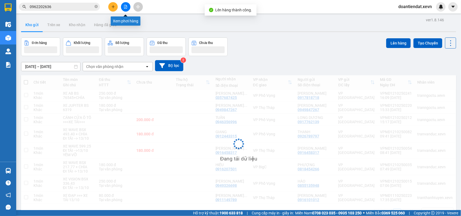
click at [125, 8] on icon "file-add" at bounding box center [125, 7] width 3 height 4
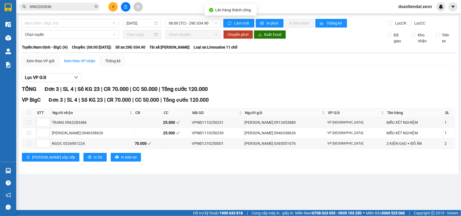
drag, startPoint x: 84, startPoint y: 22, endPoint x: 78, endPoint y: 35, distance: 15.2
click at [84, 22] on span "Nam Định - BigC (H)" at bounding box center [70, 23] width 91 height 8
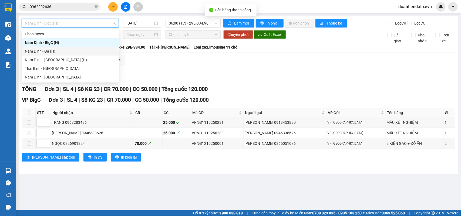
drag, startPoint x: 45, startPoint y: 51, endPoint x: 80, endPoint y: 45, distance: 34.8
click at [48, 50] on div "Nam Định - Ga (H)" at bounding box center [70, 51] width 91 height 6
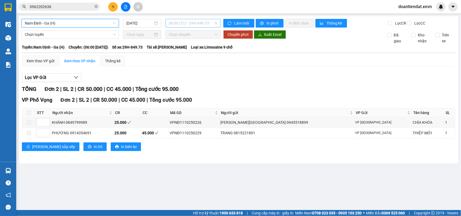
click at [185, 19] on span "06:00 (TC) - 29H-849.73" at bounding box center [193, 23] width 48 height 8
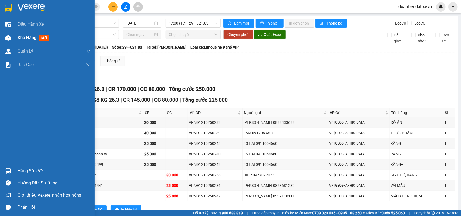
click at [19, 38] on span "Kho hàng" at bounding box center [27, 37] width 19 height 5
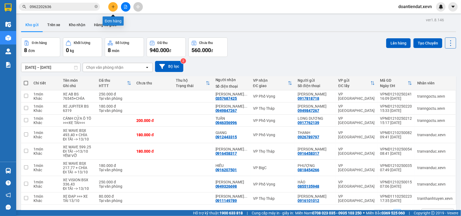
click at [115, 5] on button at bounding box center [112, 6] width 9 height 9
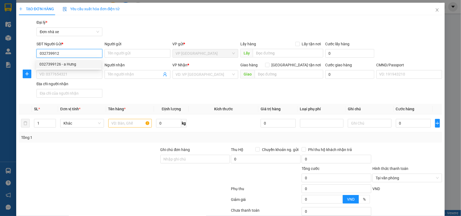
drag, startPoint x: 73, startPoint y: 67, endPoint x: 77, endPoint y: 66, distance: 4.3
click at [73, 67] on div "0327399126 - a Hưng" at bounding box center [68, 64] width 59 height 6
type input "0327399126"
type input "a Hưng"
type input "0354417263"
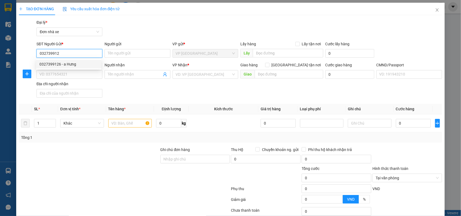
type input "NGUYỄN NGỌC BÁCH"
checkbox input "true"
type input "162 Đ. Trường Chinh, Khương Thượng, Đống Đa, Hà Nội 100000, Việt Nam"
type input "1"
type input "40.000"
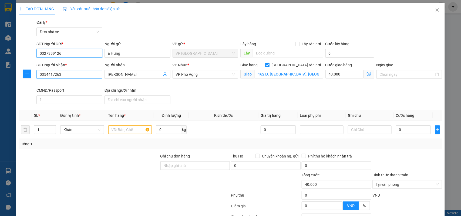
type input "0327399126"
click at [83, 76] on input "0354417263" at bounding box center [69, 74] width 66 height 9
click at [83, 75] on input "0354417263" at bounding box center [69, 74] width 66 height 9
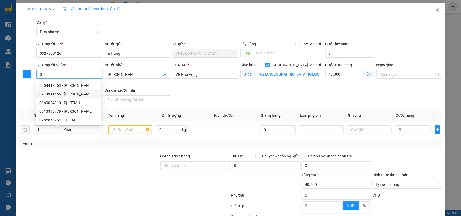
click at [78, 92] on div "0914911455 - c Dương" at bounding box center [68, 94] width 59 height 6
type input "0914911455"
type input "c Dương"
type input "Số 10 Hoa Lư, Lê Đại Hành, Hai Bà Trưng, Hà Nội, Việt Nam"
type input "50.000"
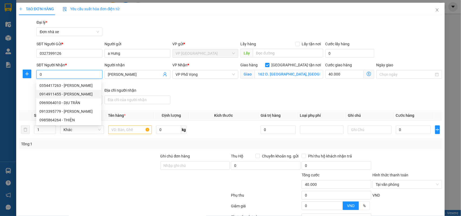
type input "50.000"
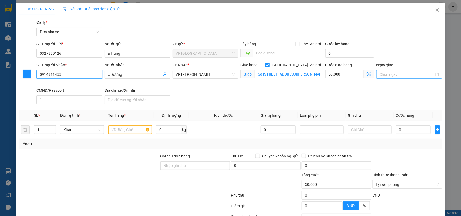
type input "0914911455"
click at [392, 74] on input "Ngày giao" at bounding box center [407, 75] width 55 height 6
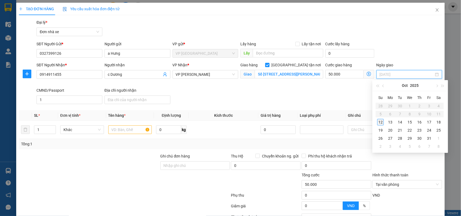
type input "[DATE]"
click at [381, 122] on div "12" at bounding box center [380, 122] width 6 height 6
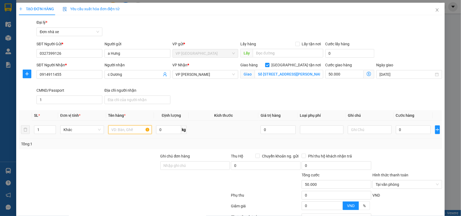
click at [122, 129] on input "text" at bounding box center [130, 130] width 44 height 9
type input "H"
type input "GIẤY TỜ"
click at [407, 125] on div "0" at bounding box center [413, 129] width 35 height 11
type input "2"
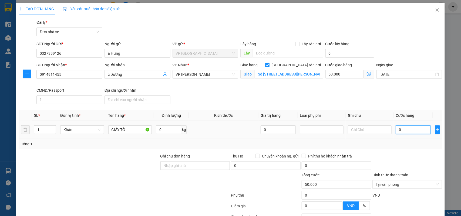
type input "50.002"
type input "25"
type input "50.025"
type input "25.000"
type input "75.000"
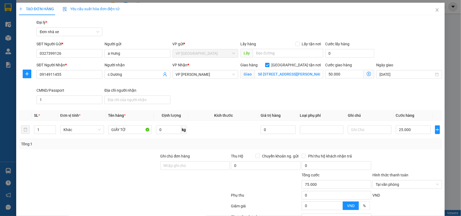
click at [396, 152] on div "Transit Pickup Surcharge Ids Transit Deliver Surcharge Ids Transit Deliver Surc…" at bounding box center [230, 136] width 423 height 234
click at [163, 130] on input "0" at bounding box center [168, 130] width 25 height 9
type input "0.2"
drag, startPoint x: 269, startPoint y: 91, endPoint x: 274, endPoint y: 96, distance: 6.9
click at [270, 92] on div "SĐT Người Nhận * 0914911455 Người nhận c Dương VP Nhận * VP Lê Duẩn Giao hàng G…" at bounding box center [239, 84] width 408 height 44
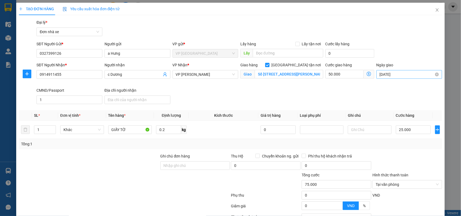
click at [380, 75] on input "[DATE]" at bounding box center [407, 75] width 55 height 6
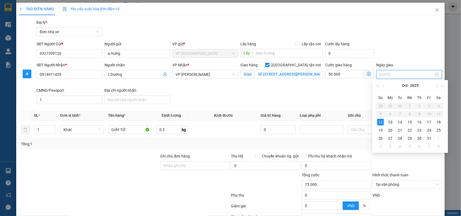
type input "13/10/2025"
click at [390, 122] on div "13" at bounding box center [390, 122] width 6 height 6
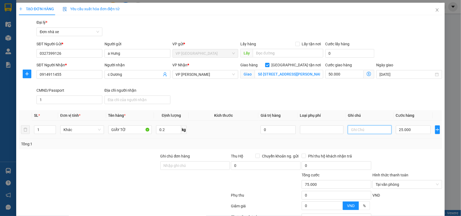
click at [367, 130] on input "text" at bounding box center [370, 130] width 44 height 9
click at [188, 167] on input "Ghi chú đơn hàng" at bounding box center [195, 165] width 70 height 9
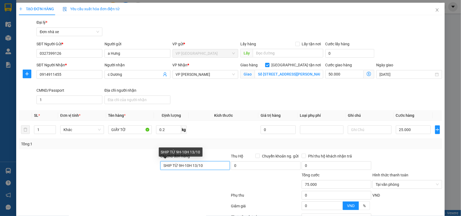
click at [189, 167] on input "SHIP TỪ 9H-10H 13/10" at bounding box center [195, 165] width 70 height 9
type input "SHIP TỪ 9H-10H NGÀY 13/10"
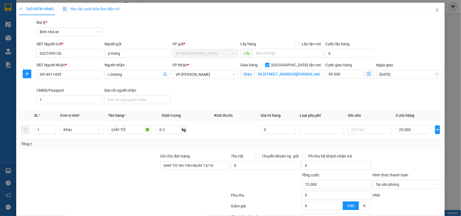
click at [396, 152] on div "Transit Pickup Surcharge Ids Transit Deliver Surcharge Ids Transit Deliver Surc…" at bounding box center [230, 136] width 423 height 234
drag, startPoint x: 424, startPoint y: 157, endPoint x: 423, endPoint y: 166, distance: 8.9
click at [424, 203] on div at bounding box center [407, 207] width 71 height 9
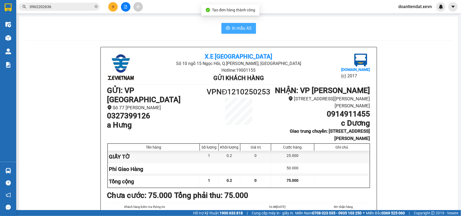
click at [234, 29] on span "In mẫu A5" at bounding box center [241, 28] width 19 height 7
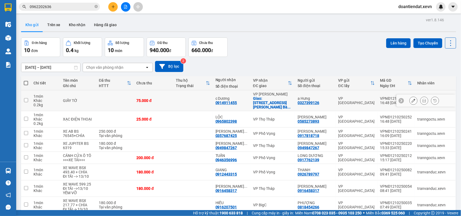
drag, startPoint x: 105, startPoint y: 99, endPoint x: 282, endPoint y: 75, distance: 178.4
click at [106, 99] on td at bounding box center [115, 100] width 38 height 21
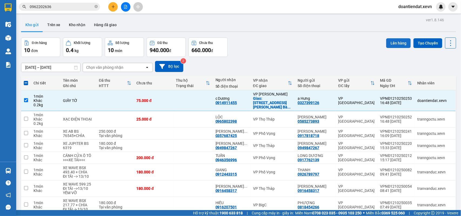
click at [396, 43] on button "Lên hàng" at bounding box center [398, 43] width 25 height 10
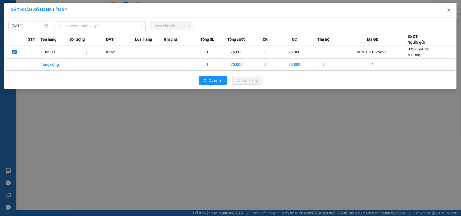
click at [66, 27] on span "Chọn tuyến - nhóm tuyến" at bounding box center [101, 26] width 84 height 8
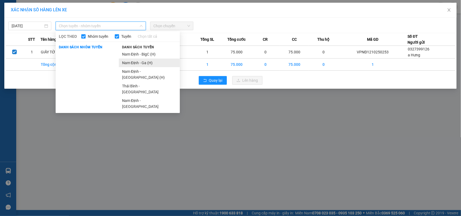
drag, startPoint x: 134, startPoint y: 61, endPoint x: 167, endPoint y: 41, distance: 39.0
click at [134, 61] on li "Nam Định - Ga (H)" at bounding box center [149, 63] width 61 height 9
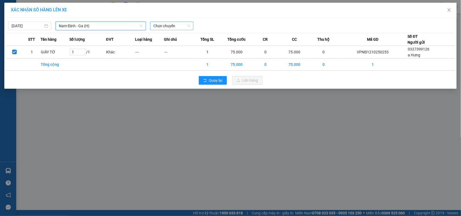
click at [172, 26] on span "Chọn chuyến" at bounding box center [171, 26] width 36 height 8
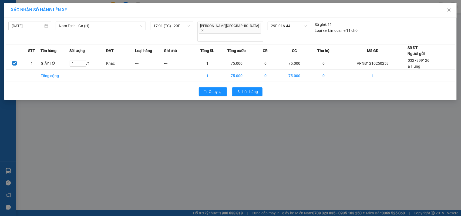
click at [255, 90] on div "Quay lại Lên hàng" at bounding box center [231, 92] width 450 height 14
click at [254, 89] on span "Lên hàng" at bounding box center [250, 92] width 16 height 6
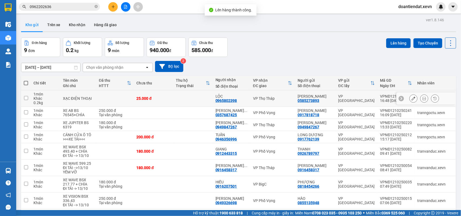
click at [133, 98] on td at bounding box center [115, 98] width 38 height 16
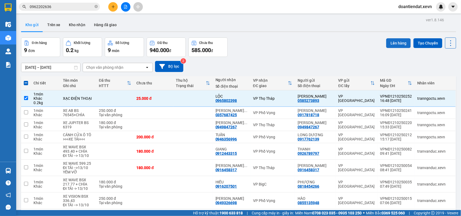
click at [394, 46] on button "Lên hàng" at bounding box center [398, 43] width 25 height 10
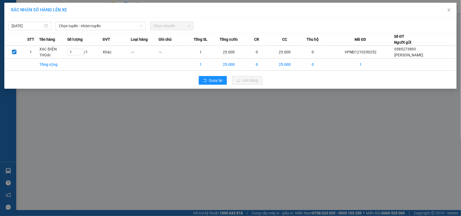
drag, startPoint x: 74, startPoint y: 26, endPoint x: 82, endPoint y: 31, distance: 9.8
click at [74, 26] on span "Chọn tuyến - nhóm tuyến" at bounding box center [101, 26] width 84 height 8
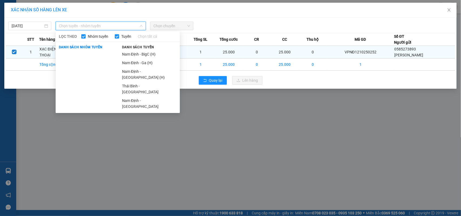
drag, startPoint x: 142, startPoint y: 53, endPoint x: 147, endPoint y: 50, distance: 5.8
click at [143, 53] on li "Nam Định - BigC (H)" at bounding box center [149, 54] width 61 height 9
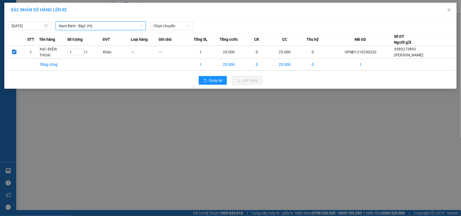
click at [179, 31] on div "12/10/2025 Nam Định - BigC (H) Nam Định - BigC (H) LỌC THEO Nhóm tuyến Tuyến Ch…" at bounding box center [230, 53] width 452 height 71
click at [180, 29] on span "Chọn chuyến" at bounding box center [171, 26] width 36 height 8
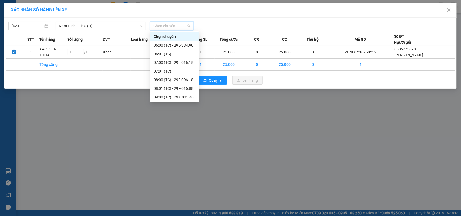
drag, startPoint x: 184, startPoint y: 77, endPoint x: 188, endPoint y: 77, distance: 3.5
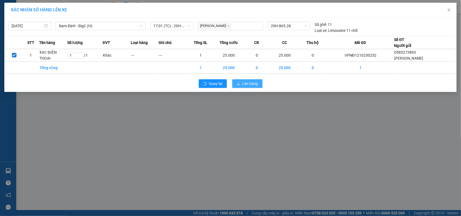
click at [257, 84] on span "Lên hàng" at bounding box center [250, 84] width 16 height 6
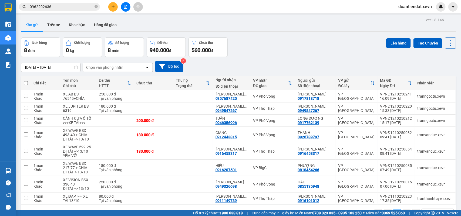
click at [128, 7] on button at bounding box center [125, 6] width 9 height 9
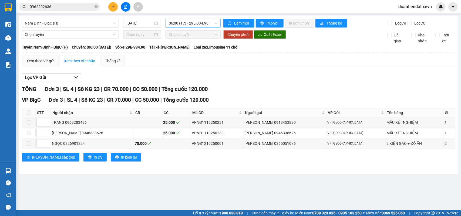
click at [205, 25] on span "06:00 (TC) - 29E-334.90" at bounding box center [193, 23] width 48 height 8
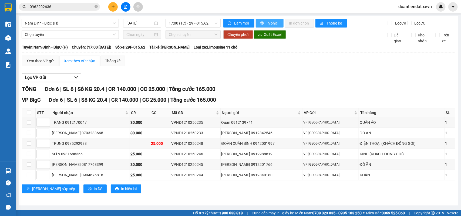
click at [270, 21] on span "In phơi" at bounding box center [273, 23] width 12 height 6
click at [188, 25] on span "17:00 (TC) - 29F-015.62" at bounding box center [193, 23] width 48 height 8
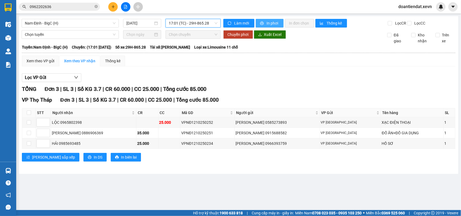
click at [265, 21] on button "In phơi" at bounding box center [270, 23] width 28 height 9
click at [63, 25] on span "Nam Định - BigC (H)" at bounding box center [70, 23] width 91 height 8
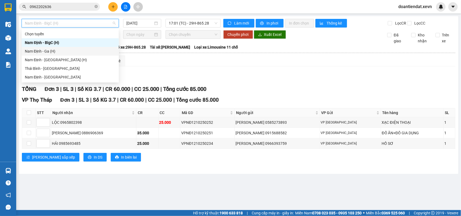
click at [55, 51] on div "Nam Định - Ga (H)" at bounding box center [70, 51] width 91 height 6
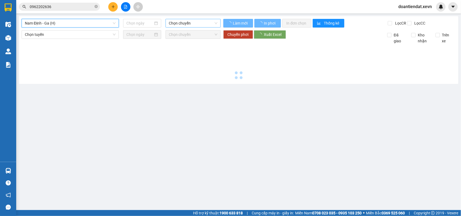
type input "[DATE]"
click at [191, 21] on span "Chọn chuyến" at bounding box center [193, 23] width 48 height 8
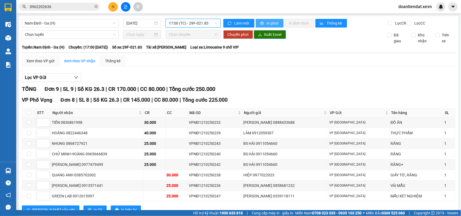
click at [267, 21] on span "In phơi" at bounding box center [273, 23] width 12 height 6
click at [163, 23] on div "17:00 (TC) - 29F-021.83" at bounding box center [192, 23] width 59 height 9
click at [178, 22] on span "17:00 (TC) - 29F-021.83" at bounding box center [193, 23] width 48 height 8
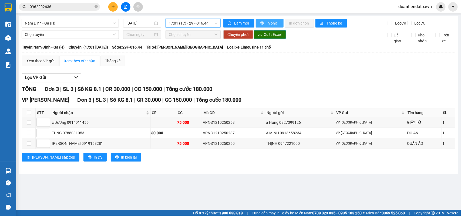
click at [262, 20] on button "In phơi" at bounding box center [270, 23] width 28 height 9
click at [56, 8] on input "0962202636" at bounding box center [62, 7] width 64 height 6
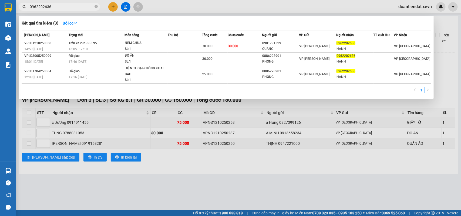
drag, startPoint x: 56, startPoint y: 8, endPoint x: 224, endPoint y: 27, distance: 168.8
click at [58, 8] on input "0962202636" at bounding box center [62, 7] width 64 height 6
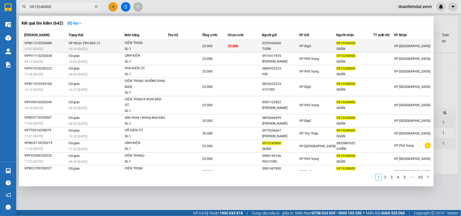
type input "0915240000"
click at [244, 46] on td "25.000" at bounding box center [245, 46] width 34 height 13
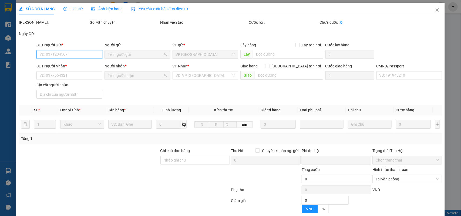
type input "0352436666"
type input "TUÂN"
type input "0915240000"
type input "QUÂN"
type input "036069009319 VŨ THẾ HUY, B4P7 TT VĂN MIẾU"
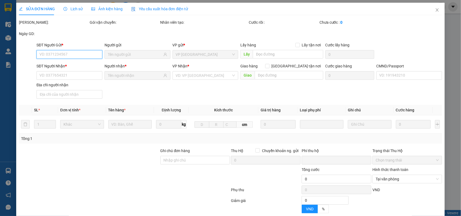
type input "0"
type input "25.000"
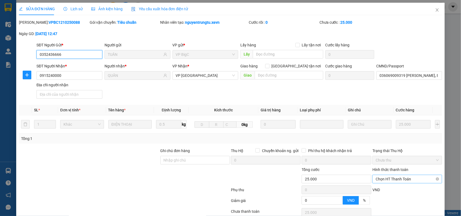
drag, startPoint x: 397, startPoint y: 179, endPoint x: 393, endPoint y: 184, distance: 6.5
click at [396, 180] on span "Chọn HT Thanh Toán" at bounding box center [407, 179] width 63 height 8
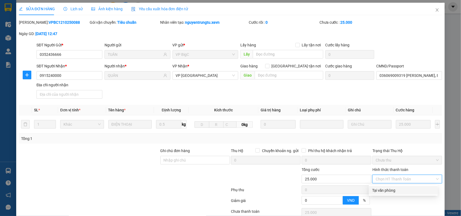
click at [386, 190] on div "Tại văn phòng" at bounding box center [403, 191] width 62 height 6
type input "0"
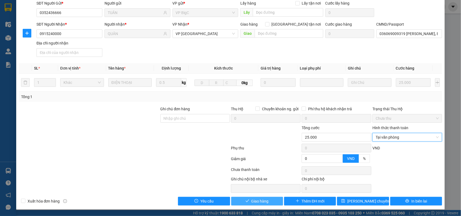
click at [251, 203] on span "Giao hàng" at bounding box center [259, 201] width 17 height 6
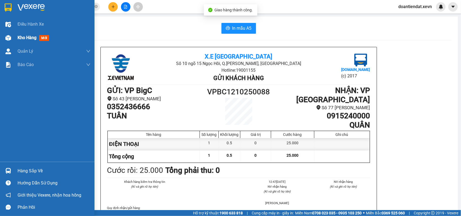
click at [10, 36] on img at bounding box center [8, 38] width 6 height 6
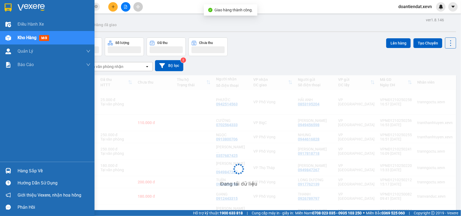
click at [9, 169] on img at bounding box center [8, 171] width 6 height 6
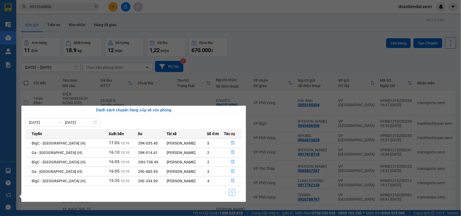
click at [13, 150] on div "Điều hành xe Kho hàng mới Quản Lý Quản lý chuyến Quản lý giao nhận mới Quản lý …" at bounding box center [8, 108] width 16 height 216
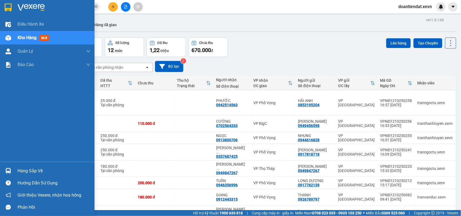
click at [8, 172] on img at bounding box center [8, 171] width 6 height 6
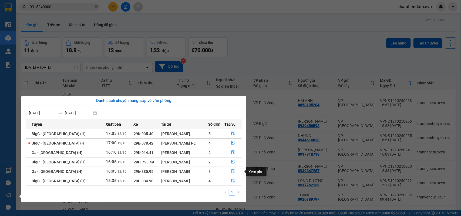
click at [230, 172] on button "button" at bounding box center [233, 171] width 17 height 9
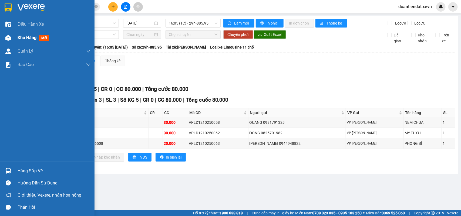
click at [15, 36] on div "Kho hàng mới" at bounding box center [47, 37] width 94 height 13
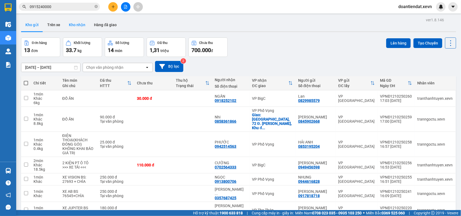
click at [74, 26] on button "Kho nhận" at bounding box center [77, 24] width 25 height 13
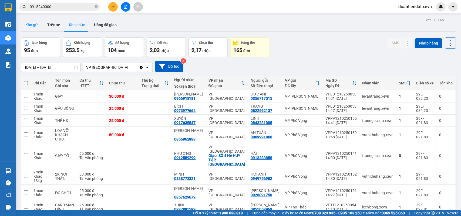
click at [39, 25] on button "Kho gửi" at bounding box center [32, 24] width 22 height 13
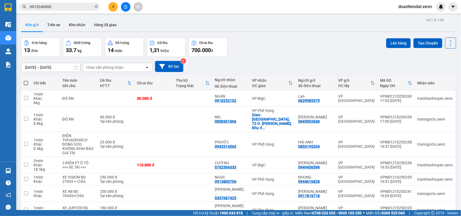
click at [60, 6] on input "0915240000" at bounding box center [62, 7] width 64 height 6
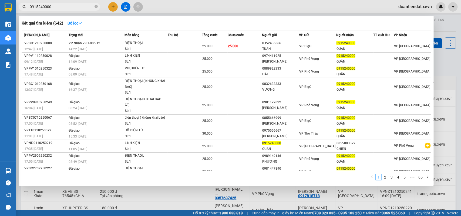
click at [60, 6] on input "0915240000" at bounding box center [62, 7] width 64 height 6
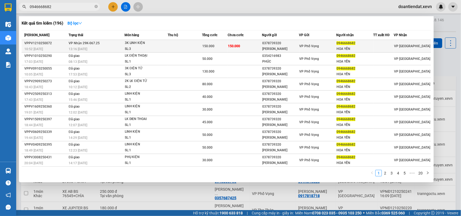
type input "0946668682"
click at [157, 45] on div "3K LINH KIỆN" at bounding box center [145, 43] width 40 height 6
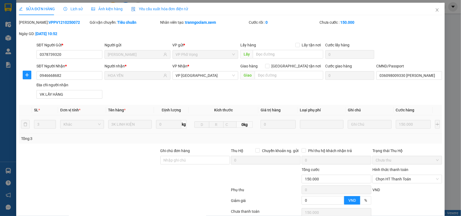
type input "0378739320"
type input "KIM"
type input "0946668682"
type input "HOA YẾN"
type input "036098009330 trần văn thưởng"
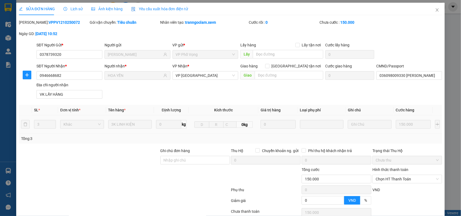
type input "VK LẤY HÀNG"
type input "0"
type input "150.000"
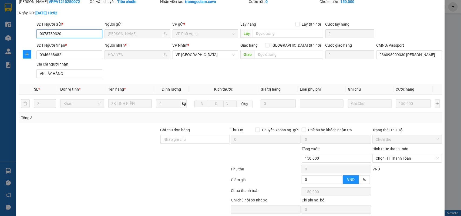
scroll to position [43, 0]
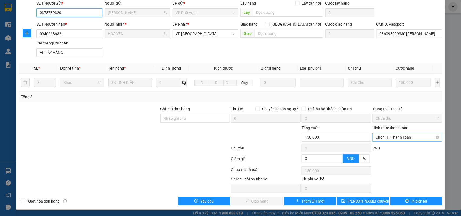
drag, startPoint x: 400, startPoint y: 138, endPoint x: 397, endPoint y: 142, distance: 4.6
click at [399, 138] on span "Chọn HT Thanh Toán" at bounding box center [407, 137] width 63 height 8
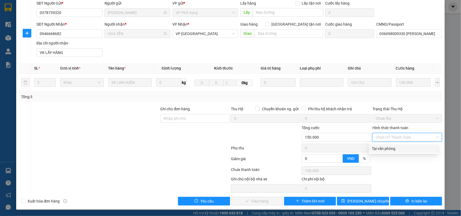
click at [396, 147] on div "Tại văn phòng" at bounding box center [403, 149] width 62 height 6
type input "0"
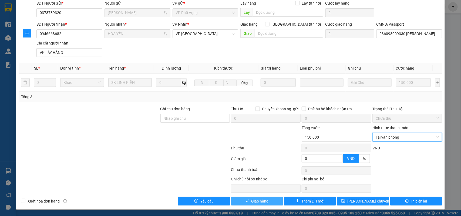
click at [262, 200] on span "Giao hàng" at bounding box center [259, 201] width 17 height 6
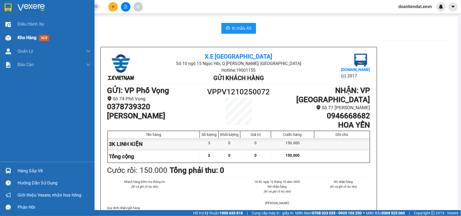
click at [11, 36] on div at bounding box center [8, 37] width 9 height 9
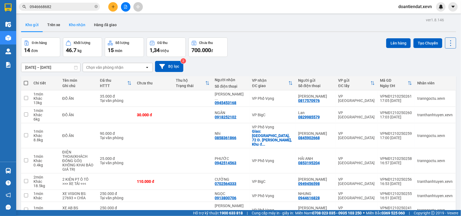
click at [76, 27] on button "Kho nhận" at bounding box center [77, 24] width 25 height 13
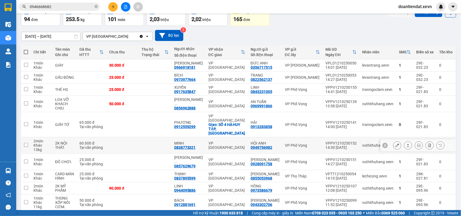
scroll to position [46, 0]
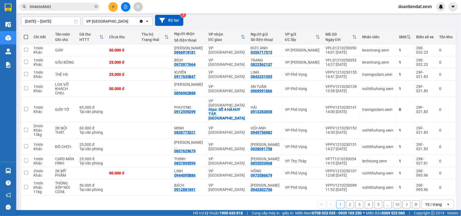
click at [347, 201] on button "2" at bounding box center [350, 205] width 8 height 8
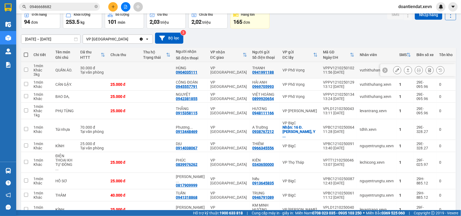
scroll to position [0, 0]
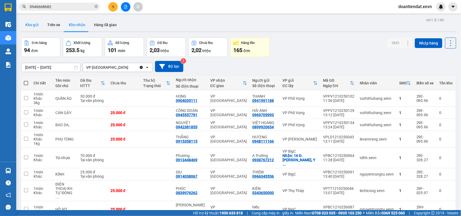
click at [30, 24] on button "Kho gửi" at bounding box center [32, 24] width 22 height 13
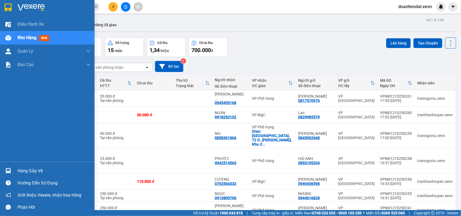
click at [4, 168] on div at bounding box center [8, 170] width 9 height 9
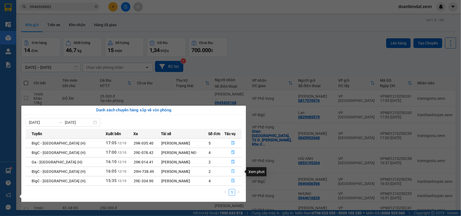
click at [234, 173] on icon "file-done" at bounding box center [233, 172] width 4 height 4
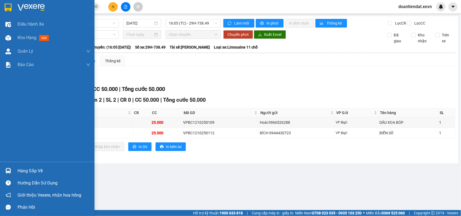
click at [9, 168] on img at bounding box center [8, 171] width 6 height 6
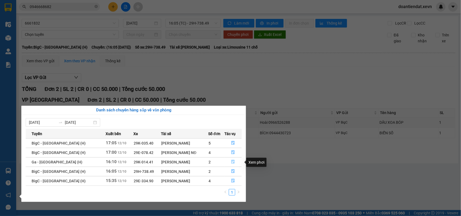
click at [232, 160] on button "button" at bounding box center [233, 162] width 17 height 9
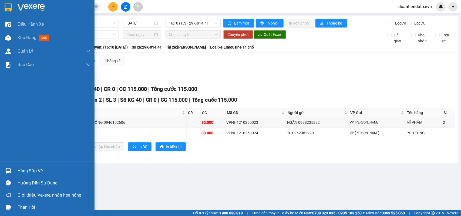
click at [8, 168] on div at bounding box center [8, 170] width 9 height 9
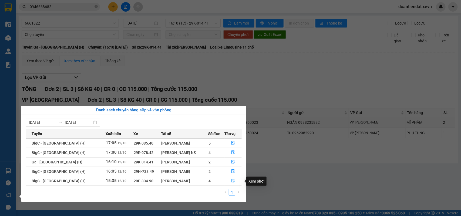
click at [232, 181] on icon "file-done" at bounding box center [233, 181] width 3 height 4
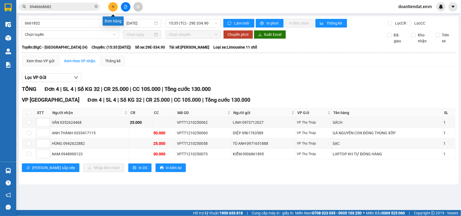
click at [110, 8] on button at bounding box center [112, 6] width 9 height 9
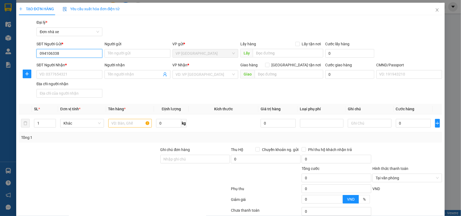
type input "0941063382"
drag, startPoint x: 63, startPoint y: 64, endPoint x: 66, endPoint y: 67, distance: 4.2
click at [63, 64] on div "0941063382 - HẬU" at bounding box center [68, 64] width 59 height 6
type input "HẬU"
type input "0378842130"
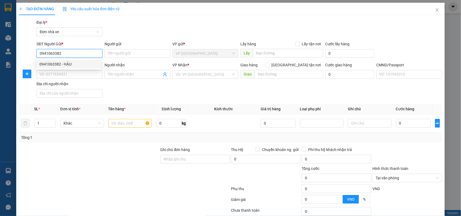
type input "HÀ"
checkbox input "true"
type input "Hoà Bình Group, Tập đoàn Hoà Bình Group, KĐT Xuân Phương Garden, Nam Từ Liêm, H…"
type input "019182000123 nguyen thị hồng nguyên"
type input "65.000"
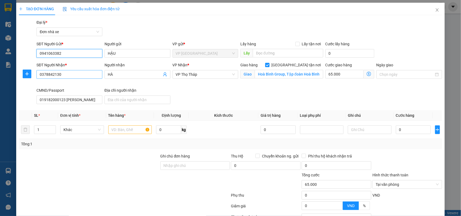
type input "0941063382"
click at [75, 73] on input "0378842130" at bounding box center [69, 74] width 66 height 9
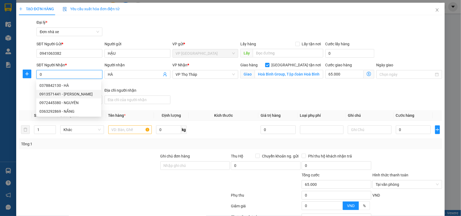
click at [84, 90] on div "0913571441 - NGUYỄN THỊ PHƯƠNG THẢO" at bounding box center [68, 94] width 65 height 9
type input "0913571441"
type input "NGUYỄN THỊ PHƯƠNG THẢO"
checkbox input "false"
type input "NGUYỄN THỊ PHƯƠNG THẢO"
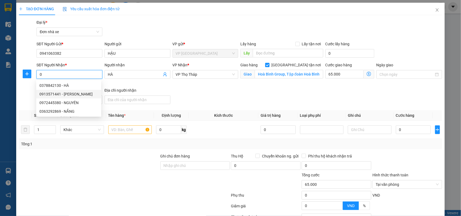
type input "0"
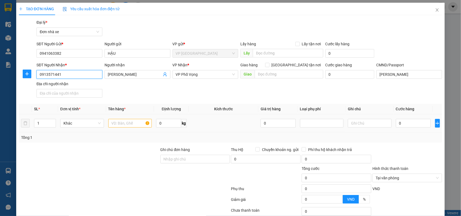
type input "0913571441"
click at [128, 121] on input "text" at bounding box center [130, 123] width 44 height 9
type input "VẢI MẪU"
type input "0.1"
click at [396, 124] on input "0" at bounding box center [413, 123] width 35 height 9
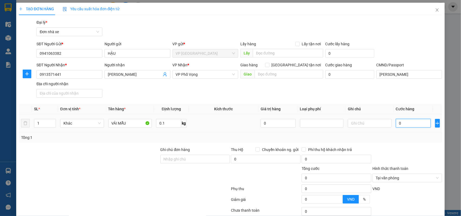
type input "2"
type input "25"
type input "25.000"
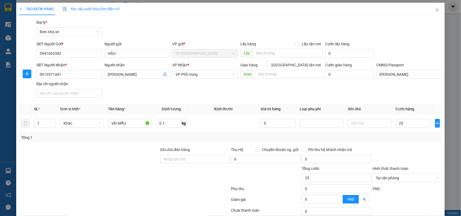
type input "25.000"
drag, startPoint x: 446, startPoint y: 154, endPoint x: 428, endPoint y: 153, distance: 17.3
click at [445, 154] on div "TẠO ĐƠN HÀNG Yêu cầu xuất hóa đơn điện tử Transit Pickup Surcharge Ids Transit …" at bounding box center [230, 108] width 461 height 216
type input "25.000"
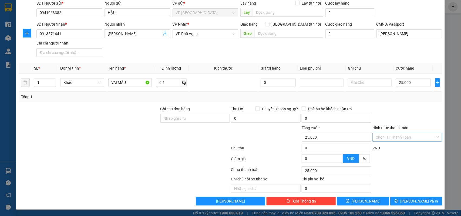
scroll to position [41, 0]
drag, startPoint x: 405, startPoint y: 204, endPoint x: 411, endPoint y: 187, distance: 18.4
click at [405, 204] on button "[PERSON_NAME] và In" at bounding box center [416, 201] width 52 height 9
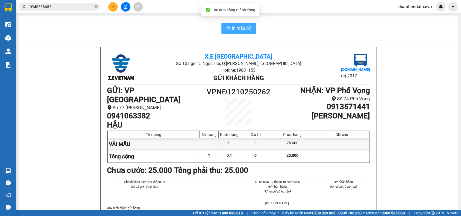
click at [224, 25] on button "In mẫu A5" at bounding box center [238, 28] width 35 height 11
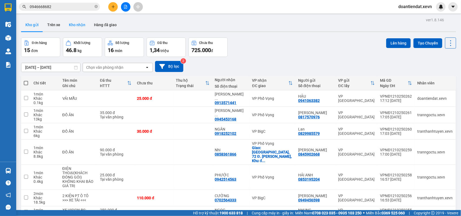
click at [81, 27] on button "Kho nhận" at bounding box center [77, 24] width 25 height 13
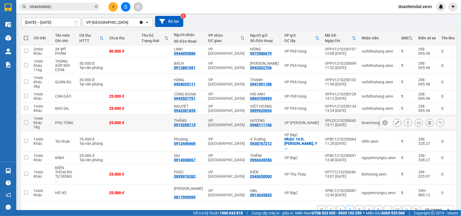
scroll to position [46, 0]
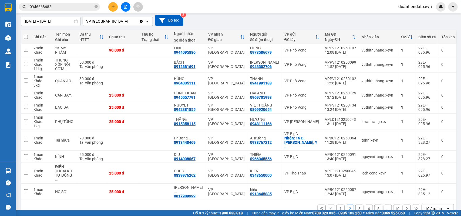
click at [336, 205] on button "1" at bounding box center [340, 209] width 8 height 8
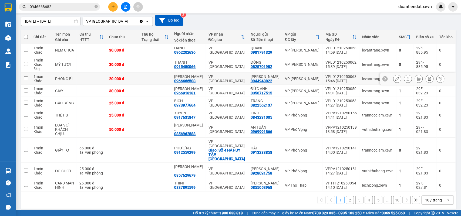
drag, startPoint x: 96, startPoint y: 76, endPoint x: 85, endPoint y: 67, distance: 15.0
click at [95, 76] on td at bounding box center [92, 79] width 30 height 12
checkbox input "true"
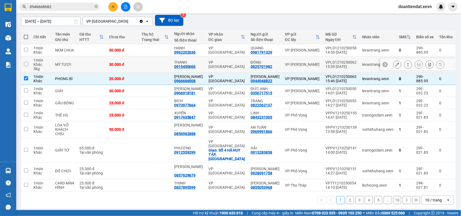
drag, startPoint x: 85, startPoint y: 67, endPoint x: 87, endPoint y: 51, distance: 15.8
click at [85, 66] on td at bounding box center [92, 64] width 30 height 16
checkbox input "true"
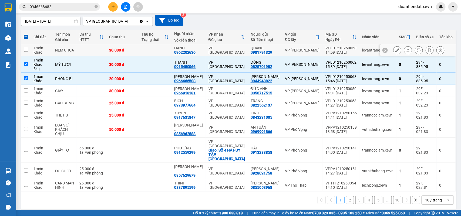
drag, startPoint x: 87, startPoint y: 50, endPoint x: 95, endPoint y: 50, distance: 7.6
click at [88, 50] on td at bounding box center [92, 50] width 30 height 12
checkbox input "true"
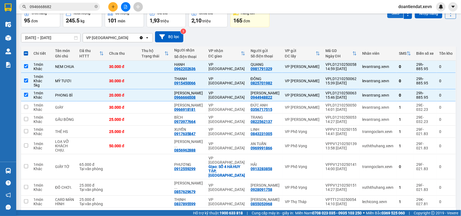
scroll to position [0, 0]
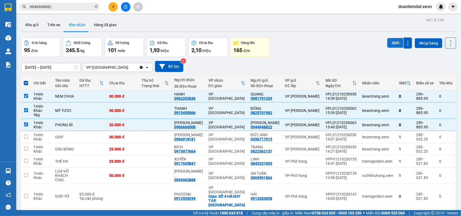
click at [394, 46] on button "SMS" at bounding box center [395, 43] width 16 height 10
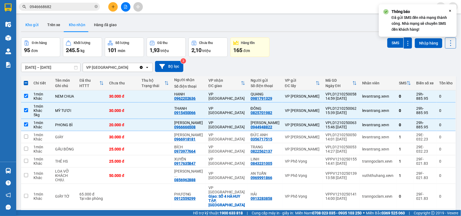
click at [29, 26] on button "Kho gửi" at bounding box center [32, 24] width 22 height 13
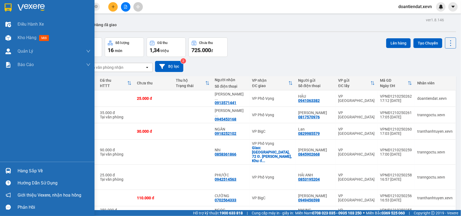
drag, startPoint x: 11, startPoint y: 173, endPoint x: 21, endPoint y: 173, distance: 9.7
click at [11, 173] on div at bounding box center [8, 170] width 9 height 9
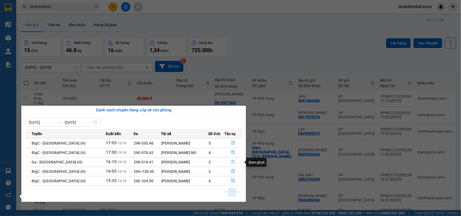
click at [231, 163] on icon "file-done" at bounding box center [233, 162] width 4 height 4
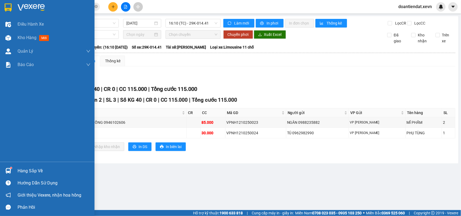
drag, startPoint x: 10, startPoint y: 171, endPoint x: 22, endPoint y: 176, distance: 13.1
click at [11, 171] on img at bounding box center [8, 171] width 6 height 6
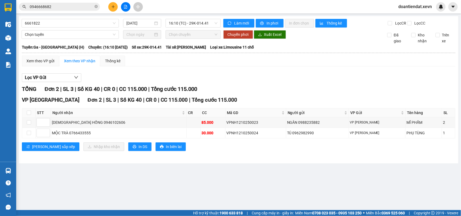
click at [70, 8] on section "Kết quả tìm kiếm ( 196 ) Bộ lọc Mã ĐH Trạng thái Món hàng Thu hộ Tổng cước Chưa…" at bounding box center [230, 108] width 461 height 216
click at [70, 8] on input "0946668682" at bounding box center [62, 7] width 64 height 6
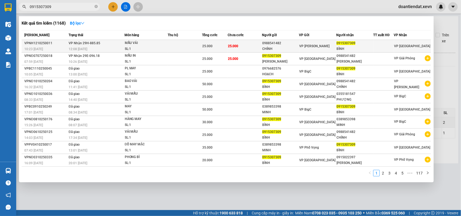
type input "0915307309"
click at [150, 45] on div "MẪU VẢI" at bounding box center [145, 43] width 40 height 6
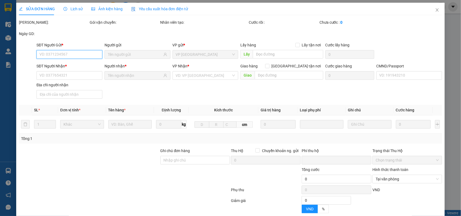
type input "0988541482"
type input "CHÍNH"
type input "0915307309"
type input "BÌNH"
type input "161751619 NGUYỄN NHƯ BÌNH, 10/215 TRẦN NHÂN TÔNG"
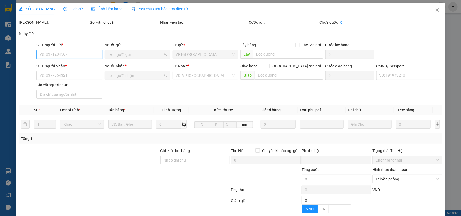
type input "0"
type input "25.000"
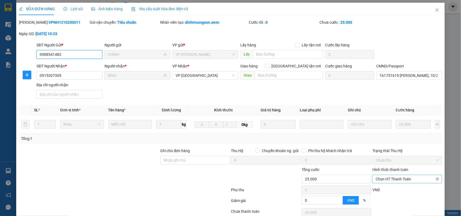
scroll to position [43, 0]
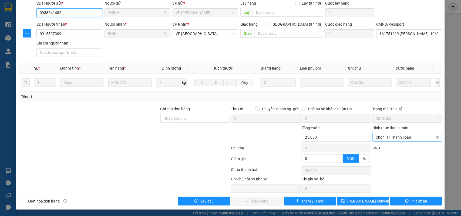
click at [393, 137] on span "Chọn HT Thanh Toán" at bounding box center [407, 137] width 63 height 8
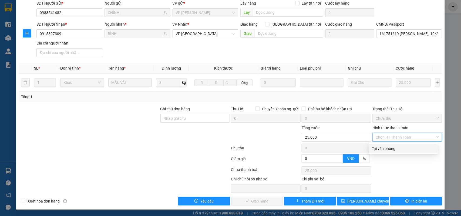
drag, startPoint x: 390, startPoint y: 148, endPoint x: 232, endPoint y: 208, distance: 169.2
click at [387, 150] on div "Tại văn phòng" at bounding box center [403, 149] width 62 height 6
type input "0"
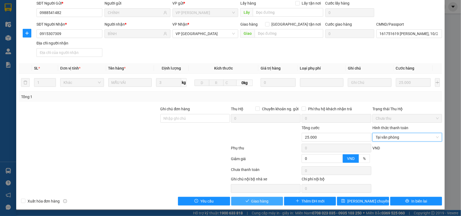
click at [245, 200] on icon "check" at bounding box center [247, 201] width 4 height 4
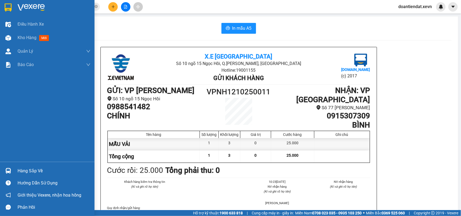
click at [10, 169] on img at bounding box center [8, 171] width 6 height 6
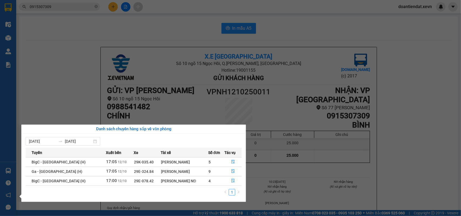
click at [6, 34] on div "Điều hành xe Kho hàng mới Quản Lý Quản lý chuyến Quản lý giao nhận mới Quản lý …" at bounding box center [8, 108] width 16 height 216
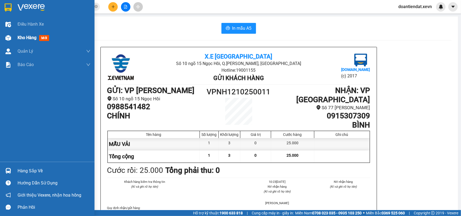
click at [9, 37] on img at bounding box center [8, 38] width 6 height 6
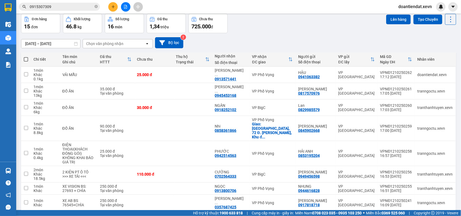
scroll to position [64, 0]
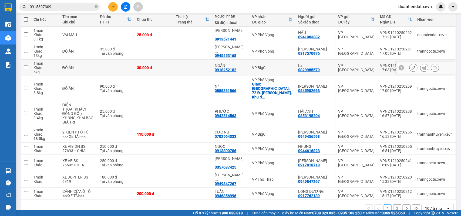
drag, startPoint x: 259, startPoint y: 67, endPoint x: 256, endPoint y: 67, distance: 3.1
click at [259, 67] on div "VP BigC" at bounding box center [272, 68] width 40 height 4
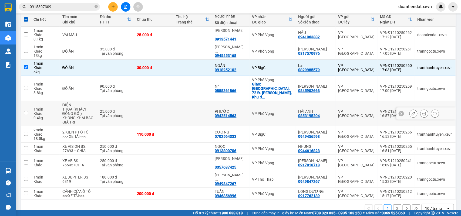
scroll to position [30, 0]
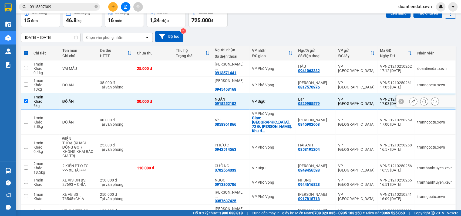
click at [266, 100] on div "VP BigC" at bounding box center [272, 101] width 40 height 4
checkbox input "false"
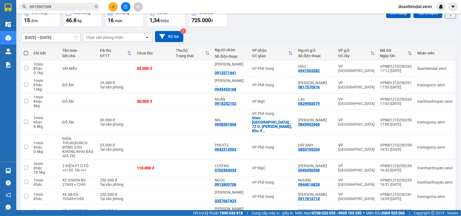
click at [70, 4] on input "0915307309" at bounding box center [62, 7] width 64 height 6
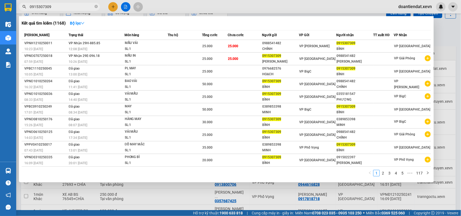
click at [70, 4] on input "0915307309" at bounding box center [62, 7] width 64 height 6
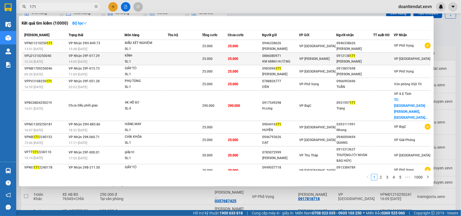
type input "171"
click at [138, 60] on div "SL: 1" at bounding box center [145, 62] width 40 height 6
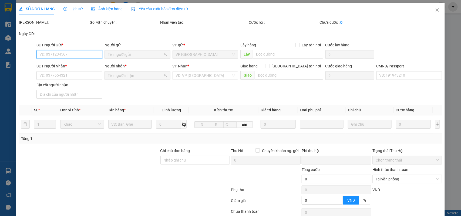
type input "0886080971"
type input "KM MINH HƯỜNG"
type input "0912138171"
type input "[PERSON_NAME]"
type input "034301005391 NGUYỄN THỊ QUỲNH"
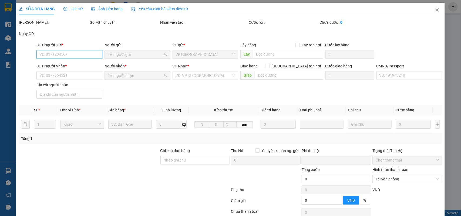
type input "0"
type input "25.000"
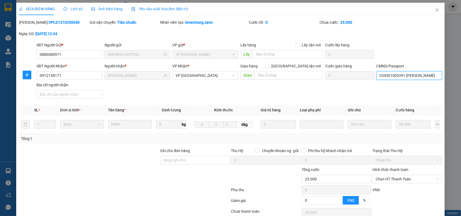
click at [403, 73] on input "034301005391 NGUYỄN THỊ QUỲNH" at bounding box center [409, 75] width 66 height 9
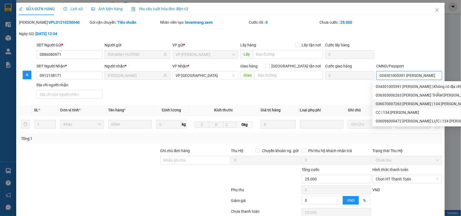
drag, startPoint x: 417, startPoint y: 103, endPoint x: 419, endPoint y: 110, distance: 6.7
click at [417, 103] on div "036070007263 NGUYỄN NGỌC ĐỨC | 134 HÀN THUYÊN" at bounding box center [444, 104] width 136 height 6
type input "036070007263 NGUYỄN NGỌC ĐỨC"
type input "134 HÀN THUYÊN"
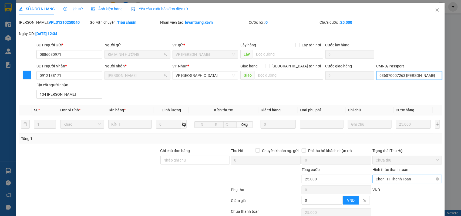
click at [377, 179] on span "Chọn HT Thanh Toán" at bounding box center [407, 179] width 63 height 8
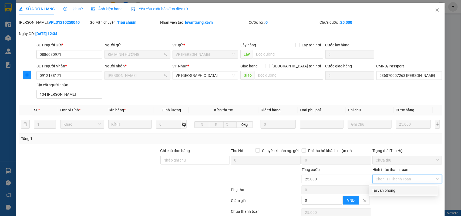
click at [381, 188] on div "Tại văn phòng" at bounding box center [403, 191] width 62 height 6
type input "0"
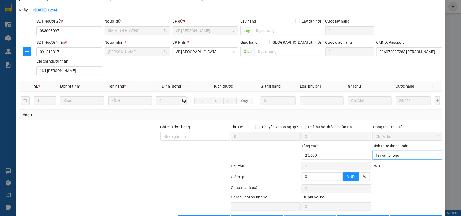
scroll to position [43, 0]
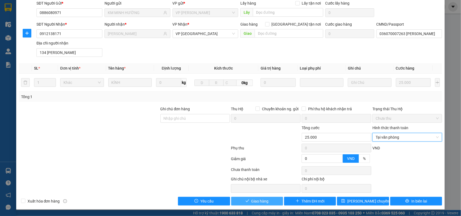
click at [265, 202] on span "Giao hàng" at bounding box center [259, 201] width 17 height 6
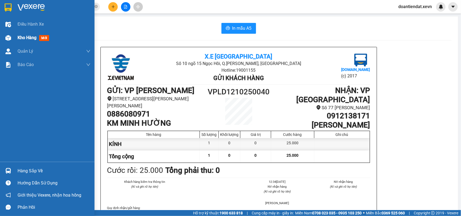
click at [6, 41] on div at bounding box center [8, 37] width 9 height 9
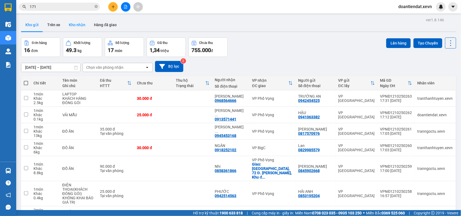
click at [85, 25] on button "Kho nhận" at bounding box center [77, 24] width 25 height 13
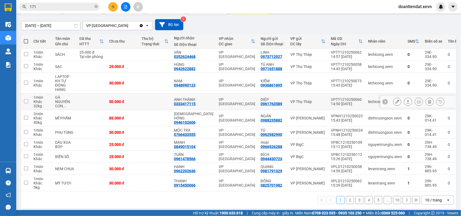
scroll to position [42, 0]
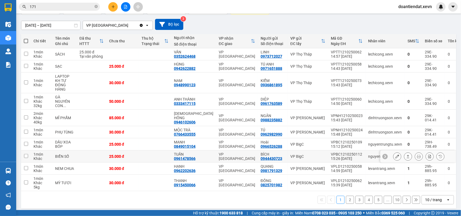
drag, startPoint x: 80, startPoint y: 149, endPoint x: 73, endPoint y: 139, distance: 11.6
click at [80, 151] on td at bounding box center [92, 157] width 30 height 12
checkbox input "true"
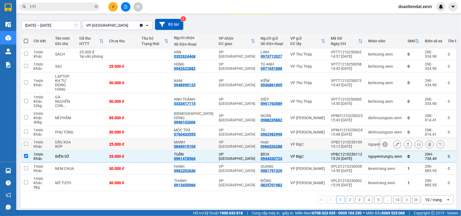
click at [72, 140] on div "DẦU XOA BÓP" at bounding box center [64, 144] width 19 height 9
checkbox input "true"
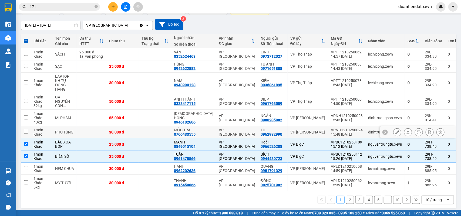
drag, startPoint x: 64, startPoint y: 123, endPoint x: 61, endPoint y: 115, distance: 8.8
click at [64, 126] on td "PHỤ TÙNG" at bounding box center [64, 132] width 24 height 12
checkbox input "true"
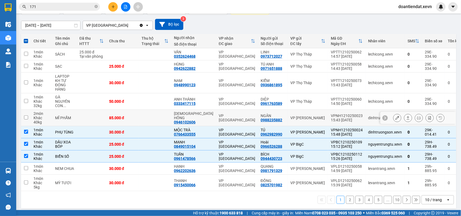
drag, startPoint x: 60, startPoint y: 114, endPoint x: 60, endPoint y: 108, distance: 5.9
click at [60, 116] on div "MĨ PHẨM" at bounding box center [64, 118] width 19 height 4
checkbox input "true"
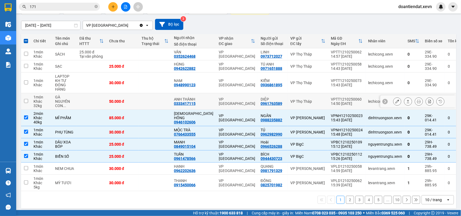
drag, startPoint x: 60, startPoint y: 102, endPoint x: 67, endPoint y: 82, distance: 22.0
click at [60, 102] on div "GÀ NGUYÊN CON ..." at bounding box center [64, 101] width 19 height 13
checkbox input "true"
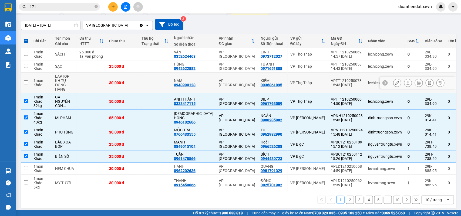
drag, startPoint x: 67, startPoint y: 80, endPoint x: 73, endPoint y: 64, distance: 16.6
click at [68, 79] on div "LAPTOP KH TỰ ĐÓNG HÀNG" at bounding box center [64, 82] width 19 height 17
checkbox input "true"
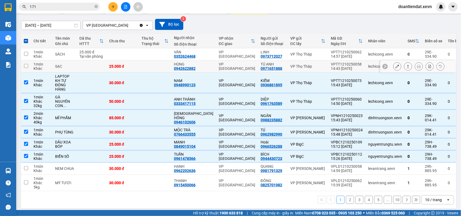
drag, startPoint x: 73, startPoint y: 64, endPoint x: 75, endPoint y: 51, distance: 13.1
click at [73, 63] on td "SẠC" at bounding box center [64, 66] width 24 height 12
checkbox input "true"
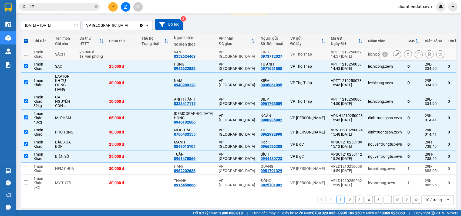
click at [75, 49] on td "SÁCH" at bounding box center [64, 54] width 24 height 12
checkbox input "true"
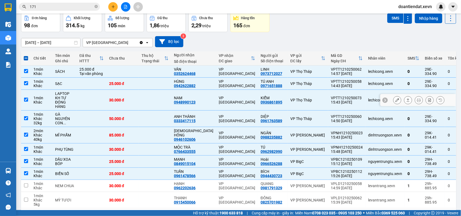
scroll to position [8, 0]
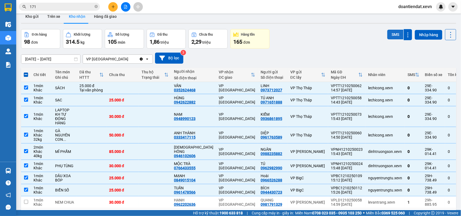
click at [387, 36] on button "SMS" at bounding box center [395, 35] width 16 height 10
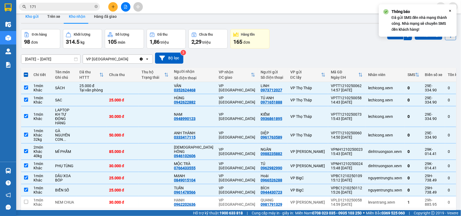
click at [28, 15] on button "Kho gửi" at bounding box center [32, 16] width 22 height 13
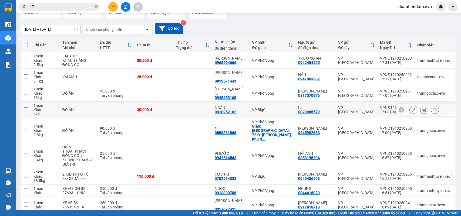
scroll to position [68, 0]
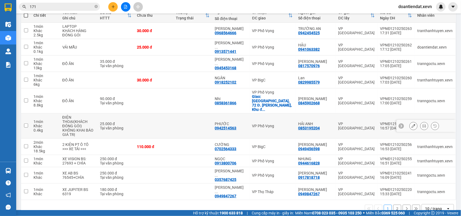
click at [262, 124] on div "VP Phố Vọng" at bounding box center [272, 126] width 40 height 4
checkbox input "true"
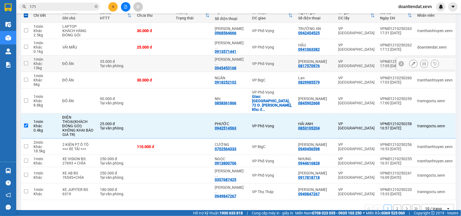
drag, startPoint x: 268, startPoint y: 65, endPoint x: 269, endPoint y: 57, distance: 8.1
click at [268, 63] on div "VP Phố Vọng" at bounding box center [272, 64] width 40 height 4
checkbox input "true"
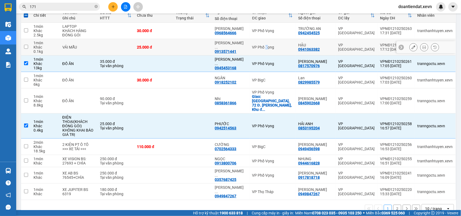
drag, startPoint x: 269, startPoint y: 50, endPoint x: 269, endPoint y: 36, distance: 14.6
click at [269, 45] on td "VP Phố Vọng" at bounding box center [272, 47] width 46 height 16
checkbox input "true"
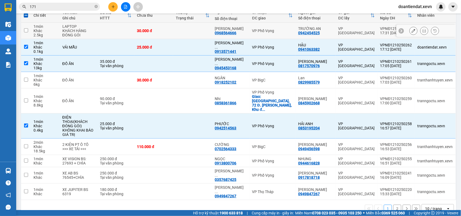
drag, startPoint x: 268, startPoint y: 33, endPoint x: 275, endPoint y: 43, distance: 12.2
click at [268, 33] on div "VP Phố Vọng" at bounding box center [272, 31] width 40 height 4
checkbox input "true"
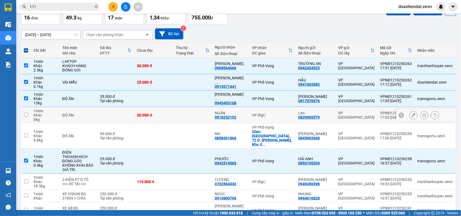
scroll to position [0, 0]
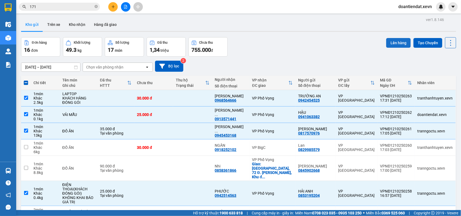
click at [387, 40] on button "Lên hàng" at bounding box center [398, 43] width 25 height 10
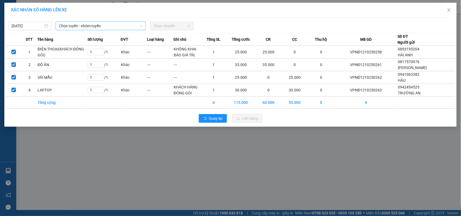
click at [72, 25] on span "Chọn tuyến - nhóm tuyến" at bounding box center [101, 26] width 84 height 8
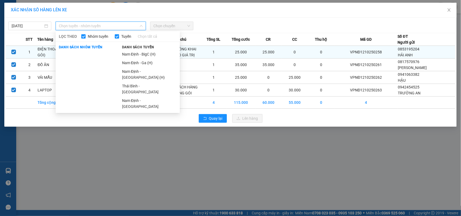
drag, startPoint x: 129, startPoint y: 62, endPoint x: 138, endPoint y: 51, distance: 13.6
click at [131, 60] on li "Nam Định - Ga (H)" at bounding box center [149, 63] width 61 height 9
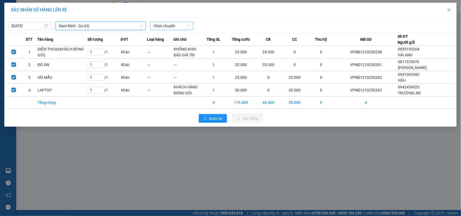
click at [174, 26] on span "Chọn chuyến" at bounding box center [171, 26] width 36 height 8
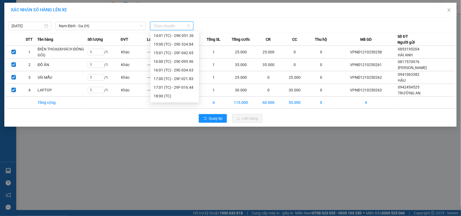
scroll to position [155, 0]
drag, startPoint x: 166, startPoint y: 88, endPoint x: 239, endPoint y: 47, distance: 84.4
click at [166, 88] on div "18:00 (TC)" at bounding box center [175, 89] width 42 height 6
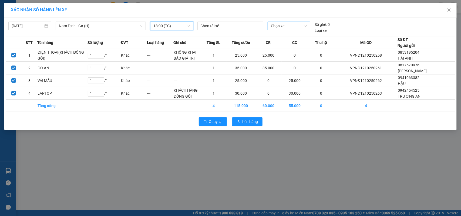
click at [288, 28] on span "Chọn xe" at bounding box center [289, 26] width 36 height 8
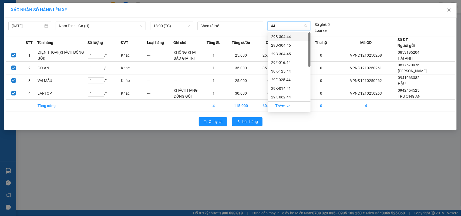
type input "441"
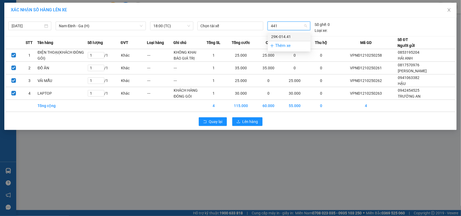
drag, startPoint x: 280, startPoint y: 37, endPoint x: 220, endPoint y: 23, distance: 61.7
click at [280, 36] on div "29K-014.41" at bounding box center [289, 37] width 36 height 6
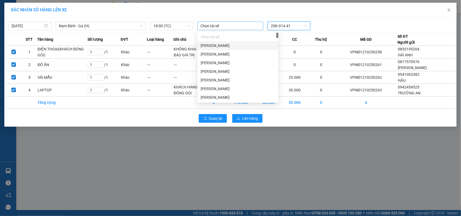
click at [217, 23] on div at bounding box center [230, 26] width 63 height 6
type input "TRUNG"
click at [219, 38] on div "Phạm Quang Trung" at bounding box center [238, 37] width 75 height 6
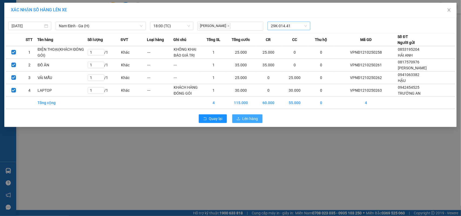
click at [252, 117] on span "Lên hàng" at bounding box center [250, 119] width 16 height 6
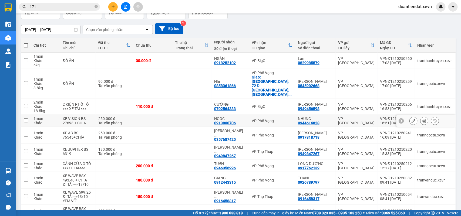
scroll to position [21, 0]
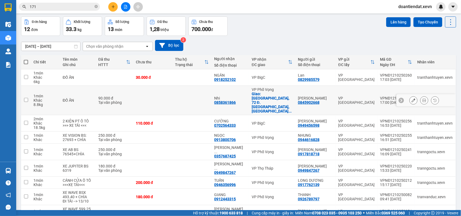
click at [149, 93] on td at bounding box center [152, 100] width 39 height 29
checkbox input "true"
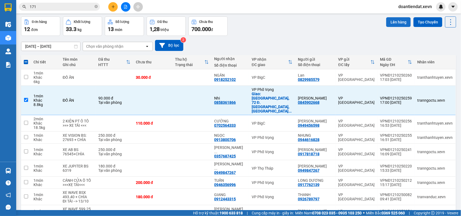
click at [389, 23] on button "Lên hàng" at bounding box center [398, 22] width 25 height 10
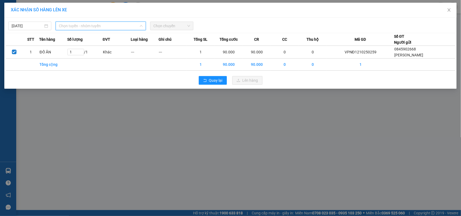
drag, startPoint x: 88, startPoint y: 30, endPoint x: 93, endPoint y: 43, distance: 13.9
click at [89, 30] on input "search" at bounding box center [99, 26] width 80 height 8
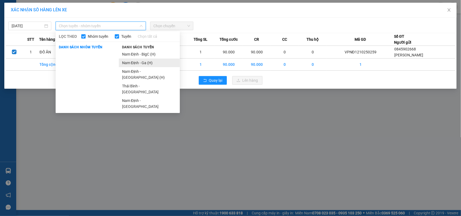
drag, startPoint x: 139, startPoint y: 63, endPoint x: 141, endPoint y: 65, distance: 2.9
click at [139, 63] on li "Nam Định - Ga (H)" at bounding box center [149, 63] width 61 height 9
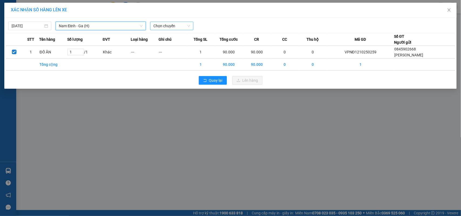
drag, startPoint x: 180, startPoint y: 26, endPoint x: 180, endPoint y: 29, distance: 3.0
click at [180, 26] on span "Chọn chuyến" at bounding box center [171, 26] width 36 height 8
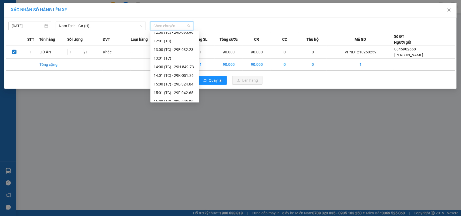
scroll to position [155, 0]
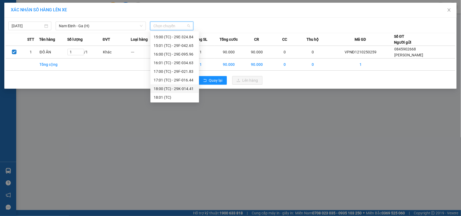
drag, startPoint x: 178, startPoint y: 89, endPoint x: 222, endPoint y: 88, distance: 43.5
click at [179, 89] on div "18:00 (TC) - 29K-014.41" at bounding box center [175, 89] width 42 height 6
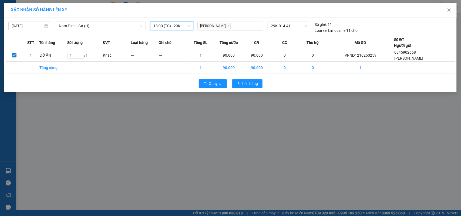
click at [252, 78] on div "Quay lại Lên hàng" at bounding box center [231, 84] width 450 height 14
click at [252, 83] on span "Lên hàng" at bounding box center [250, 84] width 16 height 6
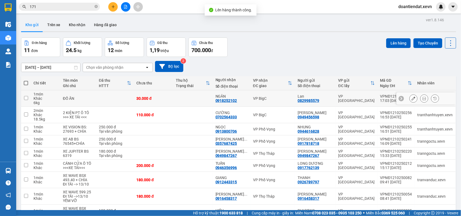
click at [186, 99] on td at bounding box center [192, 98] width 39 height 16
checkbox input "true"
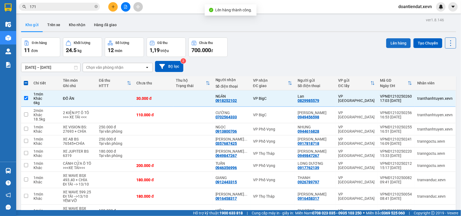
click at [390, 41] on button "Lên hàng" at bounding box center [398, 43] width 25 height 10
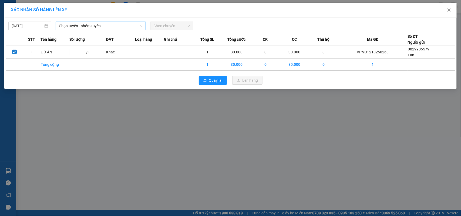
drag, startPoint x: 98, startPoint y: 26, endPoint x: 101, endPoint y: 29, distance: 4.8
click at [100, 28] on span "Chọn tuyến - nhóm tuyến" at bounding box center [101, 26] width 84 height 8
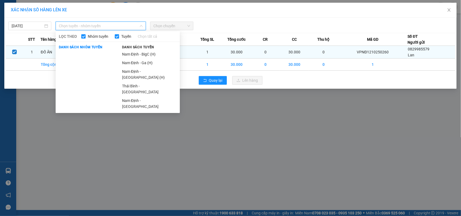
drag, startPoint x: 130, startPoint y: 54, endPoint x: 139, endPoint y: 48, distance: 10.9
click at [132, 53] on li "Nam Định - BigC (H)" at bounding box center [149, 54] width 61 height 9
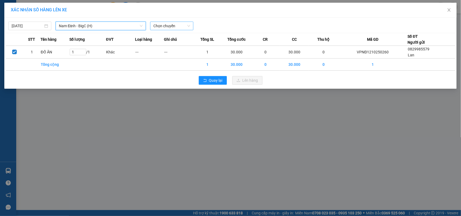
click at [173, 27] on span "Chọn chuyến" at bounding box center [171, 26] width 36 height 8
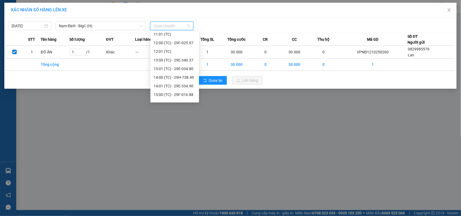
scroll to position [181, 0]
drag, startPoint x: 177, startPoint y: 89, endPoint x: 197, endPoint y: 75, distance: 24.1
click at [177, 89] on div "18:00 (TC)" at bounding box center [175, 89] width 42 height 6
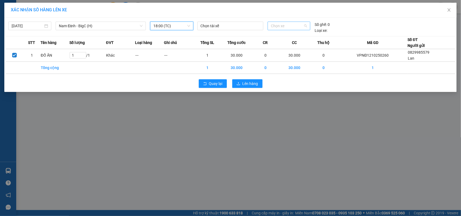
click at [280, 24] on span "Chọn xe" at bounding box center [289, 26] width 36 height 8
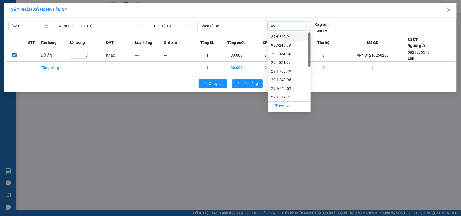
type input "490"
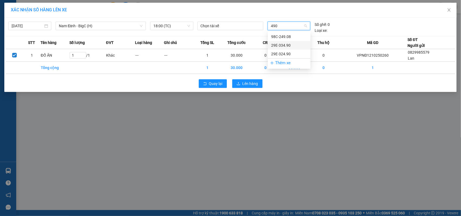
click at [288, 45] on div "29E-334.90" at bounding box center [289, 45] width 36 height 6
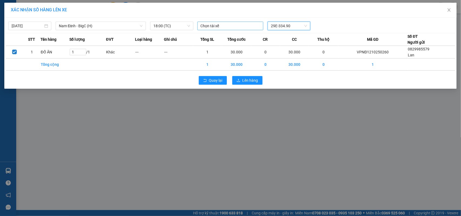
click at [236, 28] on div at bounding box center [230, 26] width 63 height 6
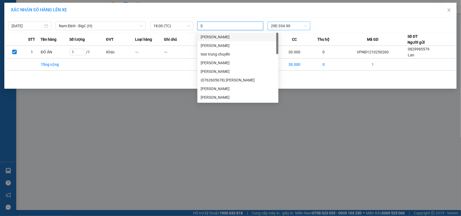
type input "SY"
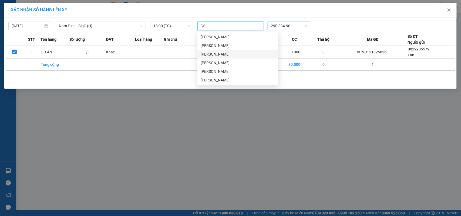
click at [215, 55] on div "[PERSON_NAME]" at bounding box center [238, 54] width 75 height 6
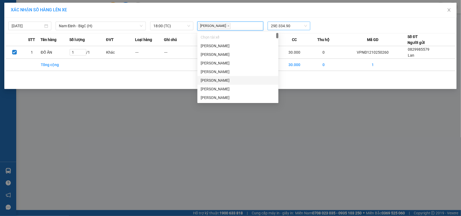
click at [296, 83] on div "Quay lại Lên hàng" at bounding box center [231, 81] width 450 height 14
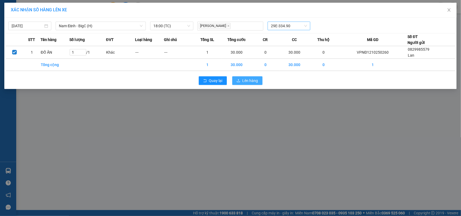
click at [244, 79] on span "Lên hàng" at bounding box center [250, 81] width 16 height 6
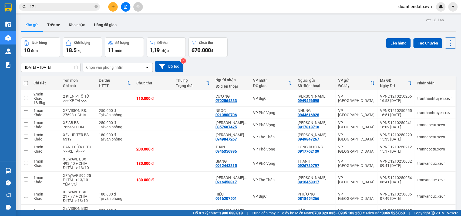
click at [123, 10] on button at bounding box center [125, 6] width 9 height 9
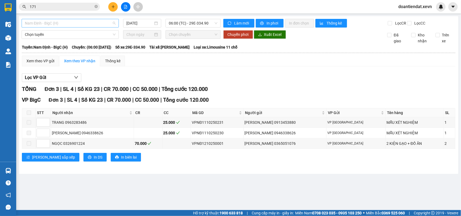
click at [75, 24] on span "Nam Định - BigC (H)" at bounding box center [70, 23] width 91 height 8
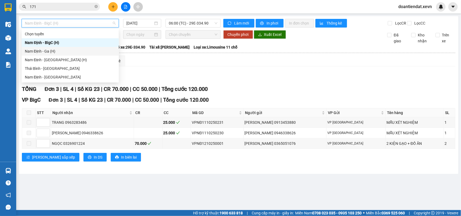
drag, startPoint x: 57, startPoint y: 50, endPoint x: 157, endPoint y: 31, distance: 102.2
click at [57, 50] on div "Nam Định - Ga (H)" at bounding box center [70, 51] width 91 height 6
type input "[DATE]"
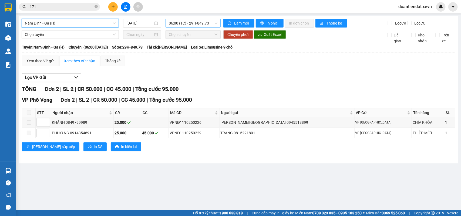
click at [192, 22] on span "06:00 (TC) - 29H-849.73" at bounding box center [193, 23] width 48 height 8
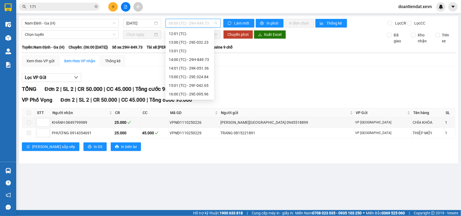
scroll to position [155, 0]
click at [190, 83] on div "18:00 (TC) - 29K-014.41" at bounding box center [190, 86] width 42 height 6
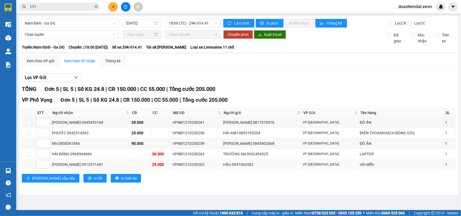
click at [32, 170] on td at bounding box center [28, 165] width 13 height 11
click at [39, 64] on div "Xem theo VP gửi" at bounding box center [40, 61] width 28 height 6
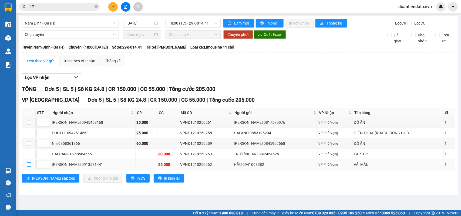
click at [27, 167] on input "checkbox" at bounding box center [29, 165] width 4 height 4
checkbox input "true"
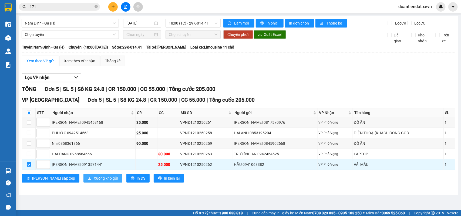
click at [94, 181] on span "Xuống kho gửi" at bounding box center [106, 178] width 24 height 6
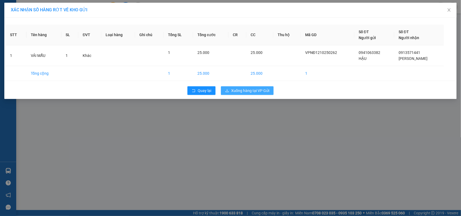
click at [246, 90] on span "Xuống hàng tại VP Gửi" at bounding box center [250, 91] width 38 height 6
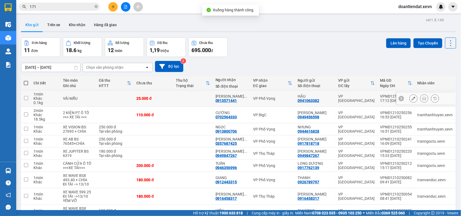
drag, startPoint x: 275, startPoint y: 97, endPoint x: 333, endPoint y: 77, distance: 61.6
click at [275, 97] on div "VP Phố Vọng" at bounding box center [272, 98] width 39 height 4
checkbox input "true"
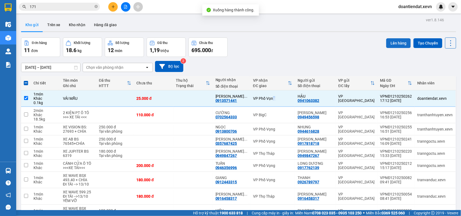
click at [395, 41] on button "Lên hàng" at bounding box center [398, 43] width 25 height 10
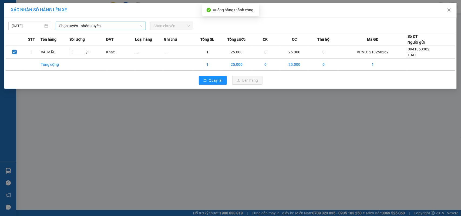
click at [114, 25] on span "Chọn tuyến - nhóm tuyến" at bounding box center [101, 26] width 84 height 8
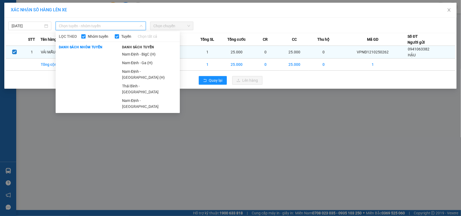
drag, startPoint x: 131, startPoint y: 62, endPoint x: 138, endPoint y: 57, distance: 8.2
click at [134, 60] on li "Nam Định - Ga (H)" at bounding box center [149, 63] width 61 height 9
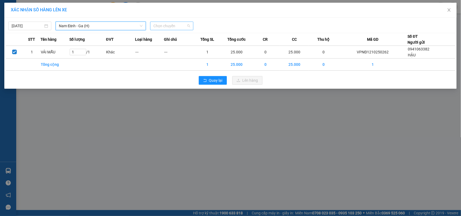
click at [171, 29] on span "Chọn chuyến" at bounding box center [171, 26] width 36 height 8
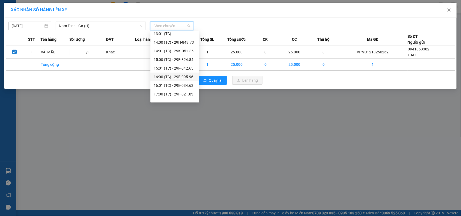
scroll to position [155, 0]
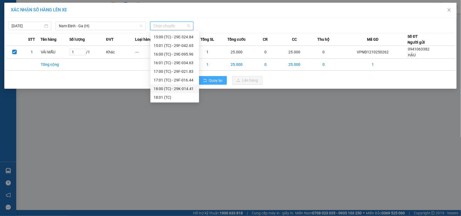
drag, startPoint x: 187, startPoint y: 89, endPoint x: 206, endPoint y: 80, distance: 20.6
click at [187, 88] on div "18:00 (TC) - 29K-014.41" at bounding box center [175, 89] width 42 height 6
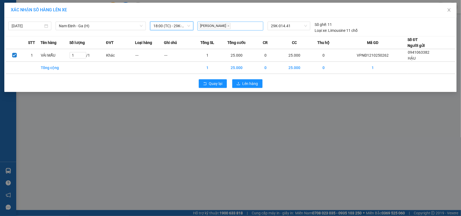
click at [231, 26] on span "Phạm Quang Trung" at bounding box center [215, 26] width 32 height 6
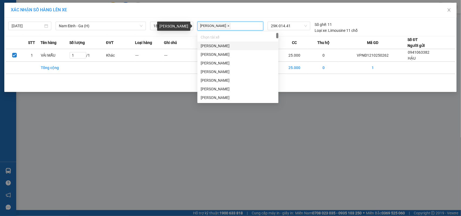
click at [230, 27] on icon "close" at bounding box center [228, 26] width 3 height 3
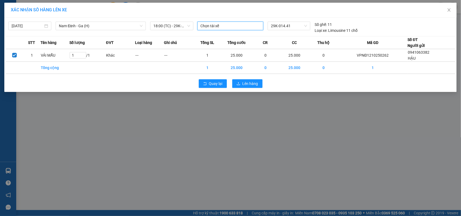
click at [244, 27] on div at bounding box center [230, 26] width 63 height 6
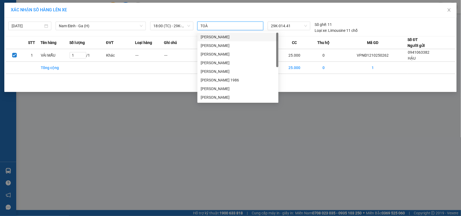
type input "TOÀN"
click at [230, 37] on div "[PERSON_NAME]" at bounding box center [238, 37] width 75 height 6
click at [294, 85] on div "Quay lại Lên hàng" at bounding box center [231, 84] width 450 height 14
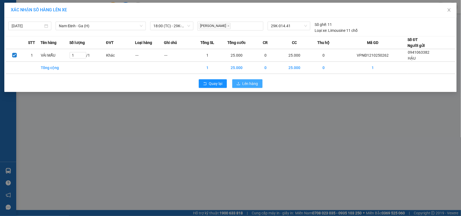
drag, startPoint x: 257, startPoint y: 84, endPoint x: 301, endPoint y: 85, distance: 44.3
click at [257, 83] on span "Lên hàng" at bounding box center [250, 84] width 16 height 6
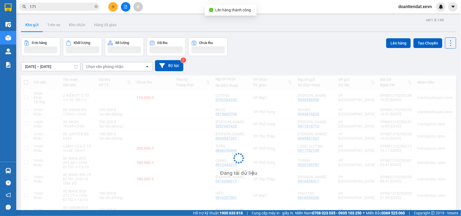
click at [125, 11] on button at bounding box center [125, 6] width 9 height 9
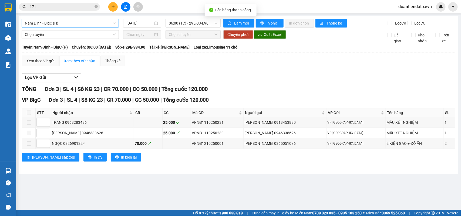
click at [76, 22] on span "Nam Định - BigC (H)" at bounding box center [70, 23] width 91 height 8
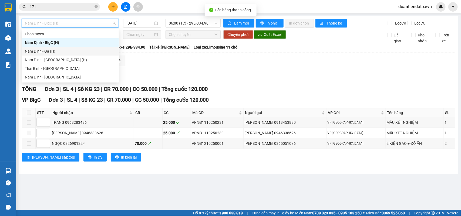
drag, startPoint x: 57, startPoint y: 50, endPoint x: 164, endPoint y: 28, distance: 109.1
click at [58, 50] on div "Nam Định - Ga (H)" at bounding box center [70, 51] width 91 height 6
type input "[DATE]"
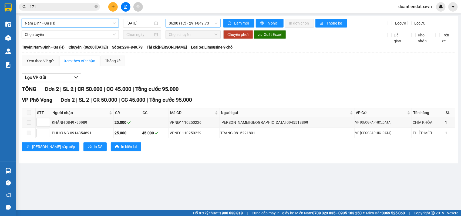
click at [184, 20] on span "06:00 (TC) - 29H-849.73" at bounding box center [193, 23] width 48 height 8
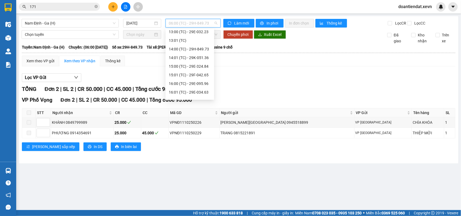
scroll to position [155, 0]
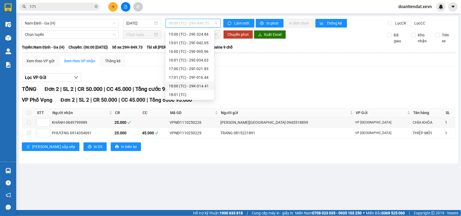
click at [197, 86] on div "18:00 (TC) - 29K-014.41" at bounding box center [190, 86] width 42 height 6
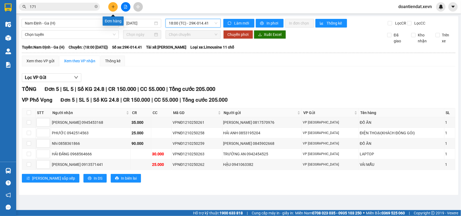
click at [111, 6] on icon "plus" at bounding box center [113, 7] width 4 height 4
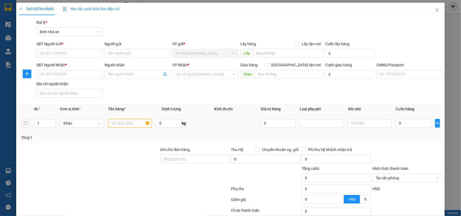
click at [121, 122] on input "text" at bounding box center [130, 123] width 44 height 9
type input "ROBOT"
click at [78, 52] on input "SĐT Người Gửi *" at bounding box center [69, 53] width 66 height 9
click at [160, 123] on input "0" at bounding box center [168, 123] width 25 height 9
type input "5"
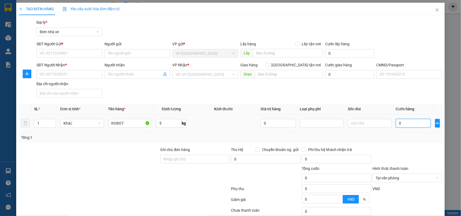
click at [405, 126] on input "0" at bounding box center [413, 123] width 35 height 9
type input "3"
type input "30"
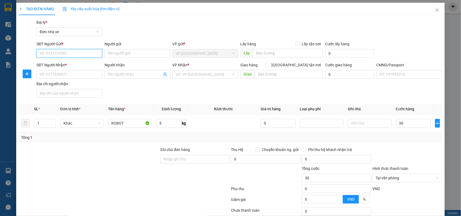
type input "30.000"
click at [87, 53] on input "SĐT Người Gửi *" at bounding box center [69, 53] width 66 height 9
type input "0902003288"
click at [81, 67] on div "0902003288 - ĐINH THÀNH NAM" at bounding box center [68, 64] width 65 height 9
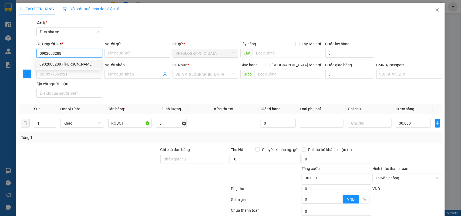
type input "ĐINH THÀNH NAM"
type input "0327878833"
type input "HIỆP"
type input "036098011251 TRẦN MINH HOÀNG"
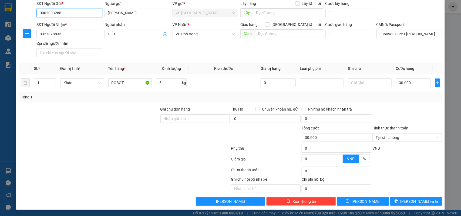
scroll to position [41, 0]
type input "0902003288"
click at [410, 163] on div at bounding box center [407, 160] width 71 height 9
click at [414, 168] on div "Transit Pickup Surcharge Ids Transit Deliver Surcharge Ids Transit Deliver Surc…" at bounding box center [230, 92] width 423 height 227
click at [379, 141] on input "Hình thức thanh toán" at bounding box center [405, 137] width 59 height 8
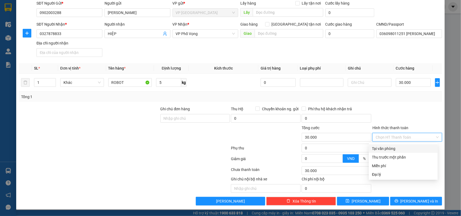
click at [383, 149] on div "Tại văn phòng" at bounding box center [403, 149] width 62 height 6
type input "0"
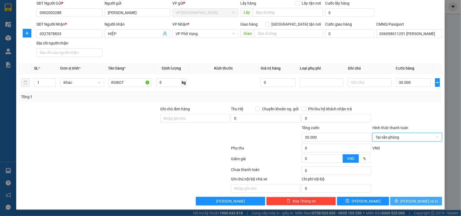
click at [416, 200] on span "[PERSON_NAME] và In" at bounding box center [419, 201] width 38 height 6
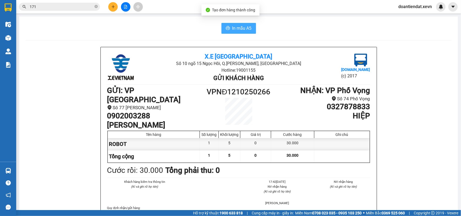
click at [237, 30] on span "In mẫu A5" at bounding box center [241, 28] width 19 height 7
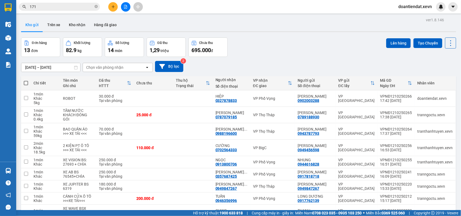
click at [54, 7] on input "171" at bounding box center [62, 7] width 64 height 6
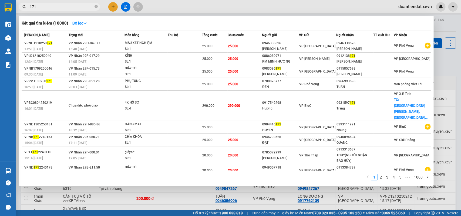
drag, startPoint x: 54, startPoint y: 7, endPoint x: 129, endPoint y: 1, distance: 74.8
click at [62, 8] on input "171" at bounding box center [62, 7] width 64 height 6
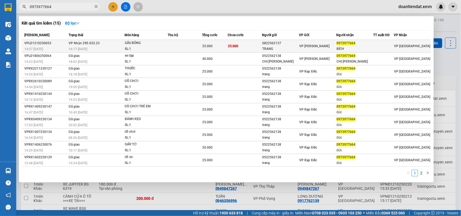
type input "0973977664"
click at [145, 45] on div "GẤU BÔNG" at bounding box center [145, 43] width 40 height 6
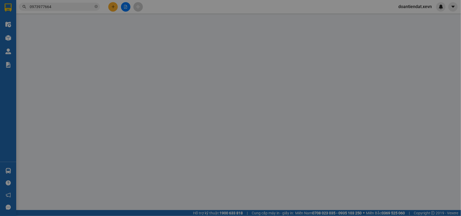
type input "0822562137"
type input "TRANG"
type input "0973977664"
type input "BÍCH"
type input "0"
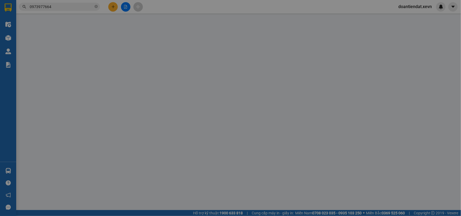
type input "25.000"
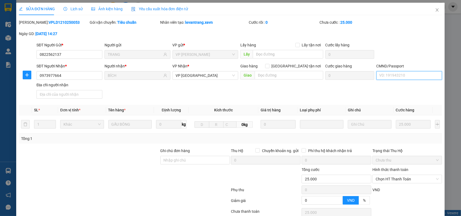
click at [384, 72] on input "CMND/Passport" at bounding box center [409, 75] width 66 height 9
click at [408, 88] on div "036093023883 PHẠM TRUNG ĐỨC, 108/314 TRƯỜNG CHINH | Không có địa chỉ" at bounding box center [445, 87] width 139 height 6
type input "036093023883 PHẠM TRUNG ĐỨC, 108/314 TRƯỜNG CHINH"
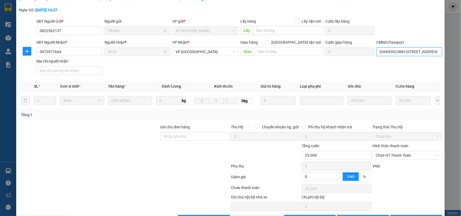
scroll to position [43, 0]
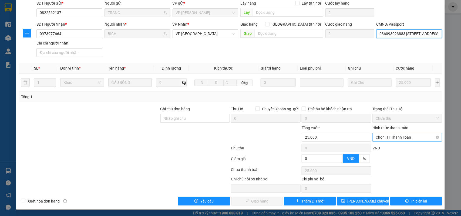
click at [396, 140] on span "Chọn HT Thanh Toán" at bounding box center [407, 137] width 63 height 8
drag, startPoint x: 393, startPoint y: 146, endPoint x: 339, endPoint y: 170, distance: 59.7
click at [393, 146] on div "Tại văn phòng" at bounding box center [403, 149] width 62 height 6
type input "0"
click at [254, 200] on span "Giao hàng" at bounding box center [259, 201] width 17 height 6
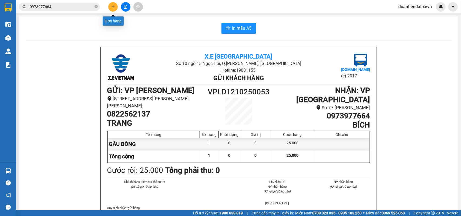
click at [78, 6] on input "0973977664" at bounding box center [62, 7] width 64 height 6
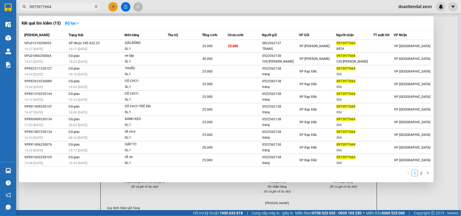
click at [78, 6] on input "0973977664" at bounding box center [62, 7] width 64 height 6
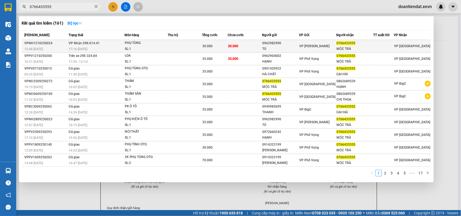
type input "0766433555"
click at [154, 45] on div "PHỤ TÙNG" at bounding box center [145, 43] width 40 height 6
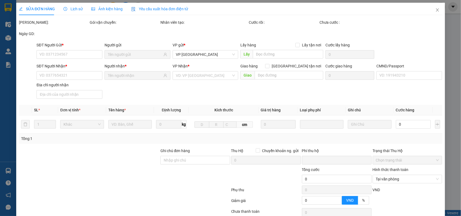
type input "0962982990"
type input "TÚ"
type input "0766433555"
type input "MỘC TRÀ"
type input "036202013546 ĐẶNG VĂN NHẬT PHÚC THIỆN NAM DƯƠNG"
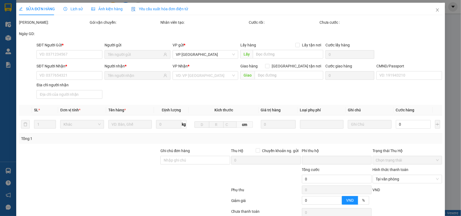
type input "0"
type input "30.000"
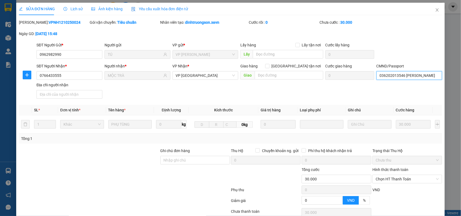
click at [386, 75] on input "036202013546 ĐẶNG VĂN NHẬT PHÚC THIỆN NAM DƯƠNG" at bounding box center [409, 75] width 66 height 9
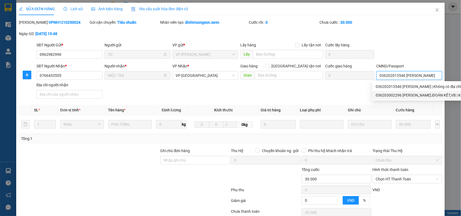
click at [420, 95] on div "036203002296 ĐỖ NGỌC NAM.ĐOÀN KẾT,VB | Không có địa chỉ" at bounding box center [431, 95] width 110 height 6
type input "036203002296 ĐỖ NGỌC NAM.ĐOÀN KẾT,VB"
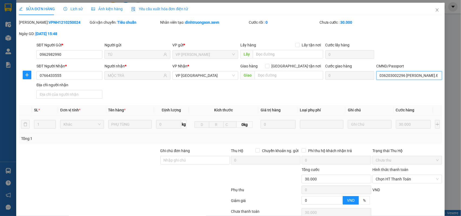
scroll to position [43, 0]
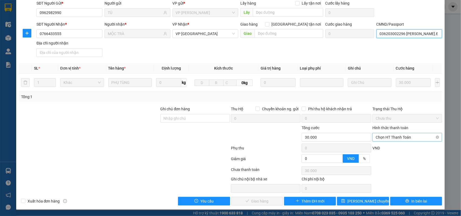
click at [381, 138] on span "Chọn HT Thanh Toán" at bounding box center [407, 137] width 63 height 8
click at [384, 146] on div "Tại văn phòng" at bounding box center [403, 149] width 62 height 6
type input "0"
click at [261, 202] on span "Giao hàng" at bounding box center [259, 201] width 17 height 6
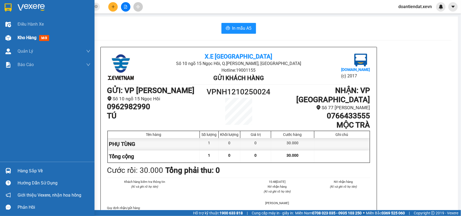
click at [8, 38] on img at bounding box center [8, 38] width 6 height 6
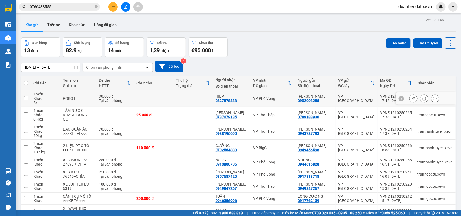
click at [186, 97] on td at bounding box center [192, 98] width 39 height 16
checkbox input "true"
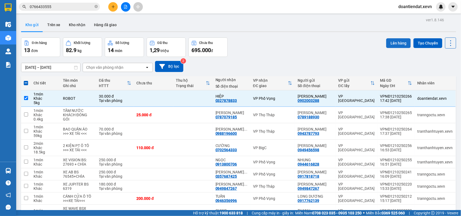
click at [381, 45] on div "Đơn hàng 13 đơn Khối lượng 82.9 kg Số lượng 14 món Đã thu 1,29 triệu Chưa thu 6…" at bounding box center [238, 47] width 435 height 19
click at [392, 45] on button "Lên hàng" at bounding box center [398, 43] width 25 height 10
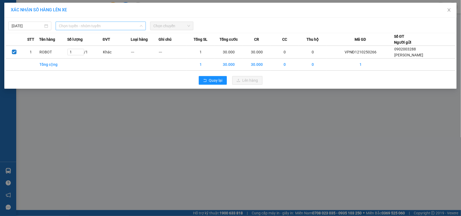
click at [89, 26] on span "Chọn tuyến - nhóm tuyến" at bounding box center [101, 26] width 84 height 8
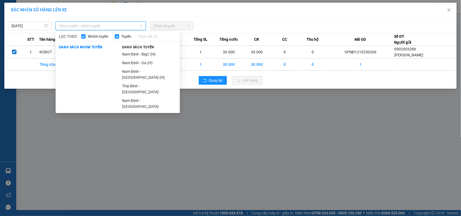
drag, startPoint x: 138, startPoint y: 64, endPoint x: 178, endPoint y: 37, distance: 48.0
click at [140, 64] on li "Nam Định - Ga (H)" at bounding box center [149, 63] width 61 height 9
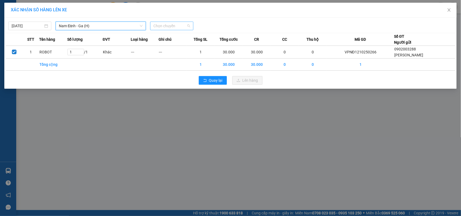
click at [183, 28] on span "Chọn chuyến" at bounding box center [171, 26] width 36 height 8
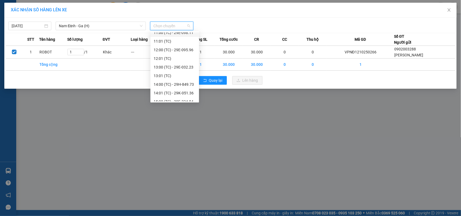
scroll to position [155, 0]
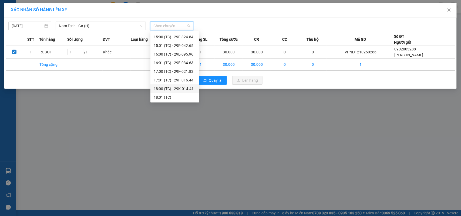
drag, startPoint x: 181, startPoint y: 87, endPoint x: 238, endPoint y: 56, distance: 64.0
click at [182, 87] on div "18:00 (TC) - 29K-014.41" at bounding box center [175, 89] width 42 height 6
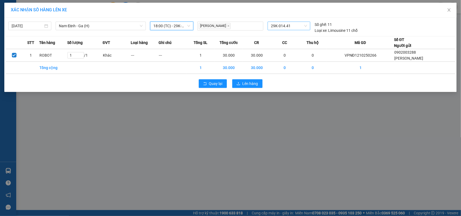
click at [283, 25] on span "29K-014.41" at bounding box center [289, 26] width 36 height 8
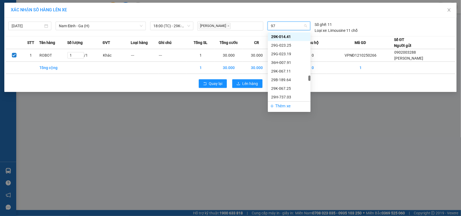
scroll to position [28, 0]
type input "973"
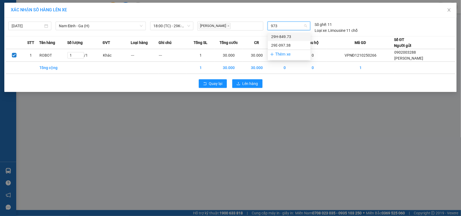
click at [284, 36] on div "29H-849.73" at bounding box center [289, 37] width 36 height 6
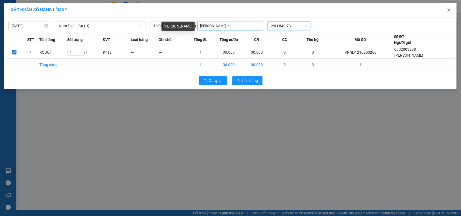
click at [229, 25] on icon "close" at bounding box center [228, 26] width 3 height 3
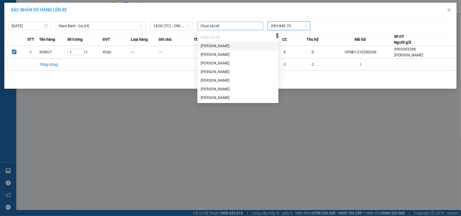
click at [229, 25] on div at bounding box center [230, 26] width 63 height 6
type input "HUNG"
click at [229, 43] on div "Nguyễn Văn Hùng" at bounding box center [238, 46] width 75 height 6
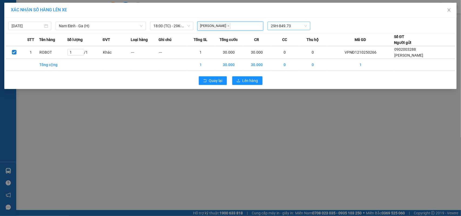
click at [292, 79] on div "Quay lại Lên hàng" at bounding box center [231, 81] width 450 height 14
click at [241, 80] on button "Lên hàng" at bounding box center [247, 80] width 30 height 9
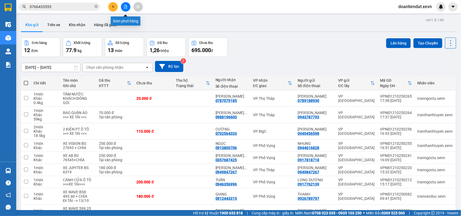
click at [124, 8] on icon "file-add" at bounding box center [126, 7] width 4 height 4
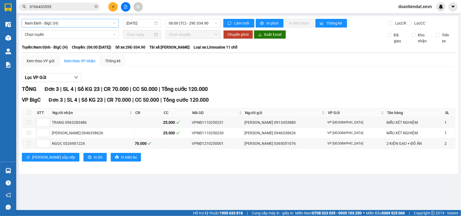
click at [92, 23] on span "Nam Định - BigC (H)" at bounding box center [70, 23] width 91 height 8
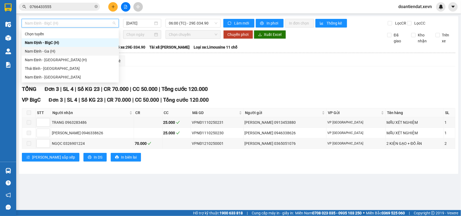
click at [55, 49] on div "Nam Định - Ga (H)" at bounding box center [70, 51] width 91 height 6
type input "[DATE]"
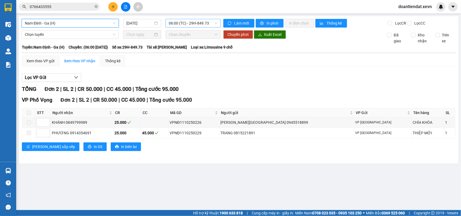
click at [201, 22] on span "06:00 (TC) - 29H-849.73" at bounding box center [193, 23] width 48 height 8
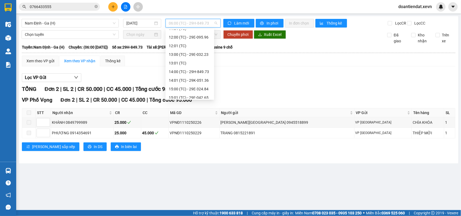
scroll to position [155, 0]
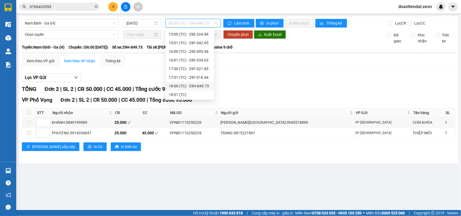
click at [195, 86] on div "18:00 (TC) - 29H-849.73" at bounding box center [190, 86] width 42 height 6
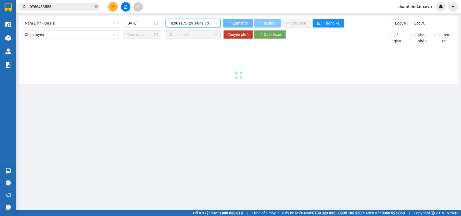
click at [265, 22] on span "In phơi" at bounding box center [270, 23] width 12 height 6
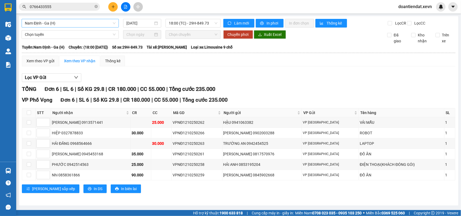
click at [66, 22] on span "Nam Định - Ga (H)" at bounding box center [70, 23] width 91 height 8
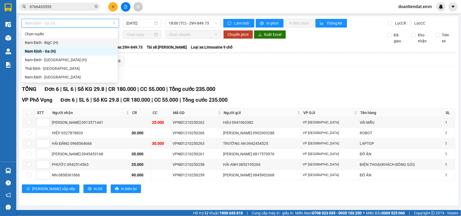
click at [50, 39] on div "Nam Định - BigC (H)" at bounding box center [70, 42] width 96 height 9
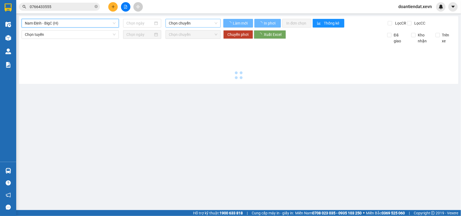
type input "[DATE]"
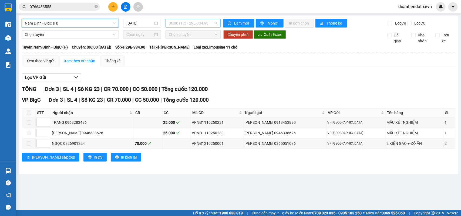
click at [198, 22] on span "06:00 (TC) - 29E-334.90" at bounding box center [193, 23] width 48 height 8
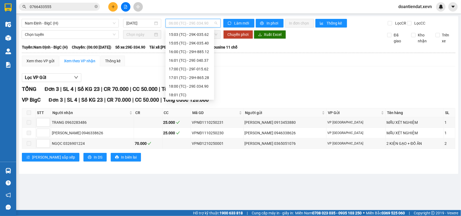
scroll to position [181, 0]
click at [194, 84] on div "18:00 (TC) - 29E-334.90" at bounding box center [190, 86] width 42 height 6
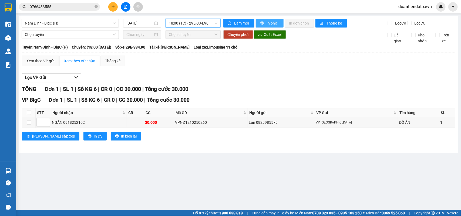
click at [265, 22] on button "In phơi" at bounding box center [270, 23] width 28 height 9
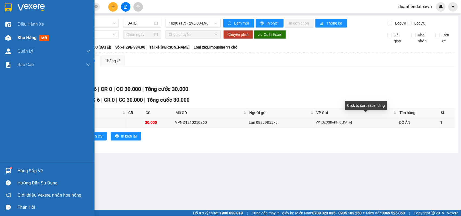
click at [15, 34] on div "Kho hàng mới" at bounding box center [47, 37] width 94 height 13
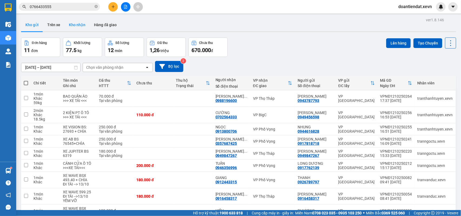
click at [71, 24] on button "Kho nhận" at bounding box center [77, 24] width 25 height 13
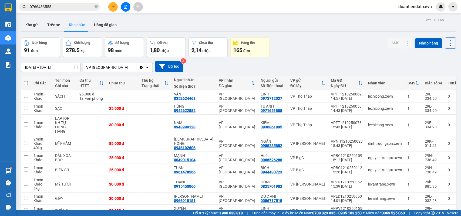
click at [127, 5] on icon "file-add" at bounding box center [126, 7] width 4 height 4
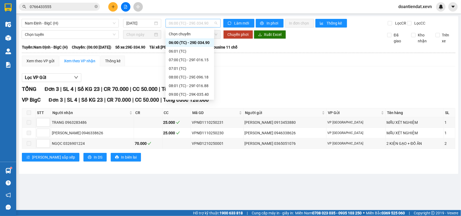
click at [205, 19] on span "06:00 (TC) - 29E-334.90" at bounding box center [193, 23] width 48 height 8
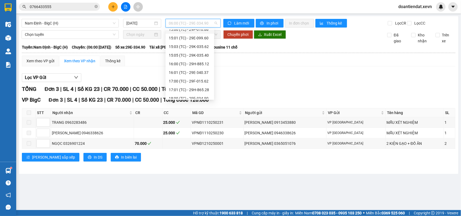
scroll to position [181, 0]
click at [200, 95] on div "18:01 (TC) - 29F-016.15" at bounding box center [190, 95] width 42 height 6
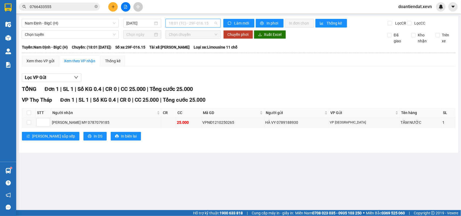
click at [201, 23] on span "18:01 (TC) - 29F-016.15" at bounding box center [193, 23] width 48 height 8
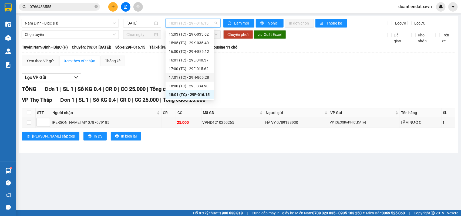
click at [199, 76] on div "17:01 (TC) - 29H-865.28" at bounding box center [190, 78] width 42 height 6
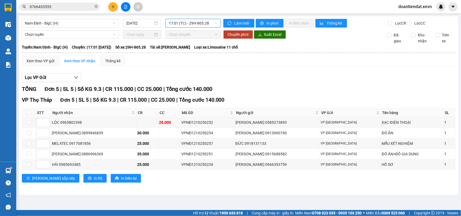
click at [191, 23] on span "17:01 (TC) - 29H-865.28" at bounding box center [193, 23] width 48 height 8
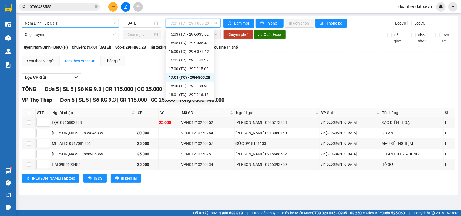
click at [78, 25] on span "Nam Định - BigC (H)" at bounding box center [70, 23] width 91 height 8
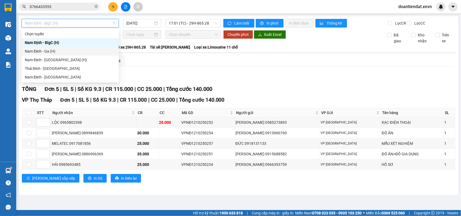
click at [66, 49] on div "Nam Định - Ga (H)" at bounding box center [70, 51] width 91 height 6
type input "[DATE]"
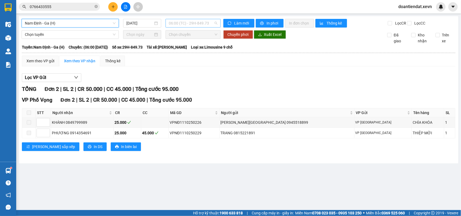
click at [180, 23] on span "06:00 (TC) - 29H-849.73" at bounding box center [193, 23] width 48 height 8
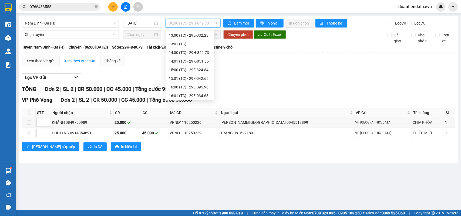
scroll to position [155, 0]
click at [195, 86] on div "18:00 (TC) - 29h-885.95" at bounding box center [190, 86] width 42 height 6
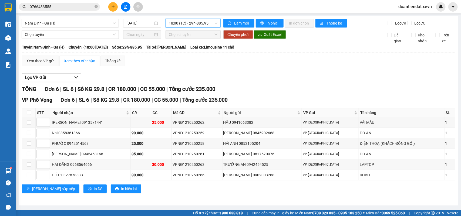
scroll to position [4, 0]
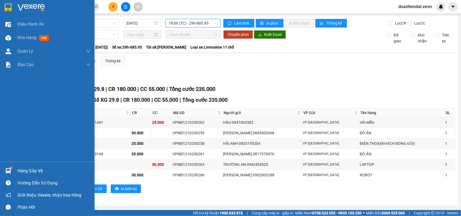
click at [6, 170] on img at bounding box center [8, 171] width 6 height 6
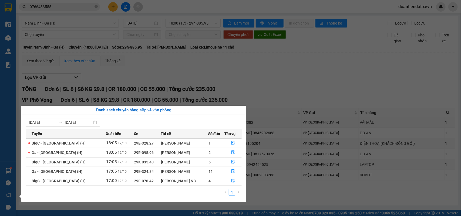
click at [271, 69] on section "Kết quả tìm kiếm ( 161 ) Bộ lọc Mã ĐH Trạng thái Món hàng Thu hộ Tổng cước Chưa…" at bounding box center [230, 108] width 461 height 216
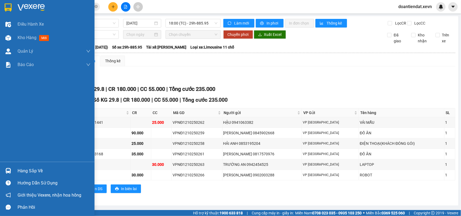
click at [10, 168] on img at bounding box center [8, 171] width 6 height 6
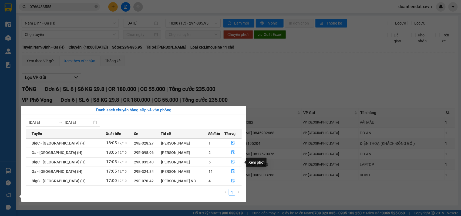
click at [233, 161] on icon "file-done" at bounding box center [233, 162] width 3 height 4
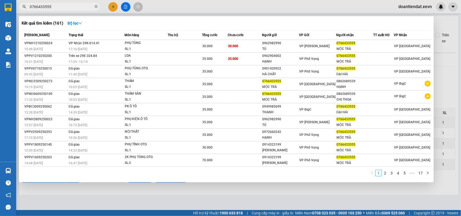
click at [62, 10] on span "0766433555" at bounding box center [59, 7] width 81 height 8
click at [61, 10] on span "0766433555" at bounding box center [59, 7] width 81 height 8
click at [62, 9] on input "0766433555" at bounding box center [62, 7] width 64 height 6
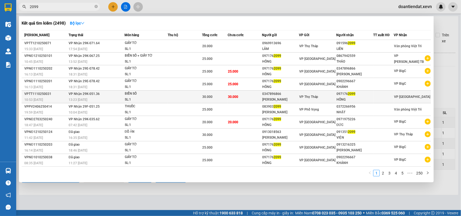
type input "2099"
click at [161, 97] on div "SL: 1" at bounding box center [145, 100] width 40 height 6
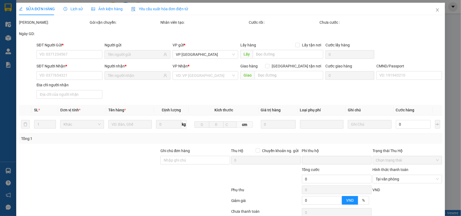
type input "0347896866"
type input "TRẦN THỊ LUYẾN"
type input "0971762099"
type input "HỒNG"
type input "NGUYÊN"
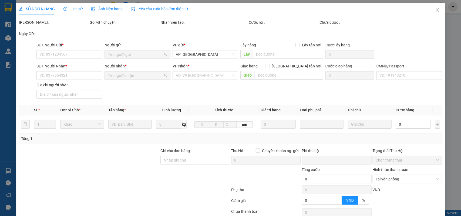
type input "0"
type input "30.000"
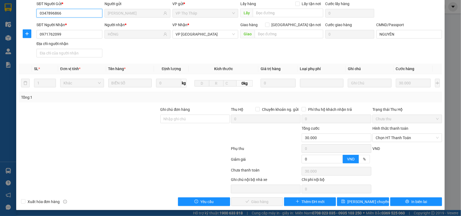
scroll to position [43, 0]
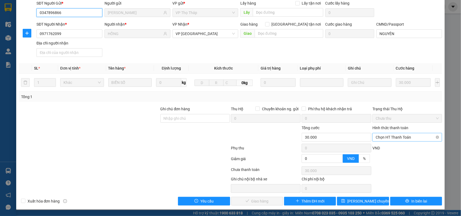
click at [393, 138] on span "Chọn HT Thanh Toán" at bounding box center [407, 137] width 63 height 8
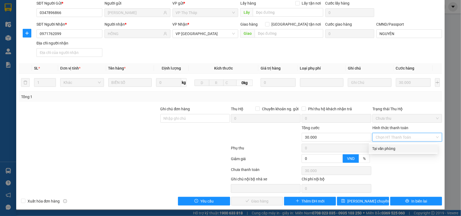
click at [387, 147] on div "Tại văn phòng" at bounding box center [403, 149] width 62 height 6
type input "0"
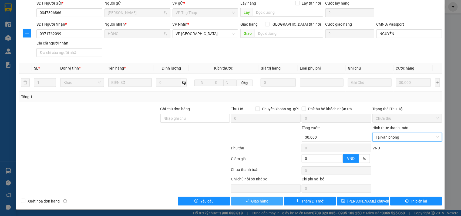
click at [270, 197] on button "Giao hàng" at bounding box center [257, 201] width 52 height 9
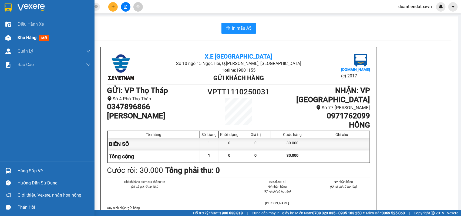
click at [10, 38] on img at bounding box center [8, 38] width 6 height 6
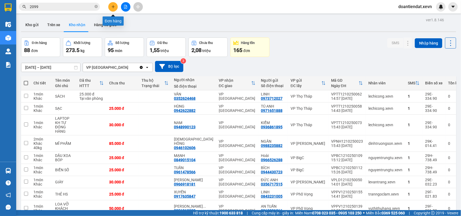
click at [110, 5] on button at bounding box center [112, 6] width 9 height 9
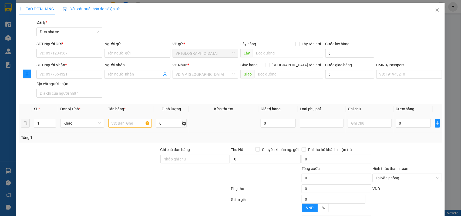
click at [165, 129] on div "0 kg" at bounding box center [171, 123] width 31 height 11
click at [170, 118] on span "0 kg" at bounding box center [171, 123] width 31 height 10
click at [172, 123] on input "0" at bounding box center [168, 123] width 25 height 9
type input "3.8"
click at [126, 125] on input "text" at bounding box center [130, 123] width 44 height 9
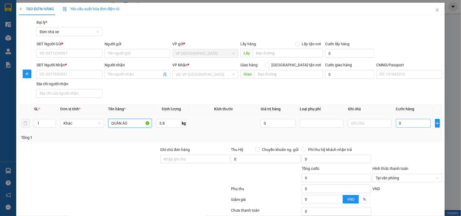
type input "QUẦN ÁO"
click at [422, 124] on input "0" at bounding box center [413, 123] width 35 height 9
type input "2"
type input "25"
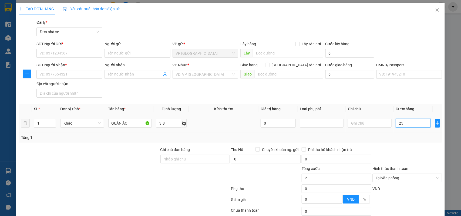
type input "25"
type input "25.000"
click at [54, 53] on input "SĐT Người Gửi *" at bounding box center [69, 53] width 66 height 9
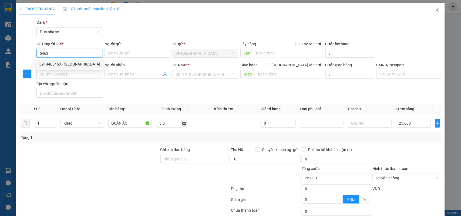
click at [73, 64] on div "0914465463 - VŨ QUANG TRUNG" at bounding box center [69, 64] width 61 height 6
type input "0914465463"
type input "VŨ QUANG TRUNG"
type input "0902253233"
type input "TUYÊN"
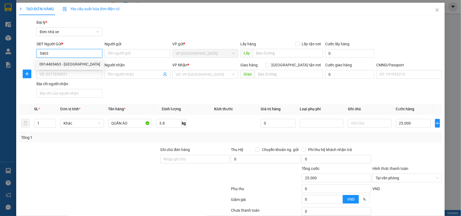
type input "035094000701"
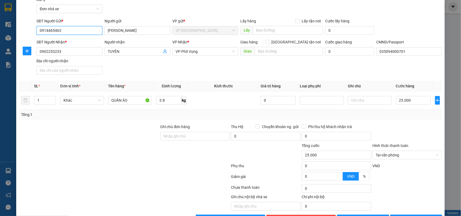
scroll to position [41, 0]
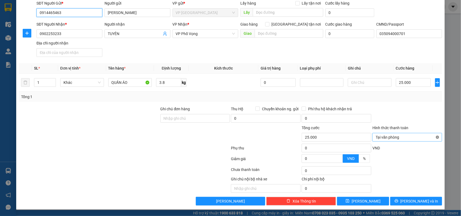
type input "25.000"
type input "0914465463"
click at [419, 201] on span "[PERSON_NAME] và In" at bounding box center [419, 201] width 38 height 6
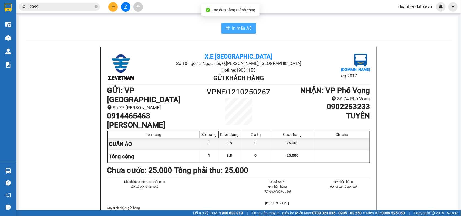
click at [242, 31] on span "In mẫu A5" at bounding box center [241, 28] width 19 height 7
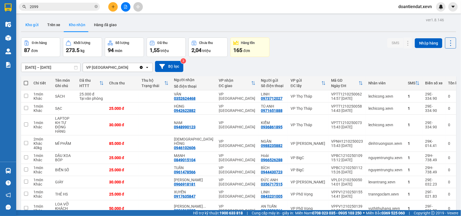
click at [36, 25] on button "Kho gửi" at bounding box center [32, 24] width 22 height 13
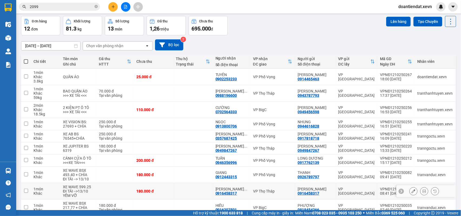
scroll to position [21, 0]
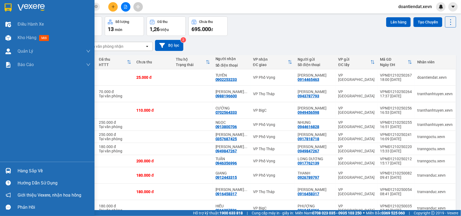
click at [9, 168] on img at bounding box center [8, 171] width 6 height 6
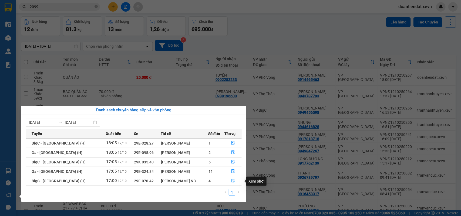
click at [231, 180] on icon "file-done" at bounding box center [233, 181] width 4 height 4
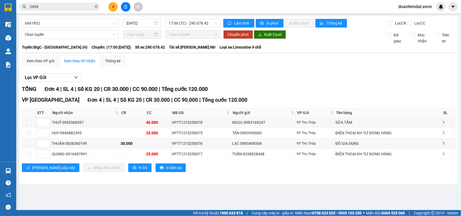
click at [70, 8] on input "2099" at bounding box center [62, 7] width 64 height 6
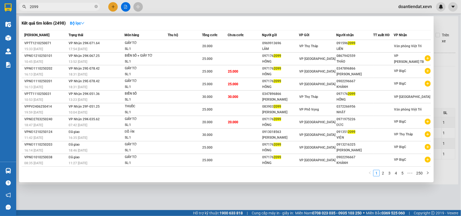
click at [70, 8] on input "2099" at bounding box center [62, 7] width 64 height 6
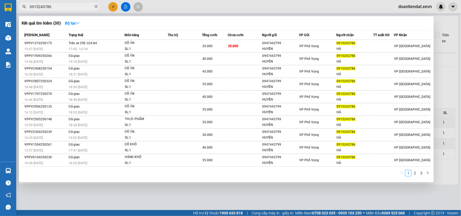
type input "0915243786"
click at [420, 8] on div at bounding box center [230, 108] width 461 height 216
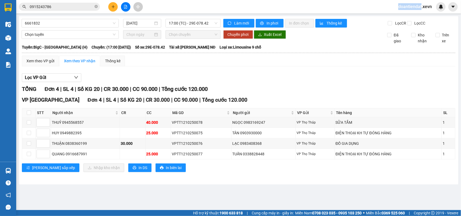
click at [420, 8] on span "doantiendat.xevn" at bounding box center [415, 6] width 42 height 7
click at [402, 16] on span "Đăng xuất" at bounding box center [417, 17] width 31 height 6
